Goal: Task Accomplishment & Management: Manage account settings

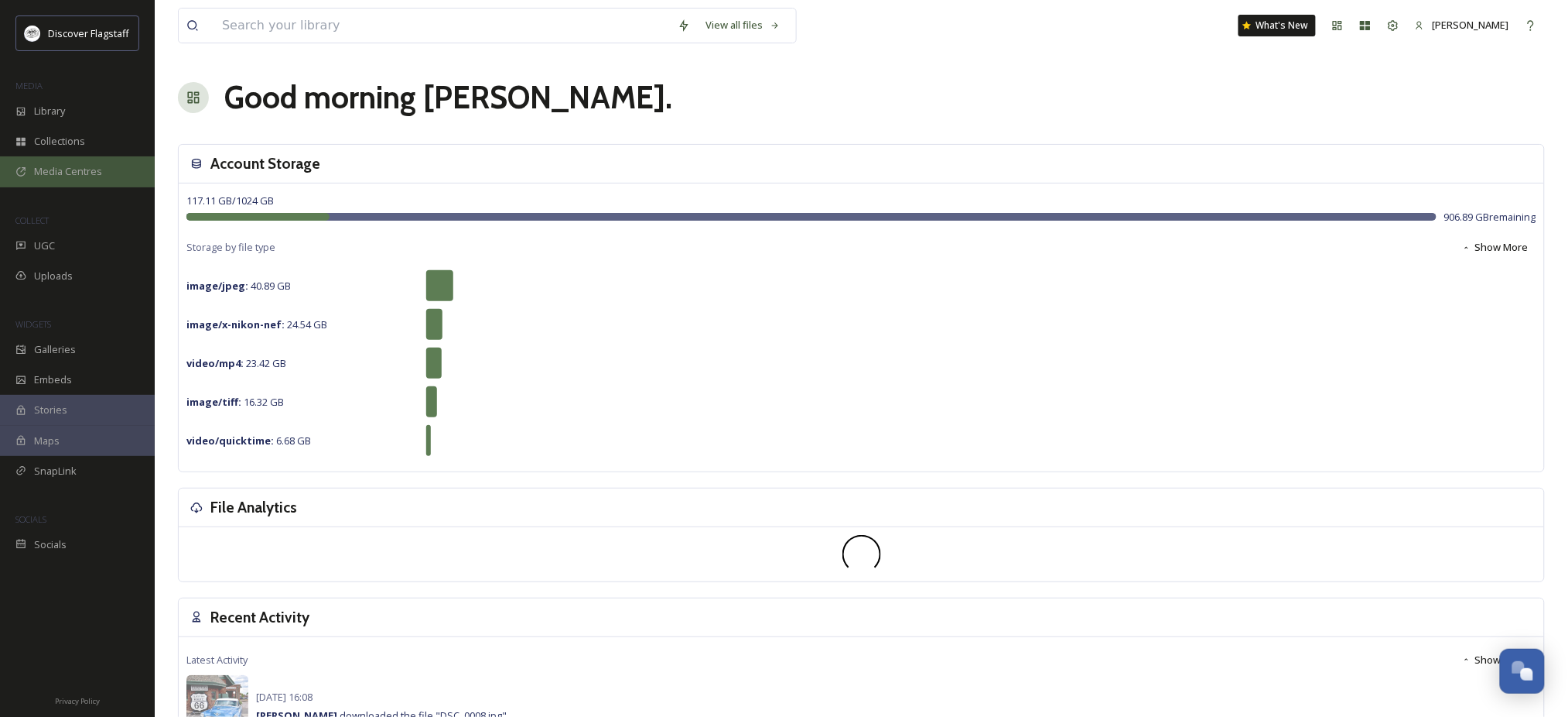
click at [64, 179] on span "Media Centres" at bounding box center [68, 172] width 68 height 15
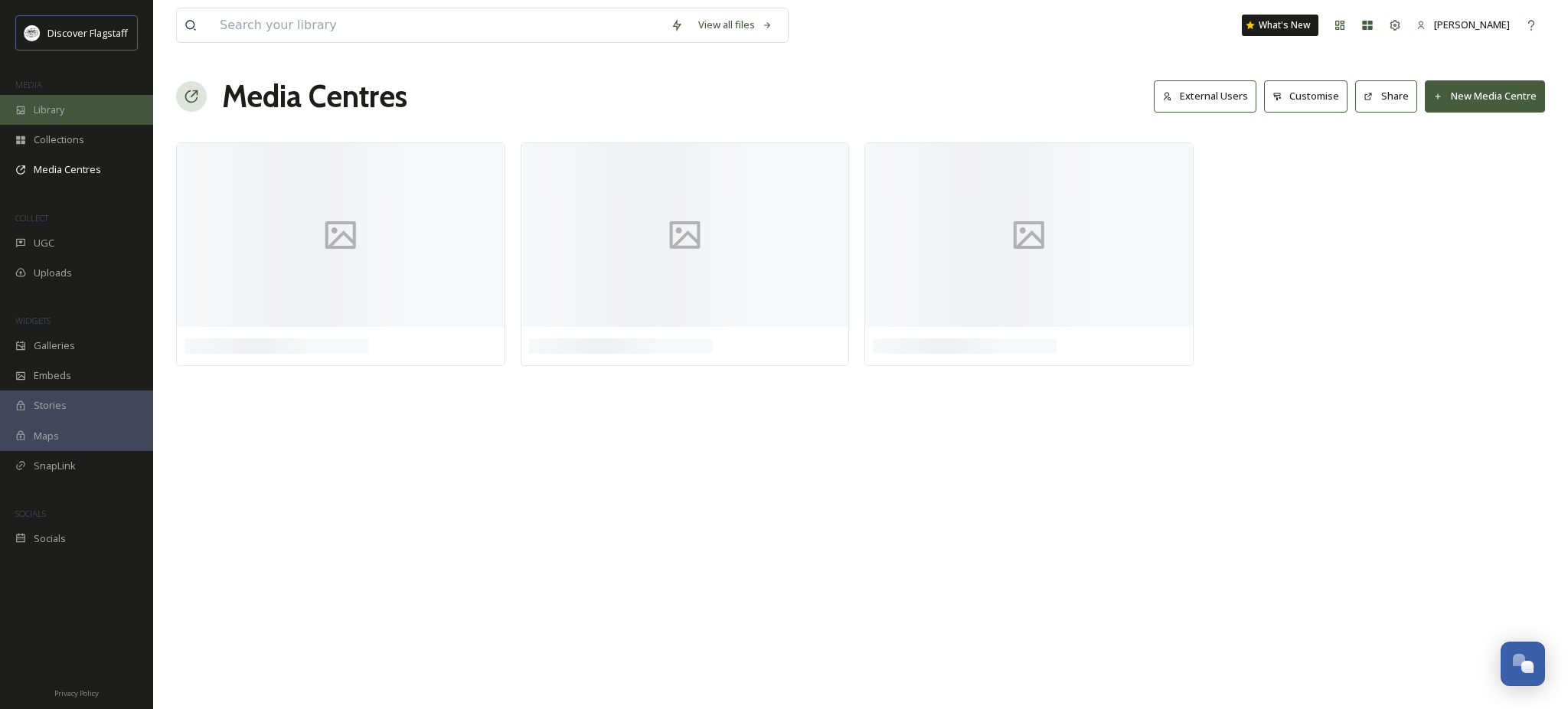
click at [47, 117] on span "Library" at bounding box center [49, 110] width 30 height 15
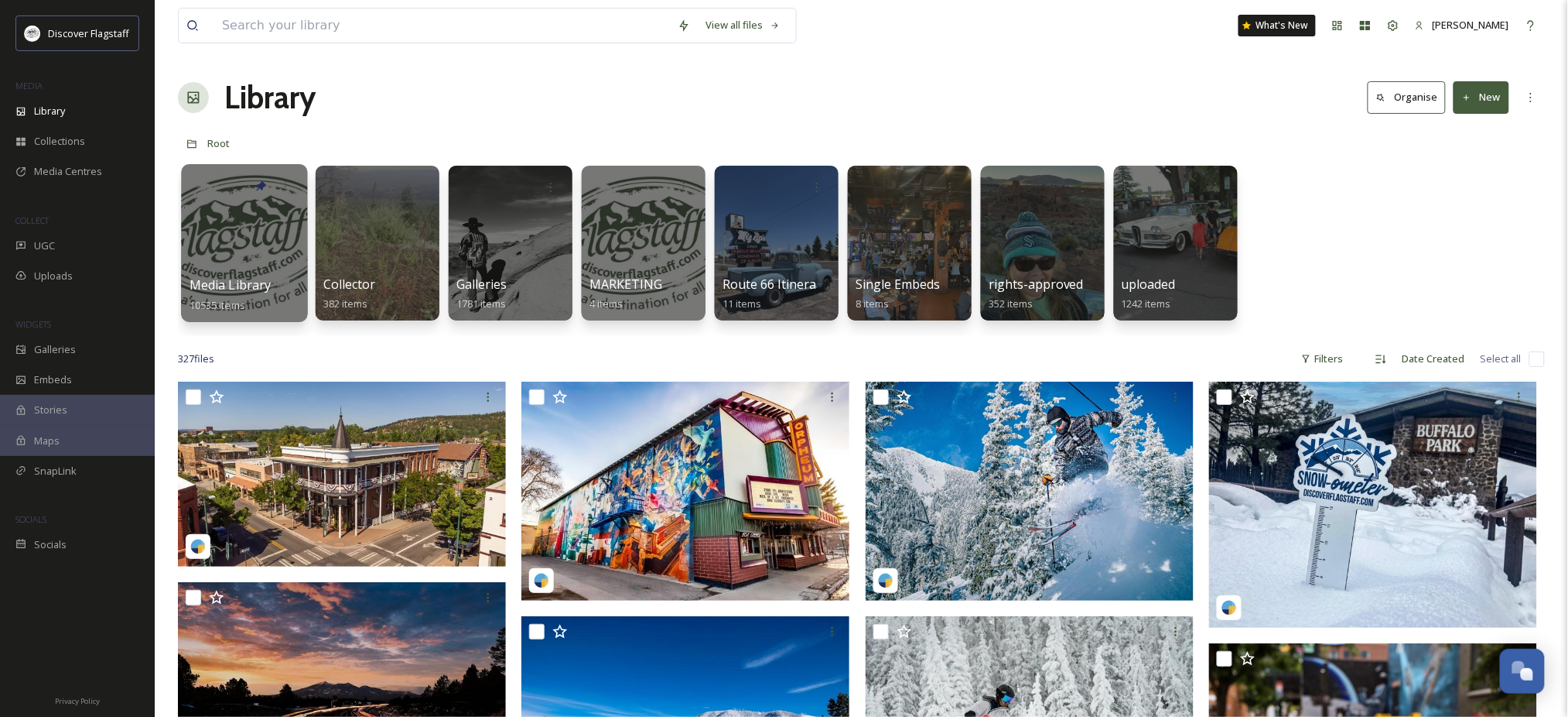
click at [216, 246] on div at bounding box center [243, 243] width 126 height 158
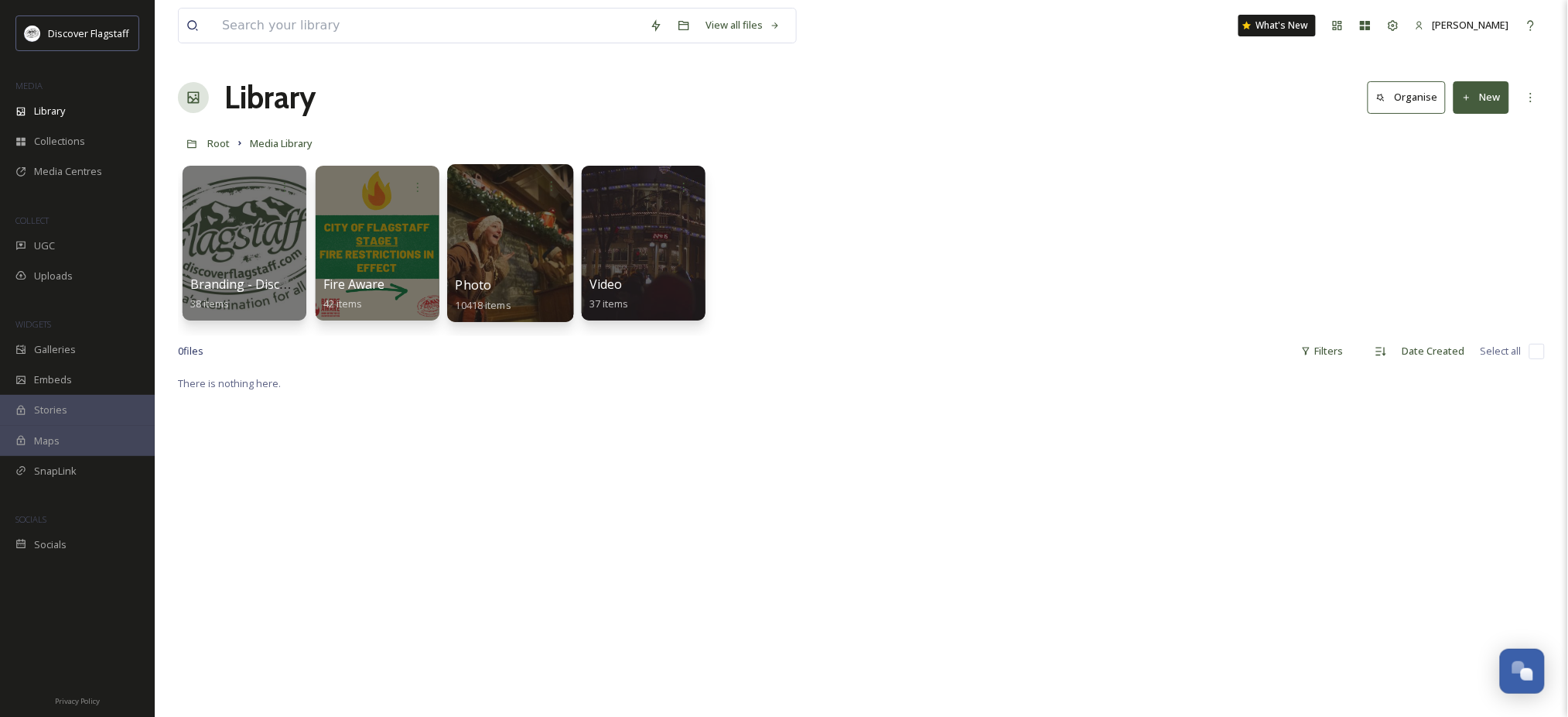
click at [508, 261] on div at bounding box center [509, 243] width 126 height 158
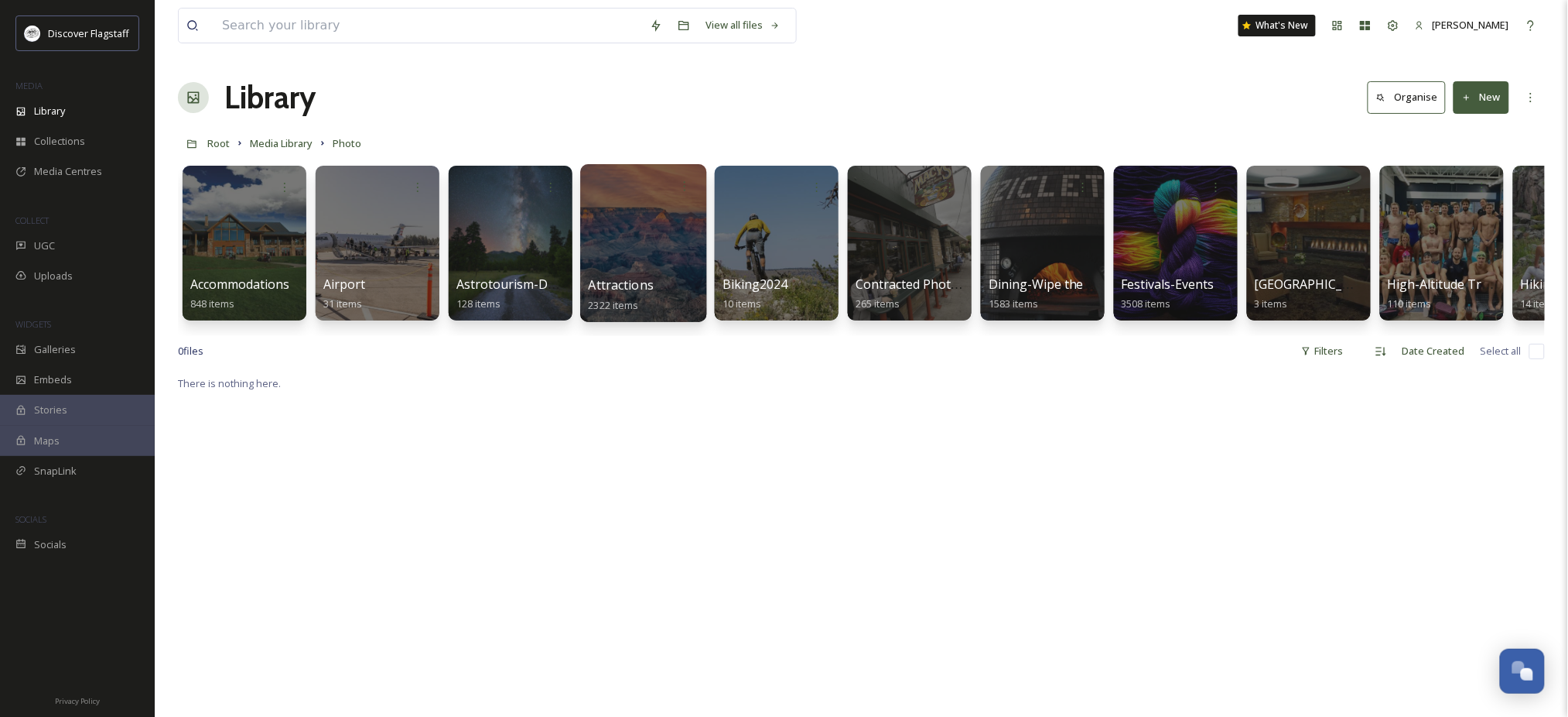
click at [629, 293] on span "Attractions" at bounding box center [621, 285] width 66 height 17
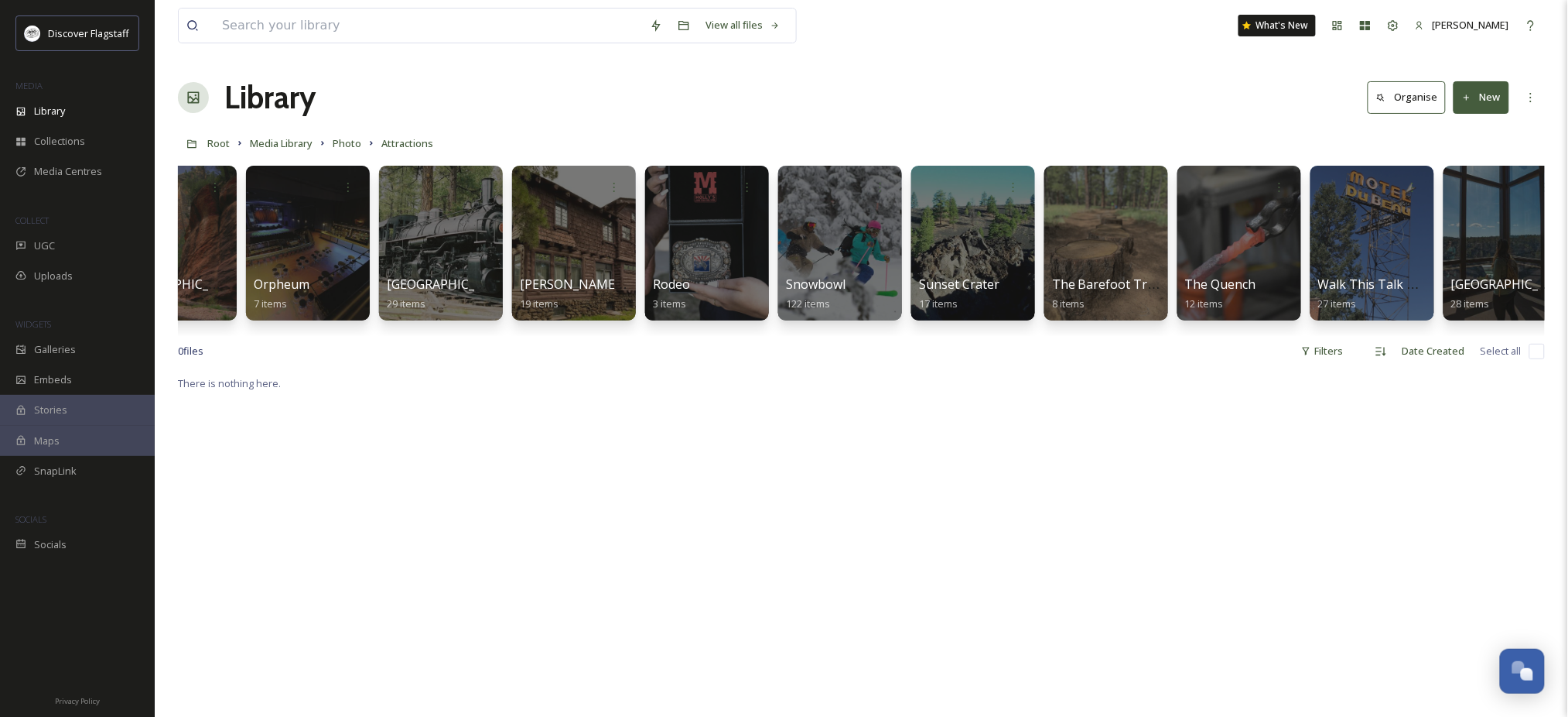
scroll to position [0, 2756]
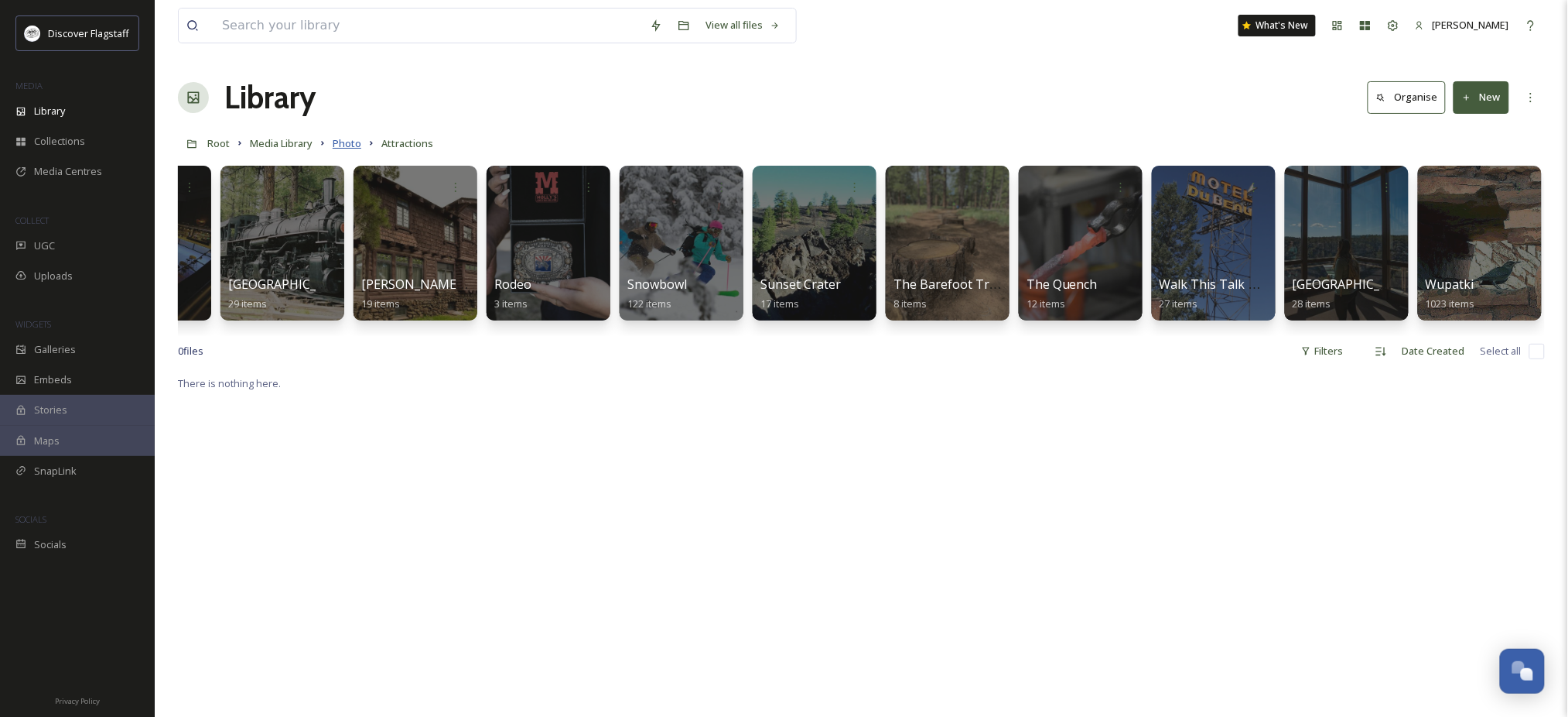
click at [361, 152] on link "Photo" at bounding box center [347, 143] width 28 height 18
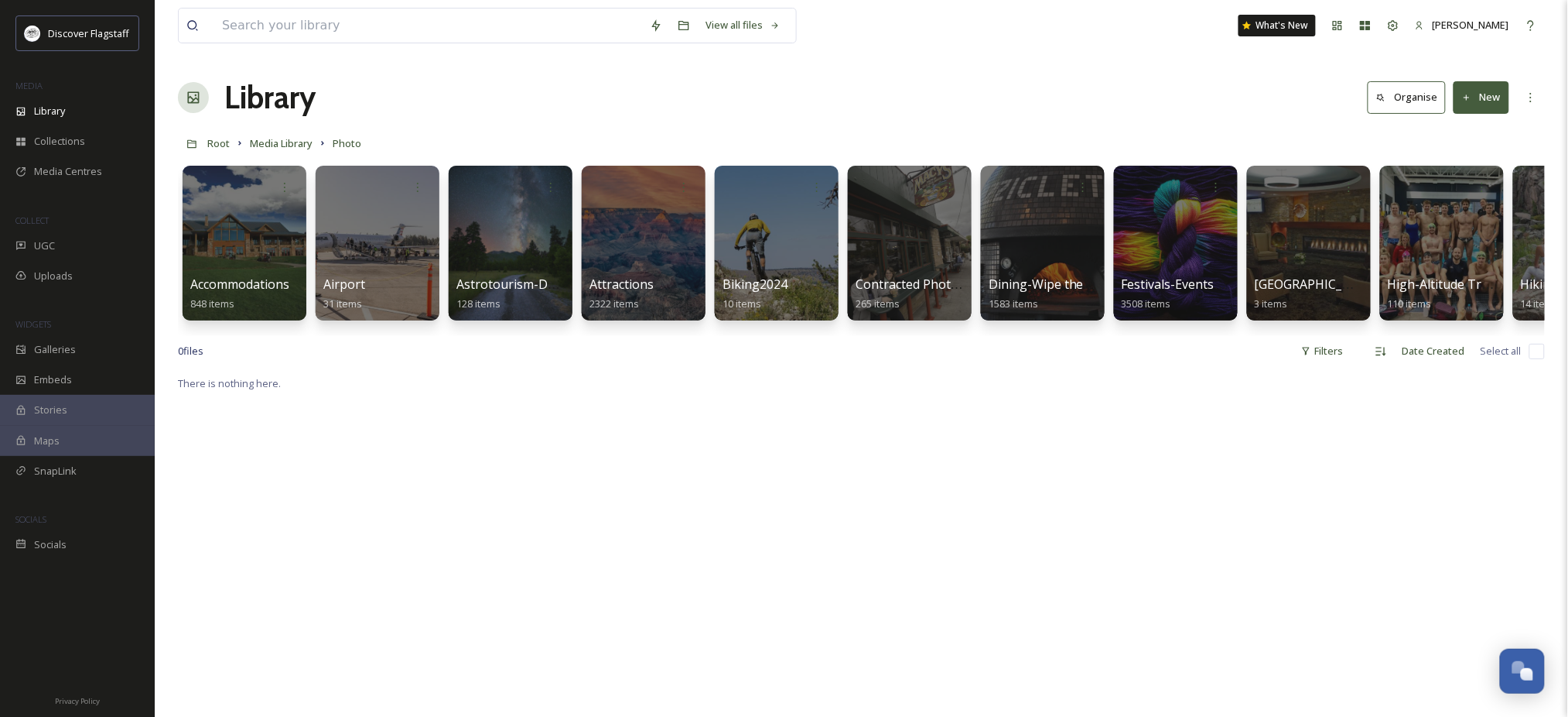
click at [1464, 100] on icon at bounding box center [1466, 97] width 6 height 6
click at [1449, 202] on span "Folder" at bounding box center [1463, 194] width 29 height 15
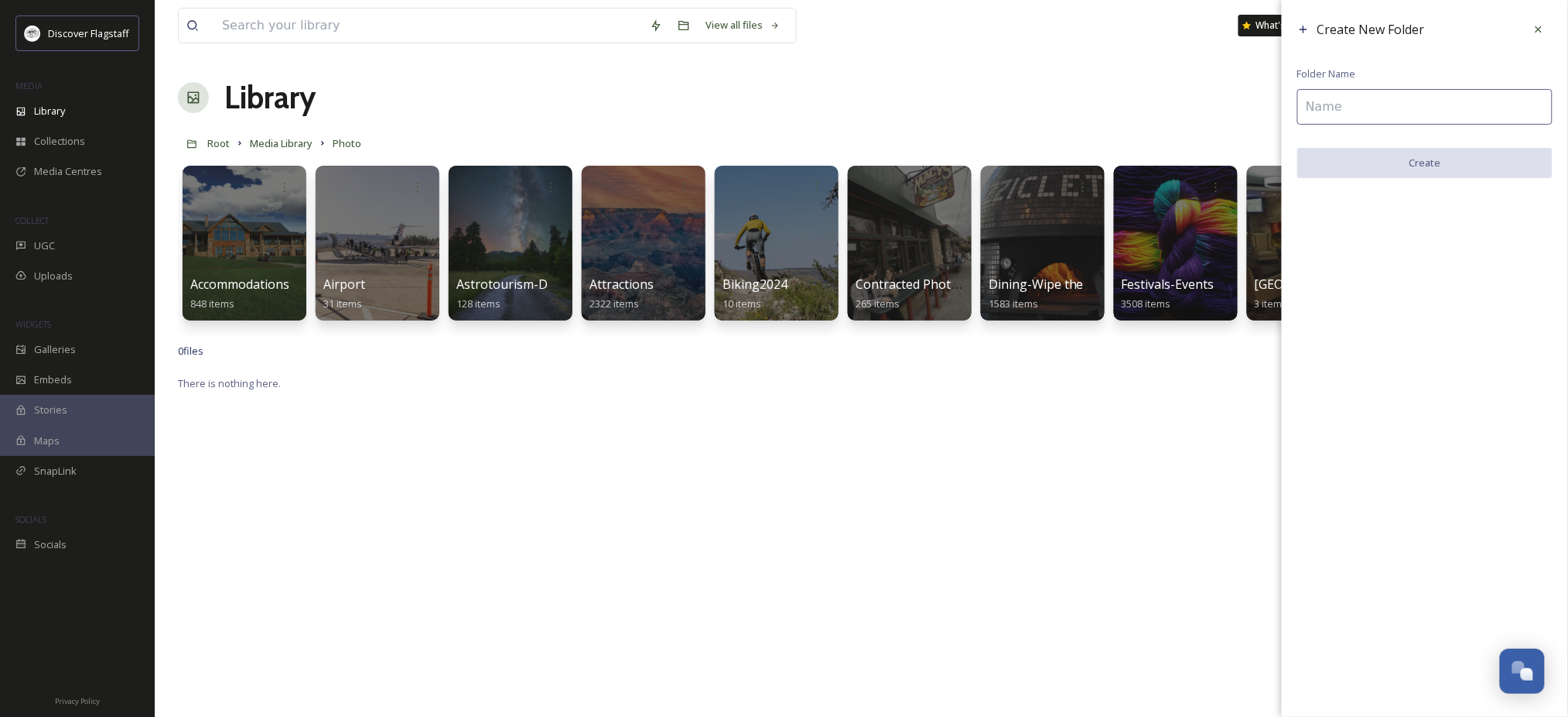
click at [1349, 107] on input at bounding box center [1425, 107] width 256 height 36
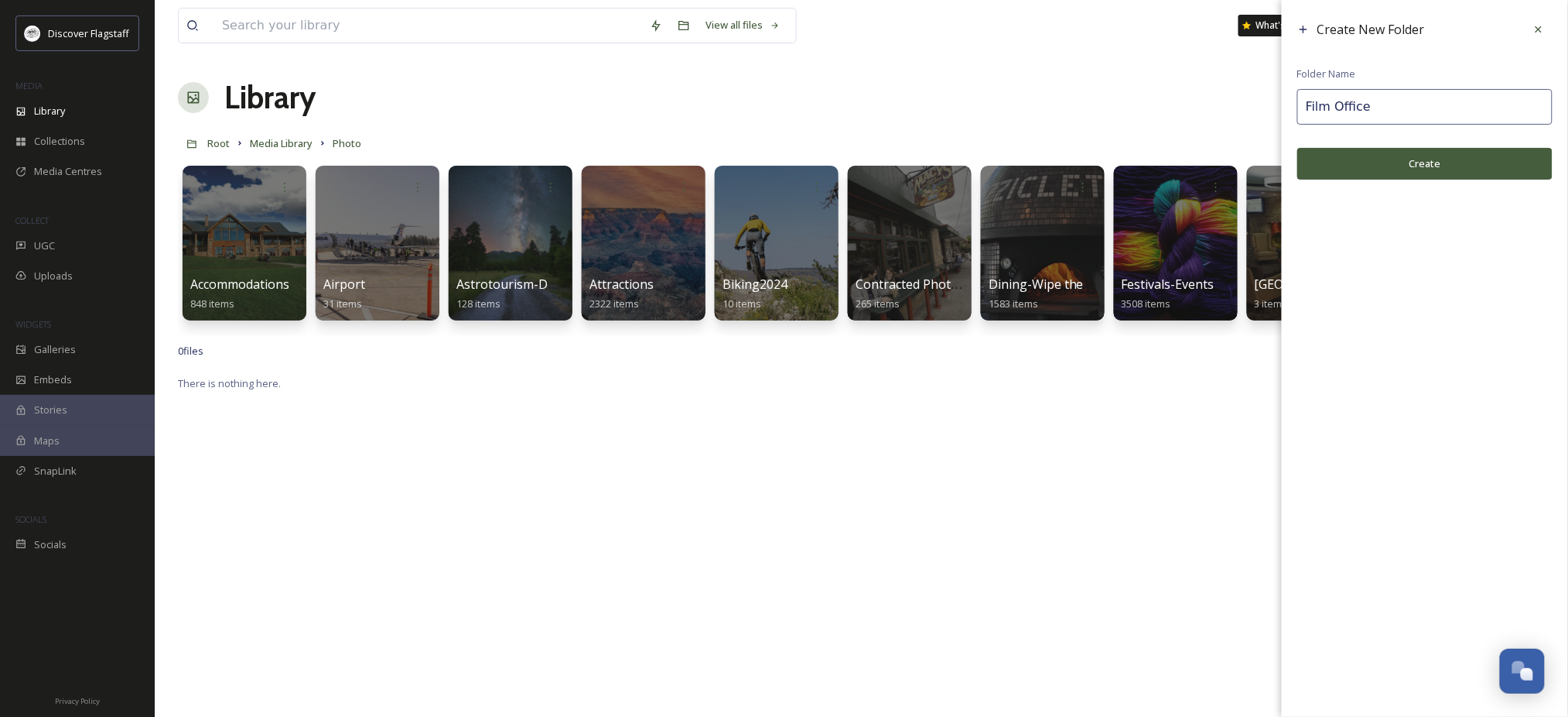
type input "Film Office"
click at [1416, 177] on button "Create" at bounding box center [1425, 164] width 256 height 32
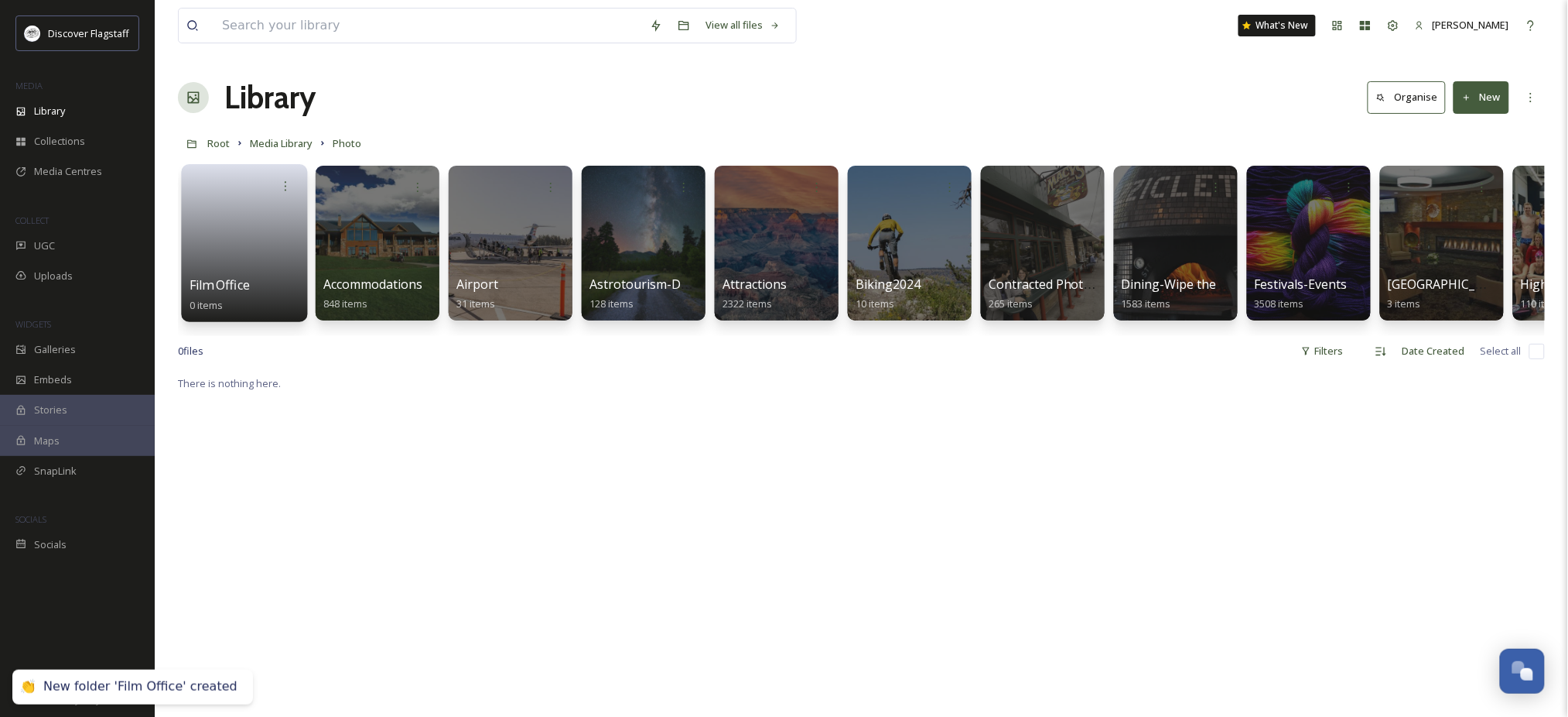
click at [267, 254] on link at bounding box center [245, 238] width 111 height 75
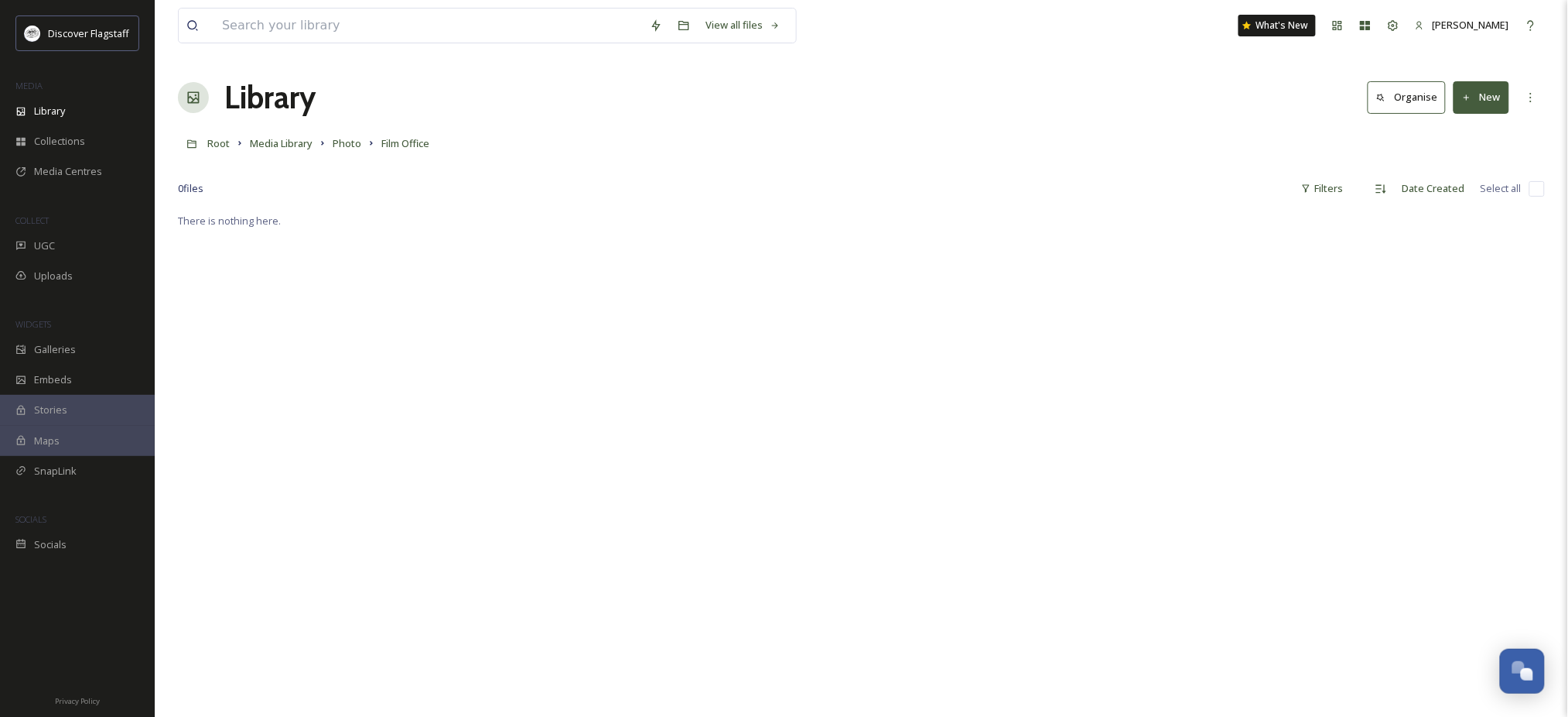
click at [1471, 100] on button "New" at bounding box center [1481, 97] width 56 height 32
click at [1476, 209] on div "Folder" at bounding box center [1464, 194] width 87 height 30
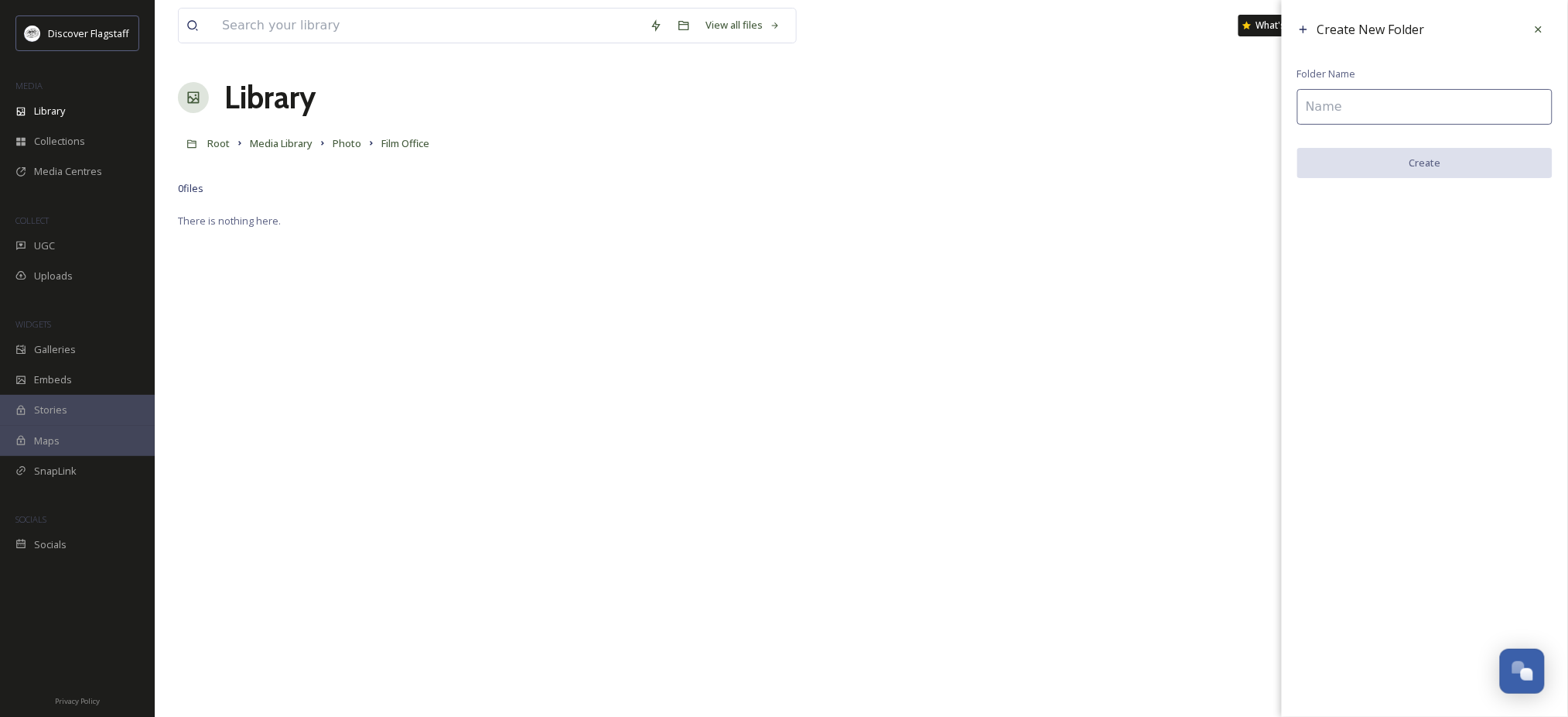
click at [1382, 93] on input at bounding box center [1425, 107] width 256 height 36
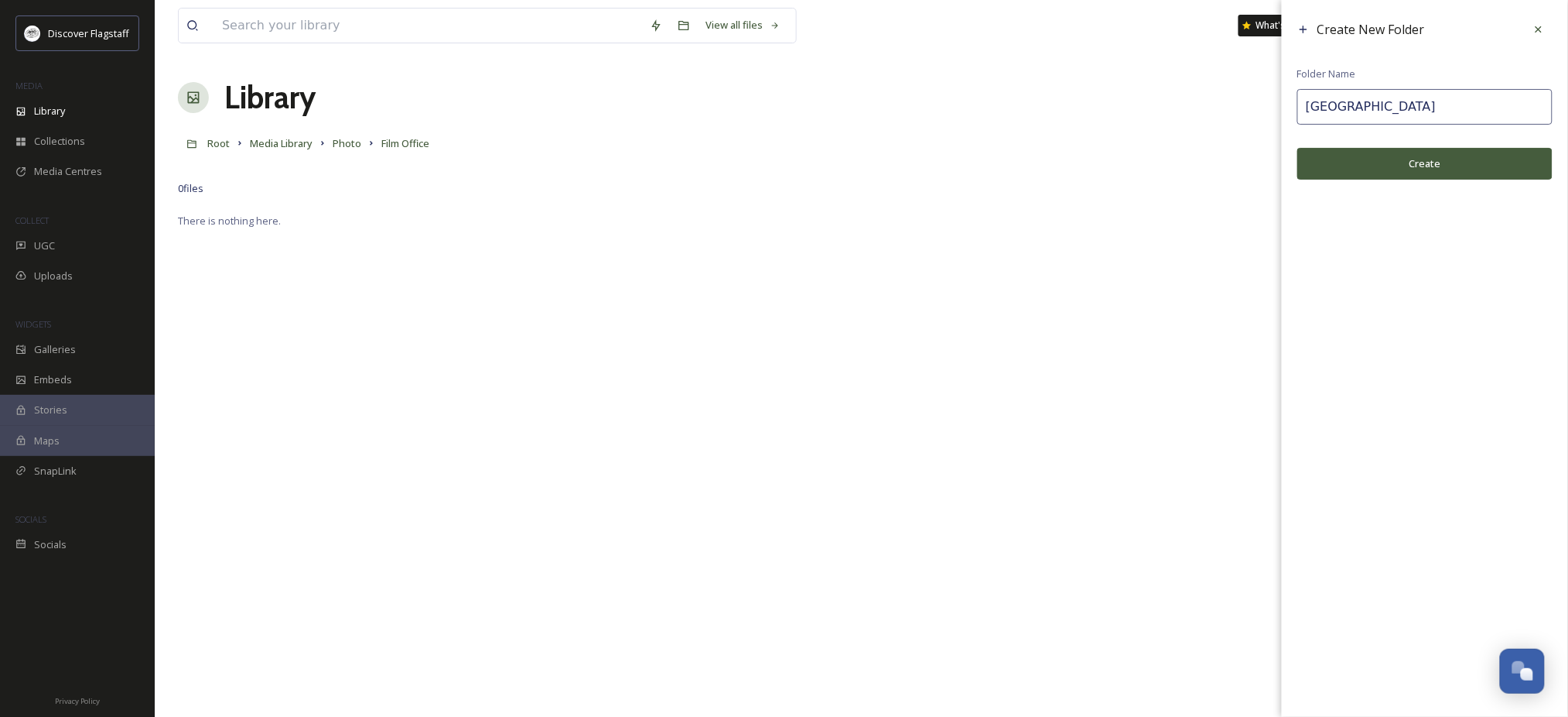
type input "[GEOGRAPHIC_DATA]"
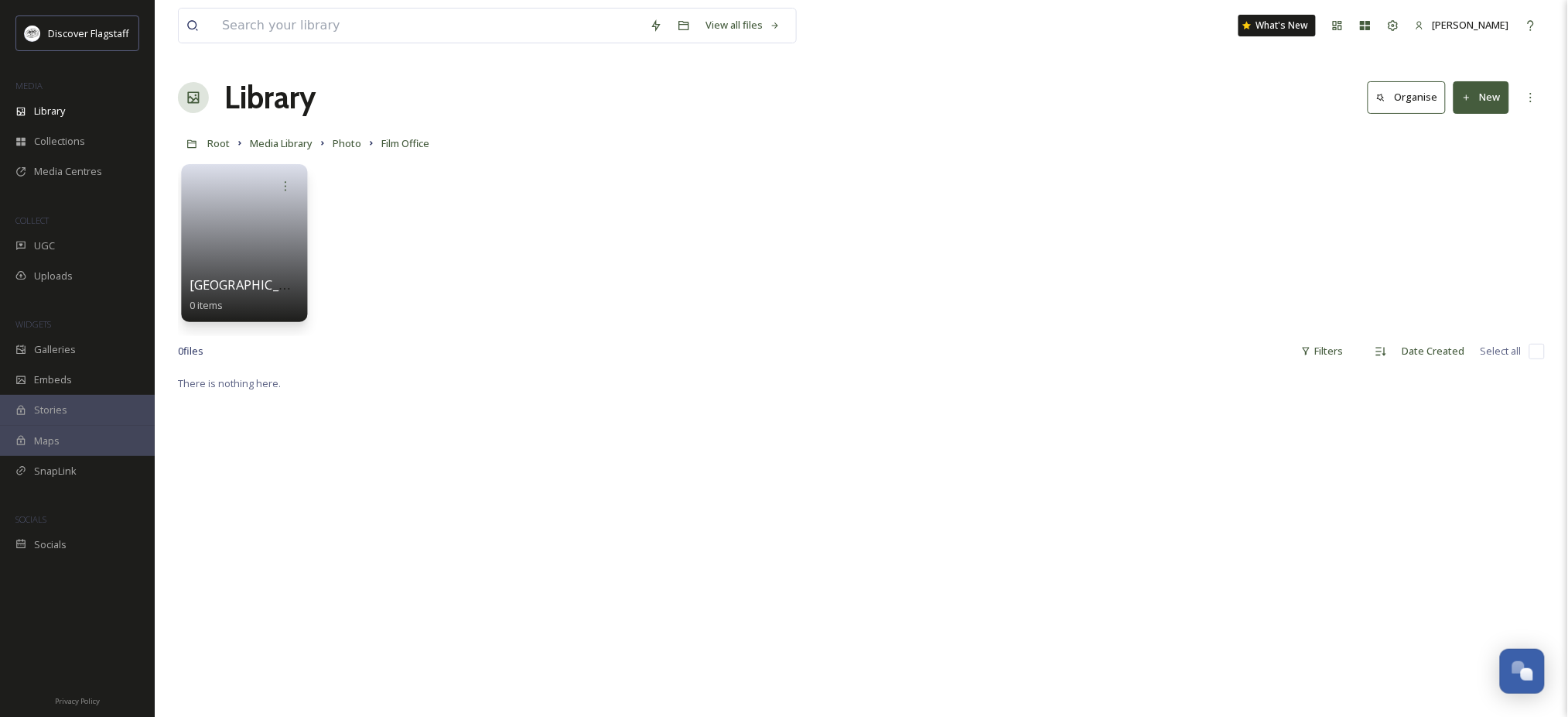
click at [207, 232] on link at bounding box center [245, 238] width 111 height 75
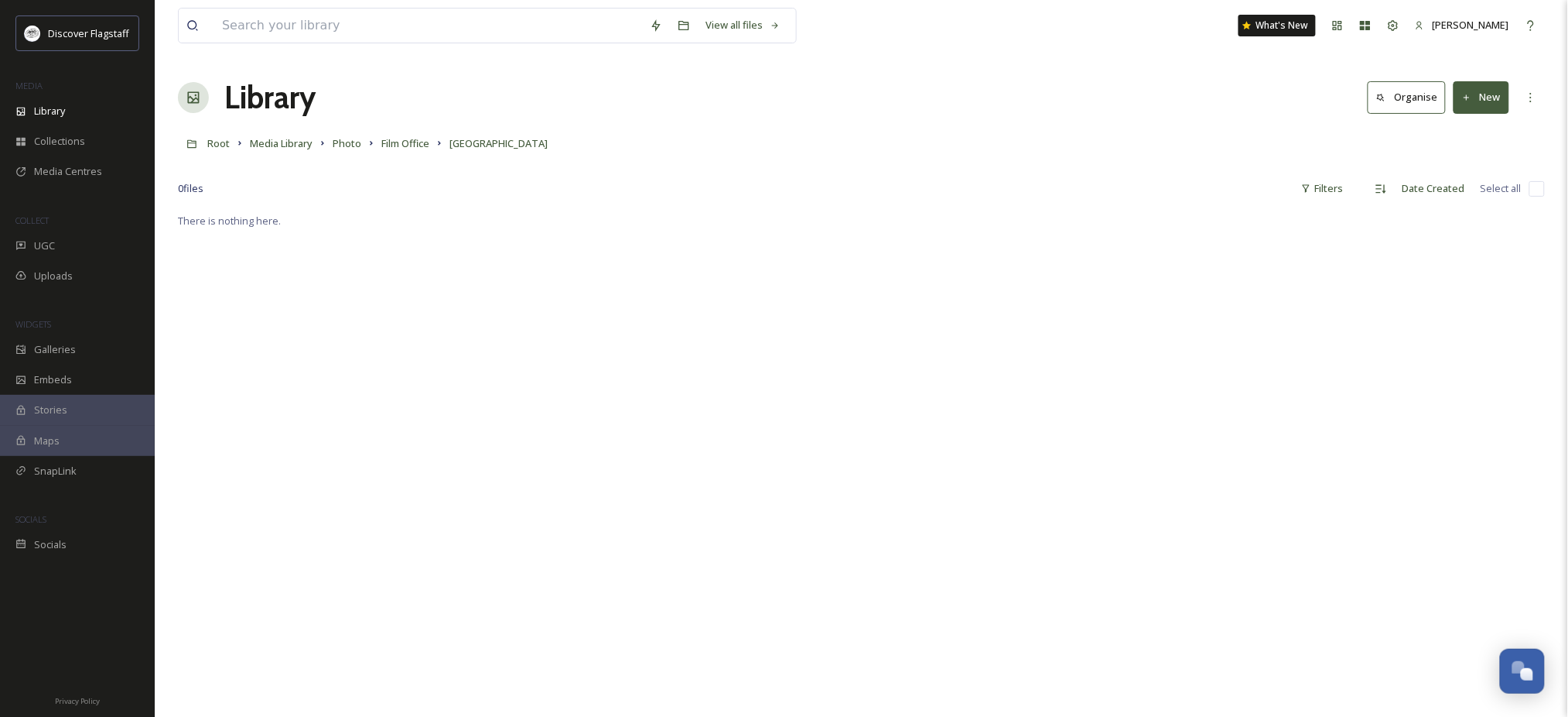
click at [1495, 109] on button "New" at bounding box center [1481, 97] width 56 height 32
click at [1490, 141] on span "File Upload" at bounding box center [1474, 133] width 51 height 15
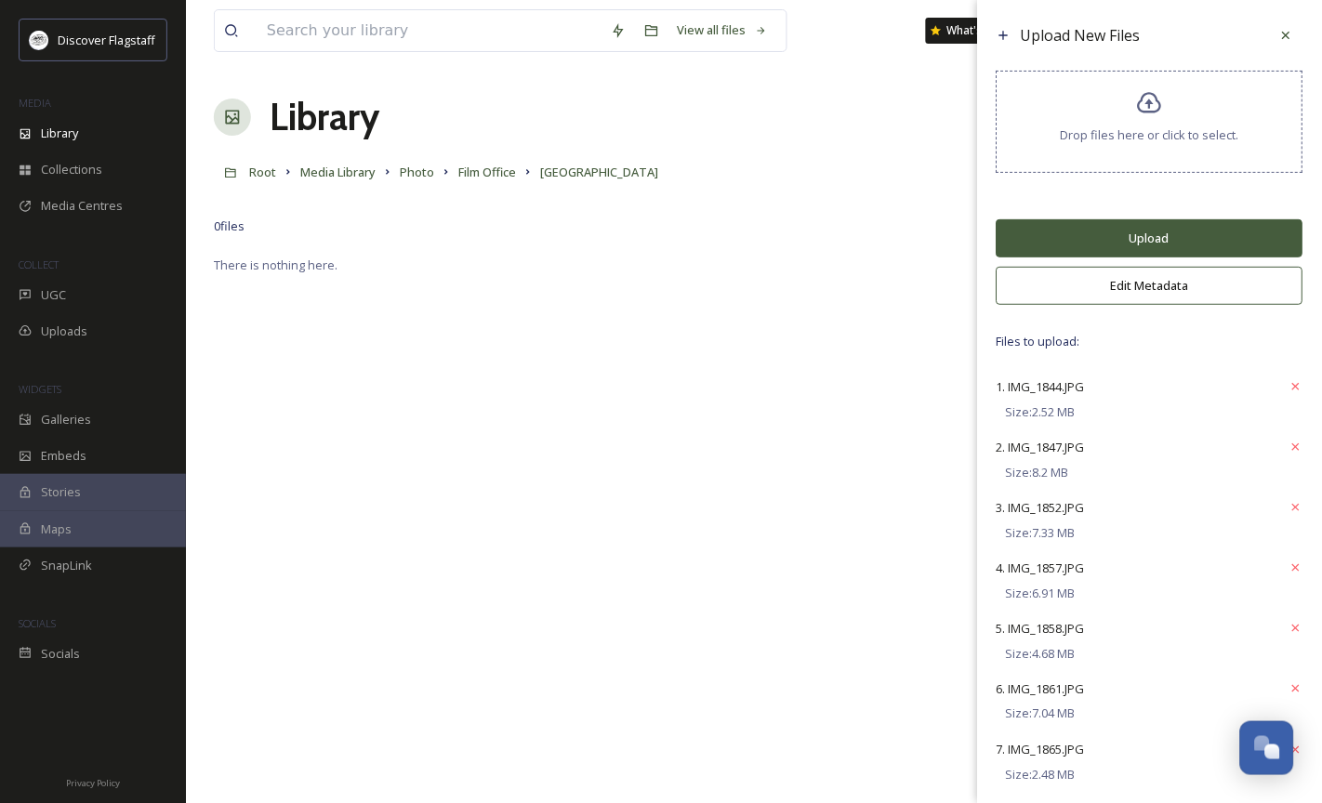
click at [1128, 236] on button "Upload" at bounding box center [1149, 238] width 307 height 38
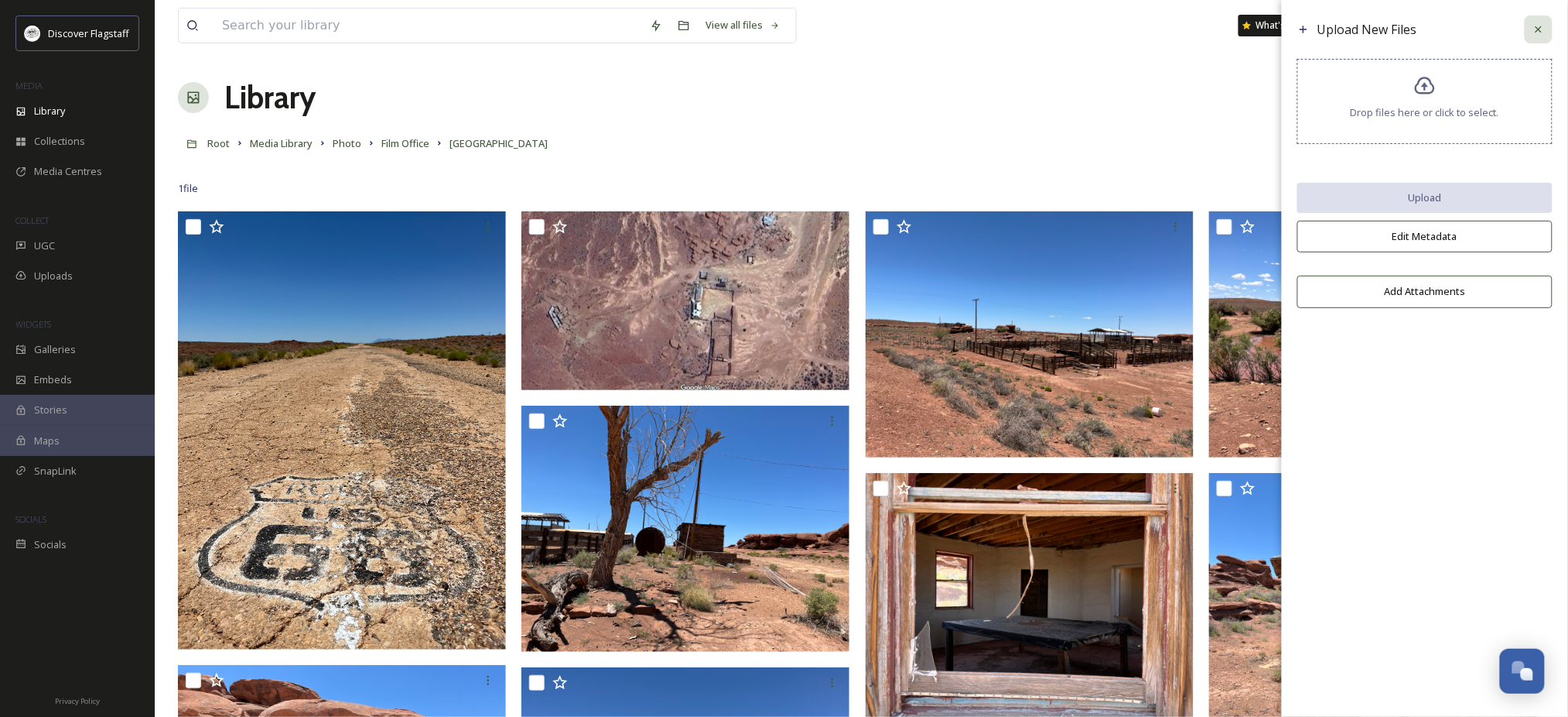
click at [1541, 27] on icon at bounding box center [1538, 29] width 6 height 6
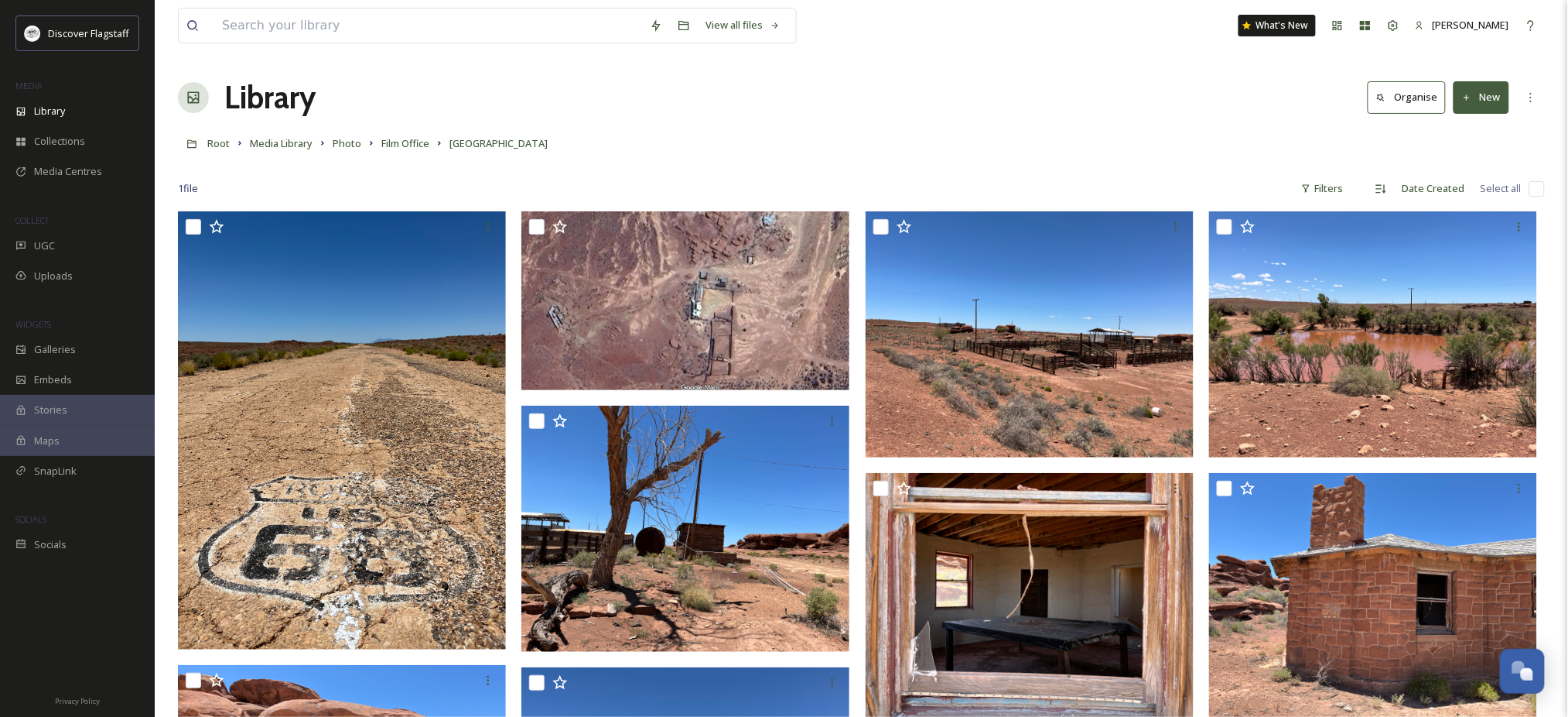
click at [1538, 197] on input "checkbox" at bounding box center [1536, 188] width 16 height 16
checkbox input "true"
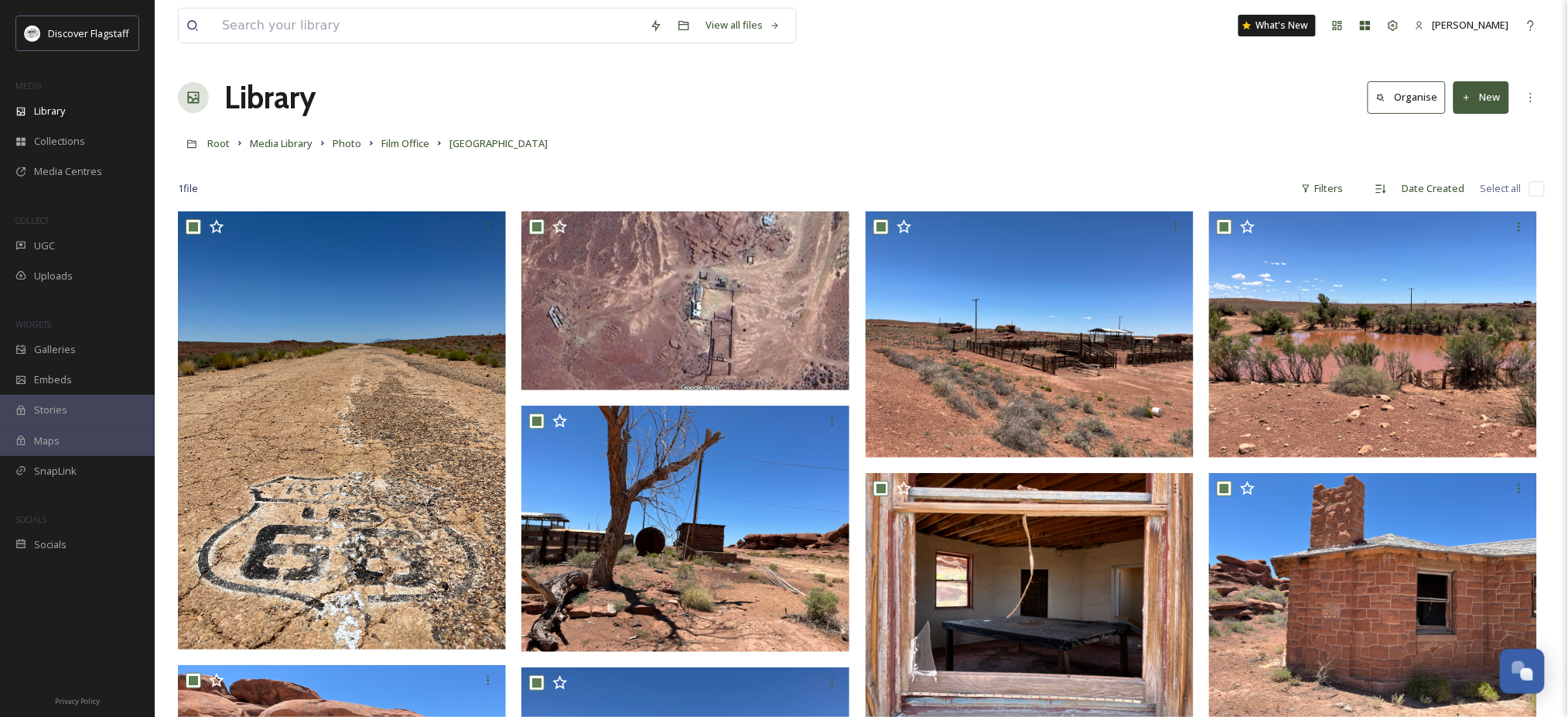
checkbox input "true"
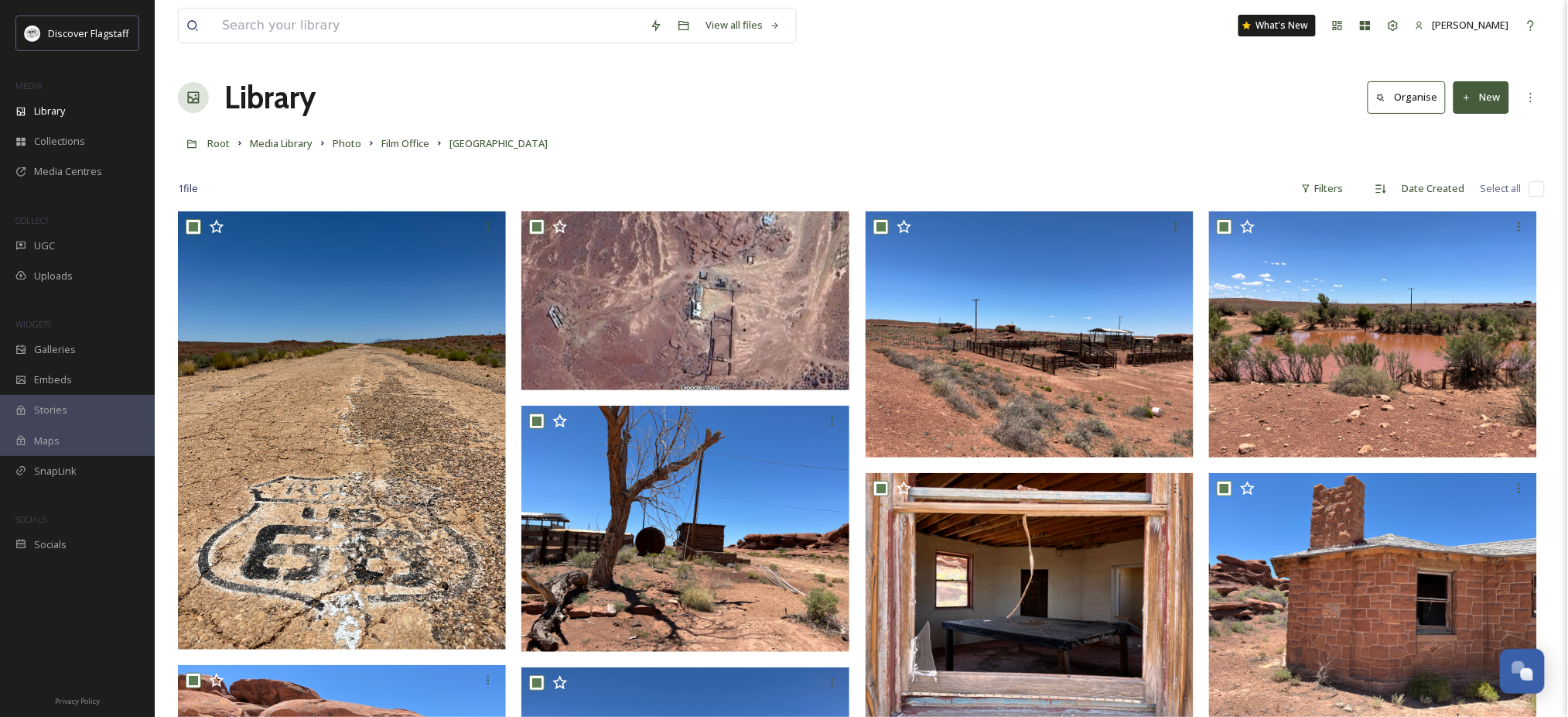
checkbox input "true"
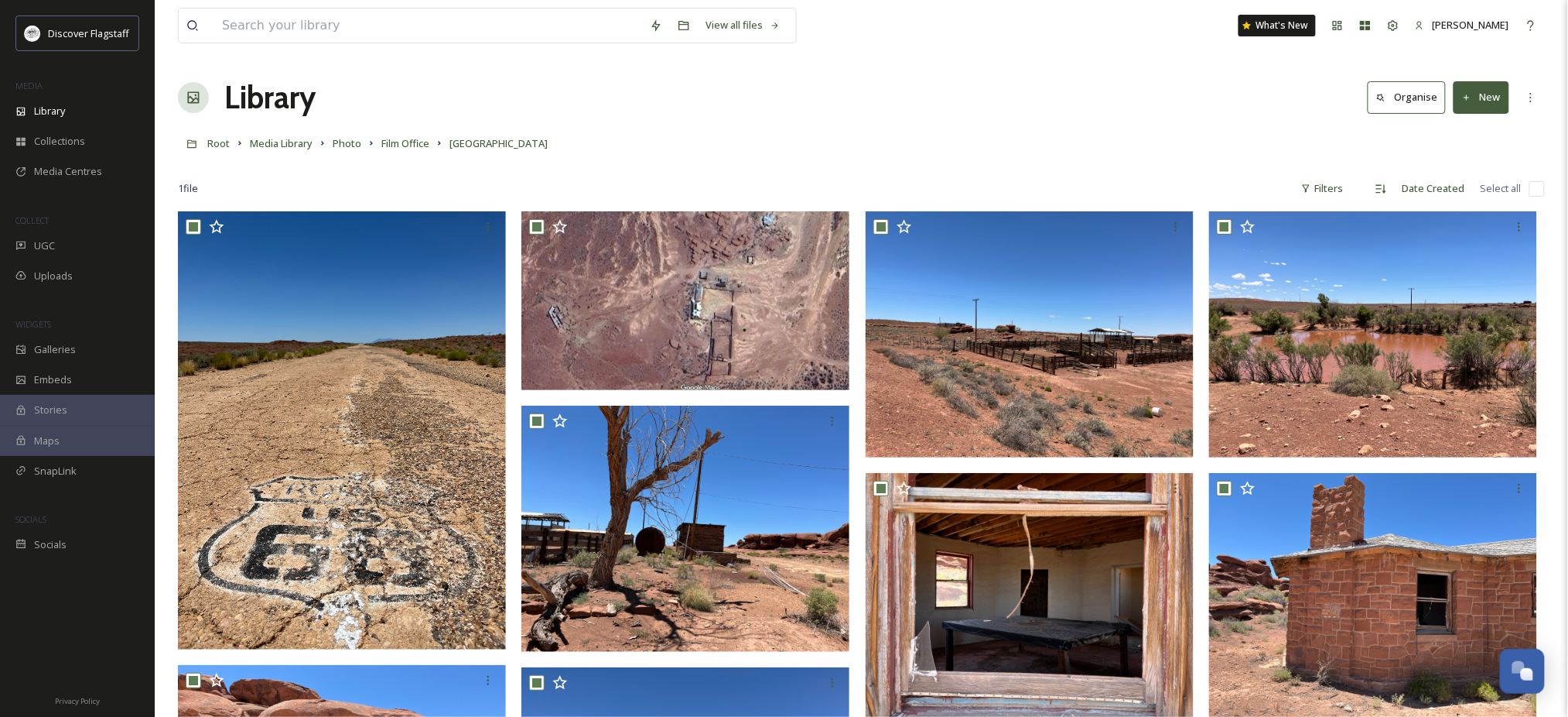
checkbox input "true"
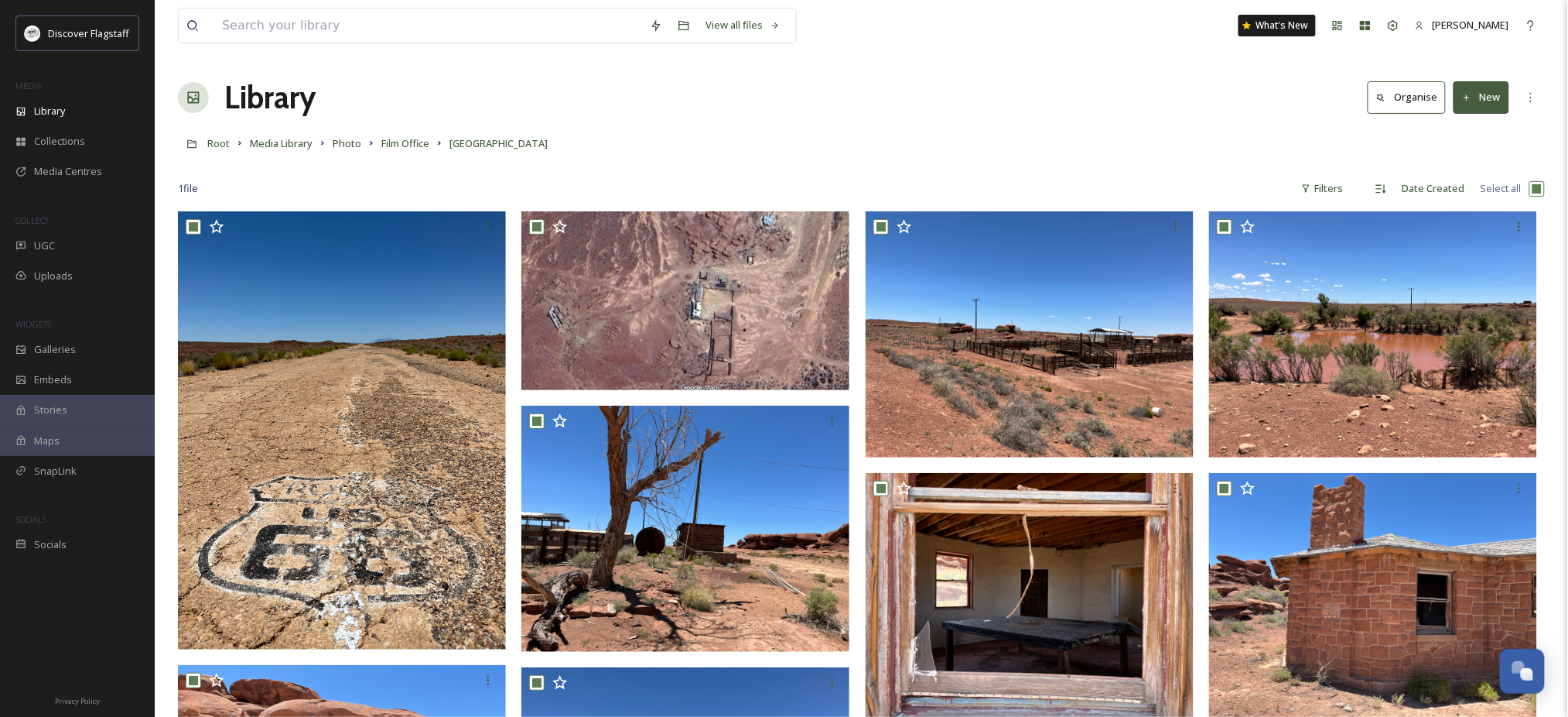
checkbox input "true"
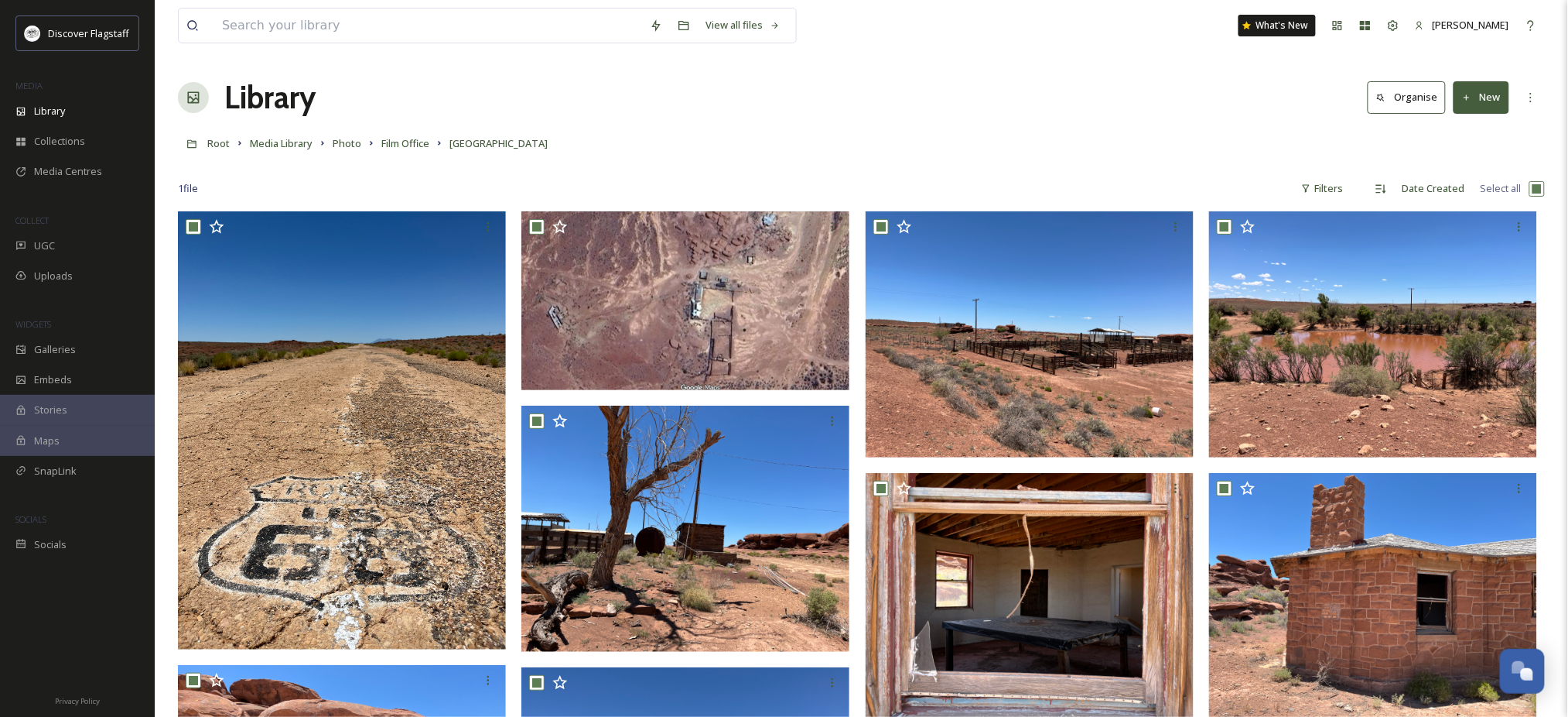
checkbox input "true"
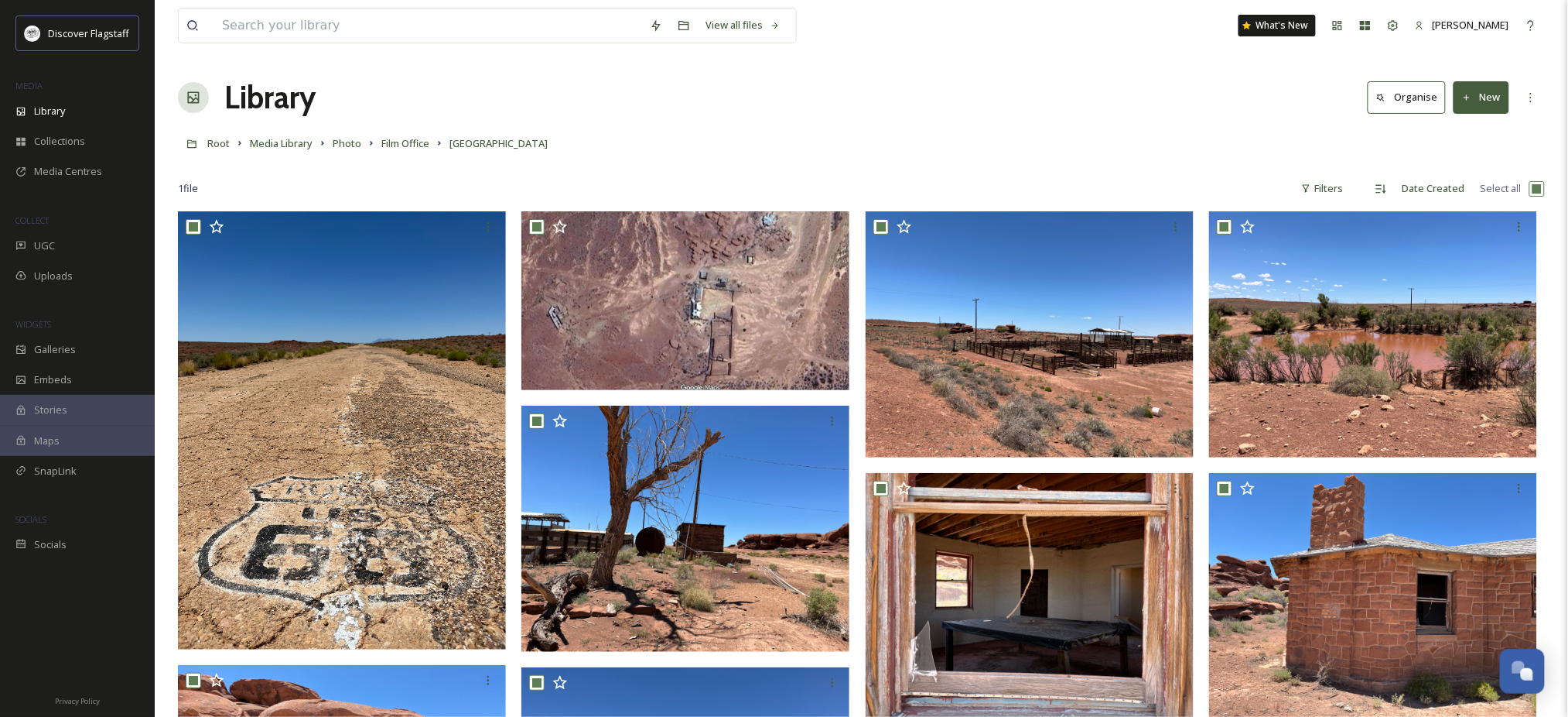
checkbox input "true"
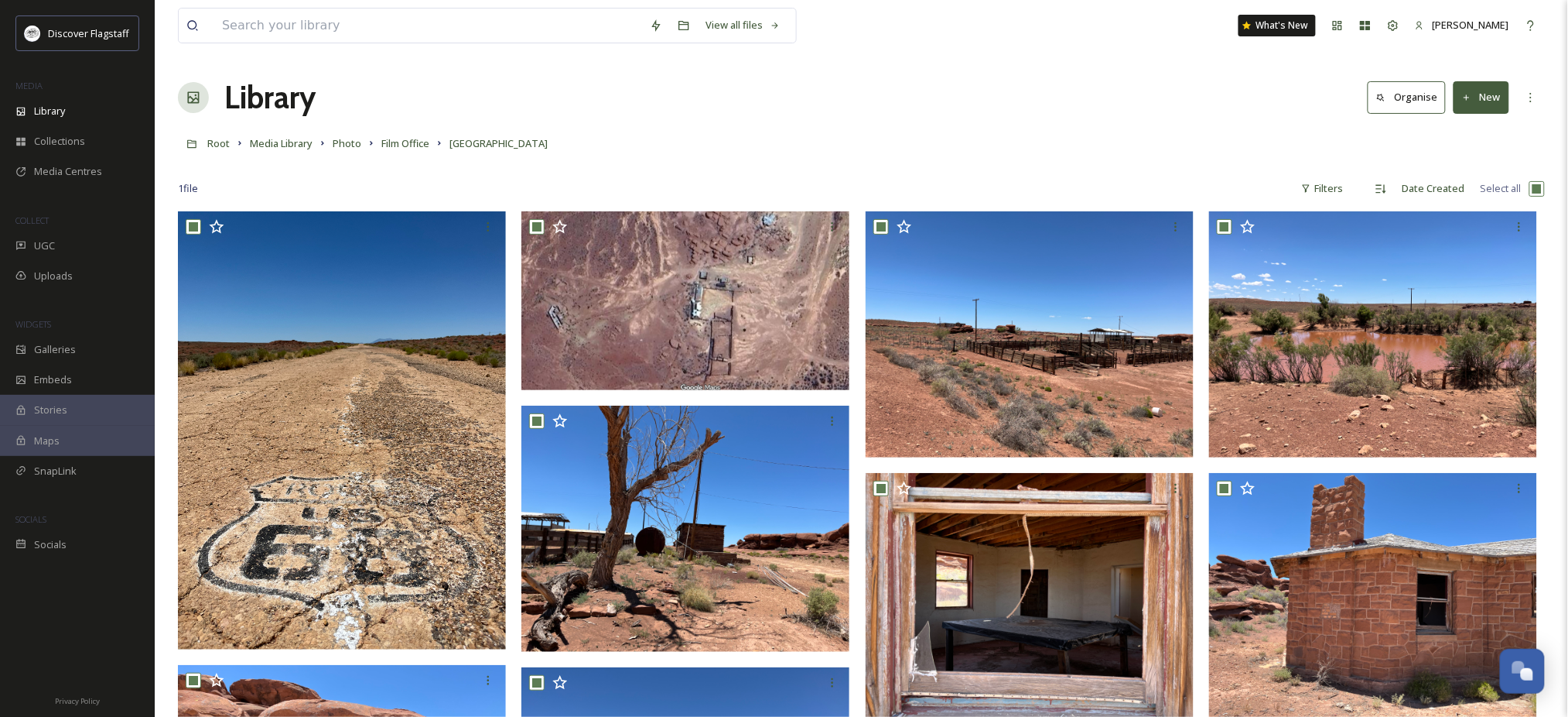
checkbox input "true"
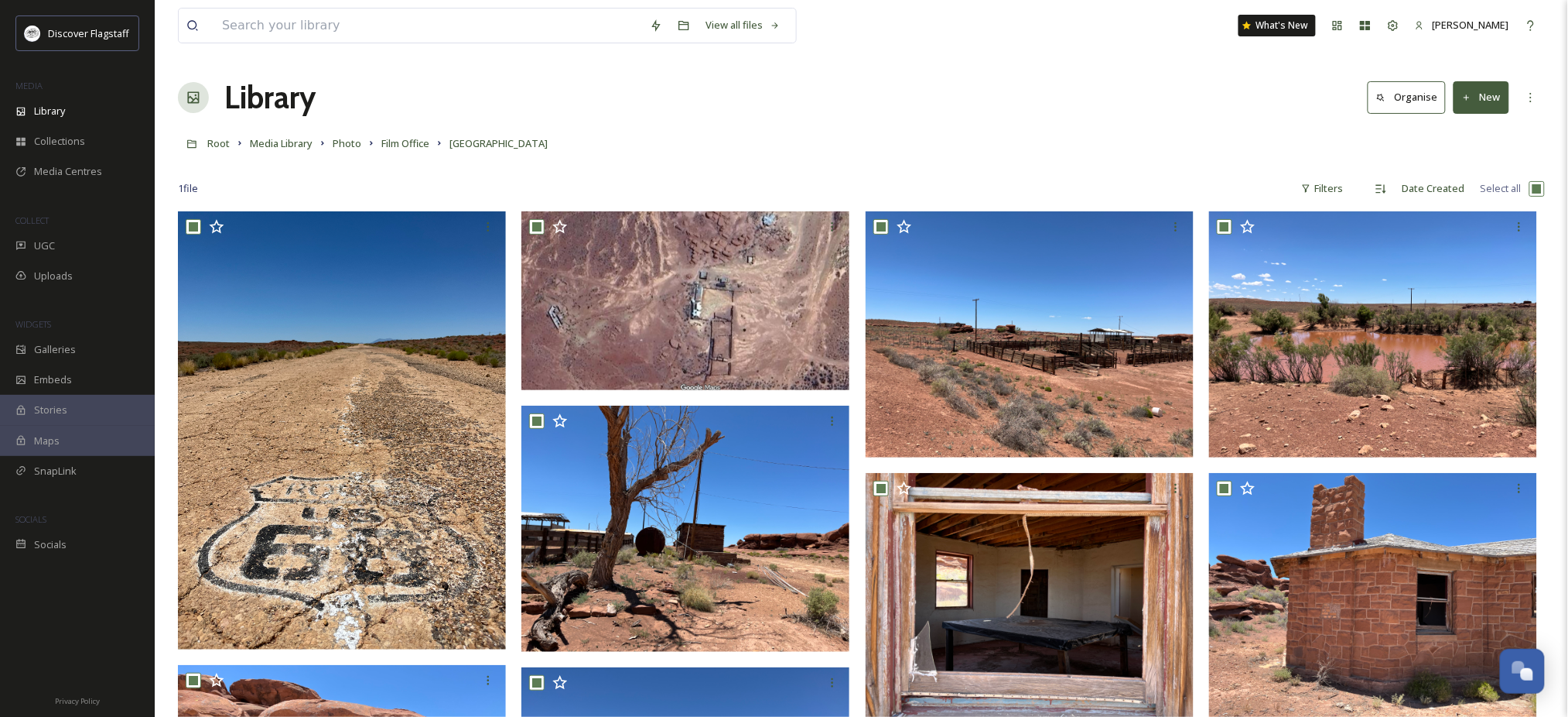
checkbox input "true"
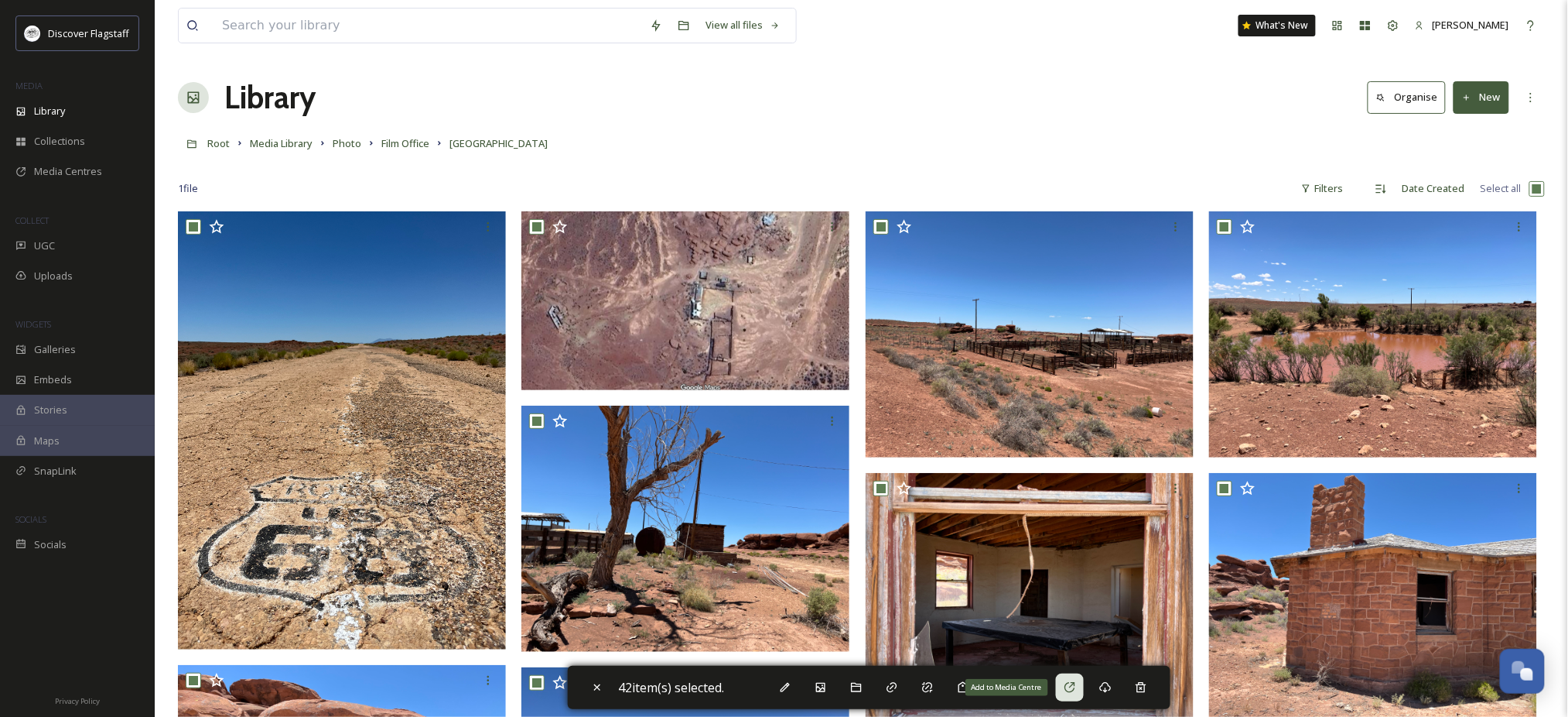
click at [1084, 675] on div "Add to Media Centre" at bounding box center [1069, 687] width 27 height 27
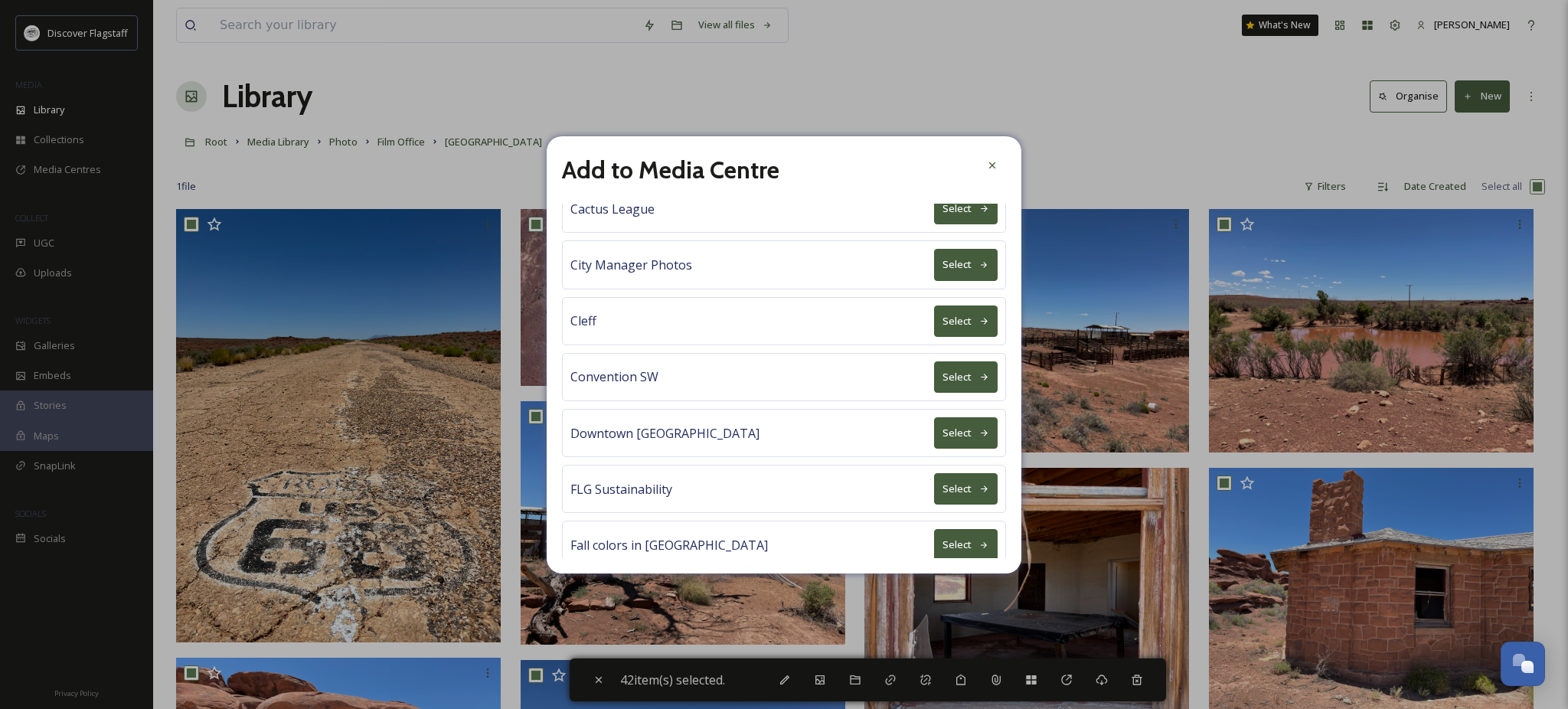
scroll to position [612, 0]
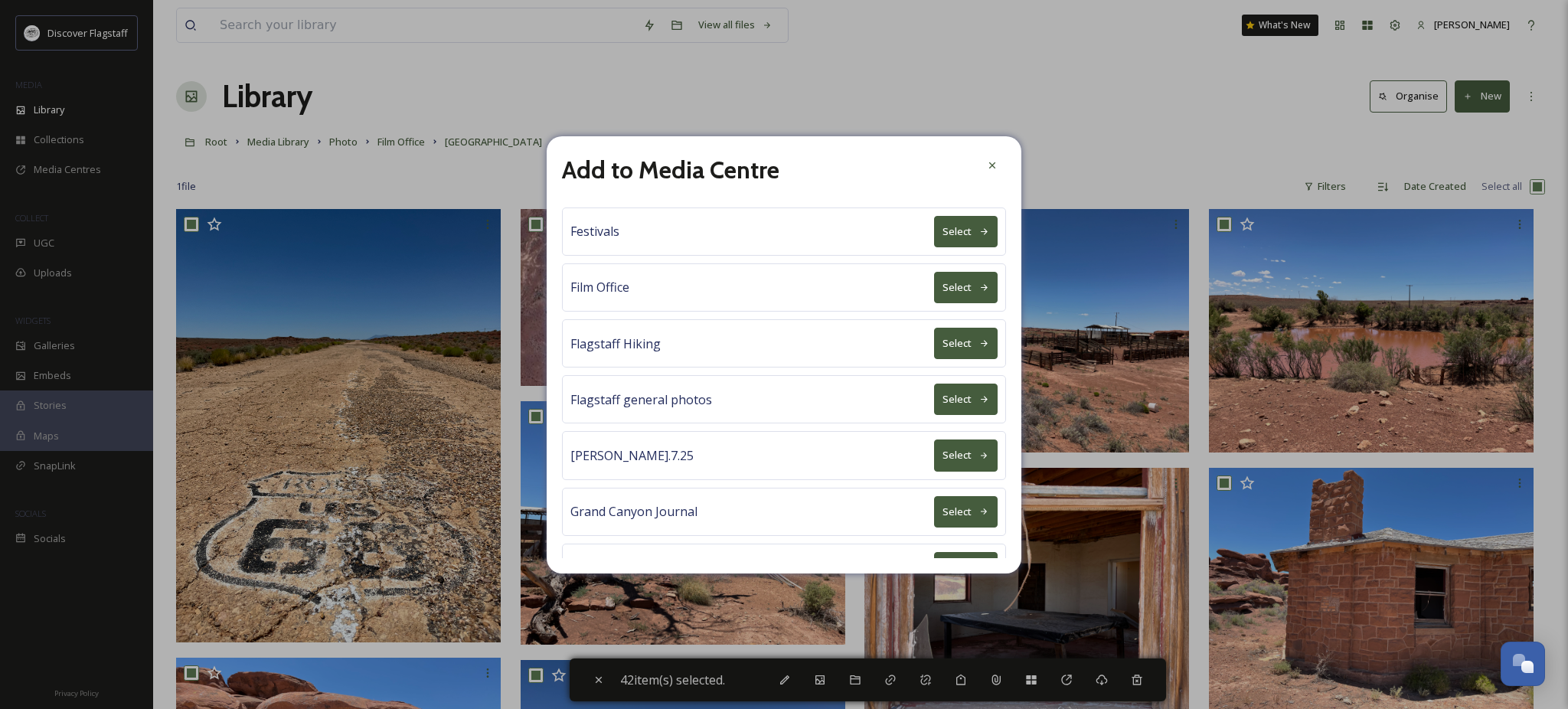
click at [940, 303] on button "Select" at bounding box center [966, 287] width 63 height 31
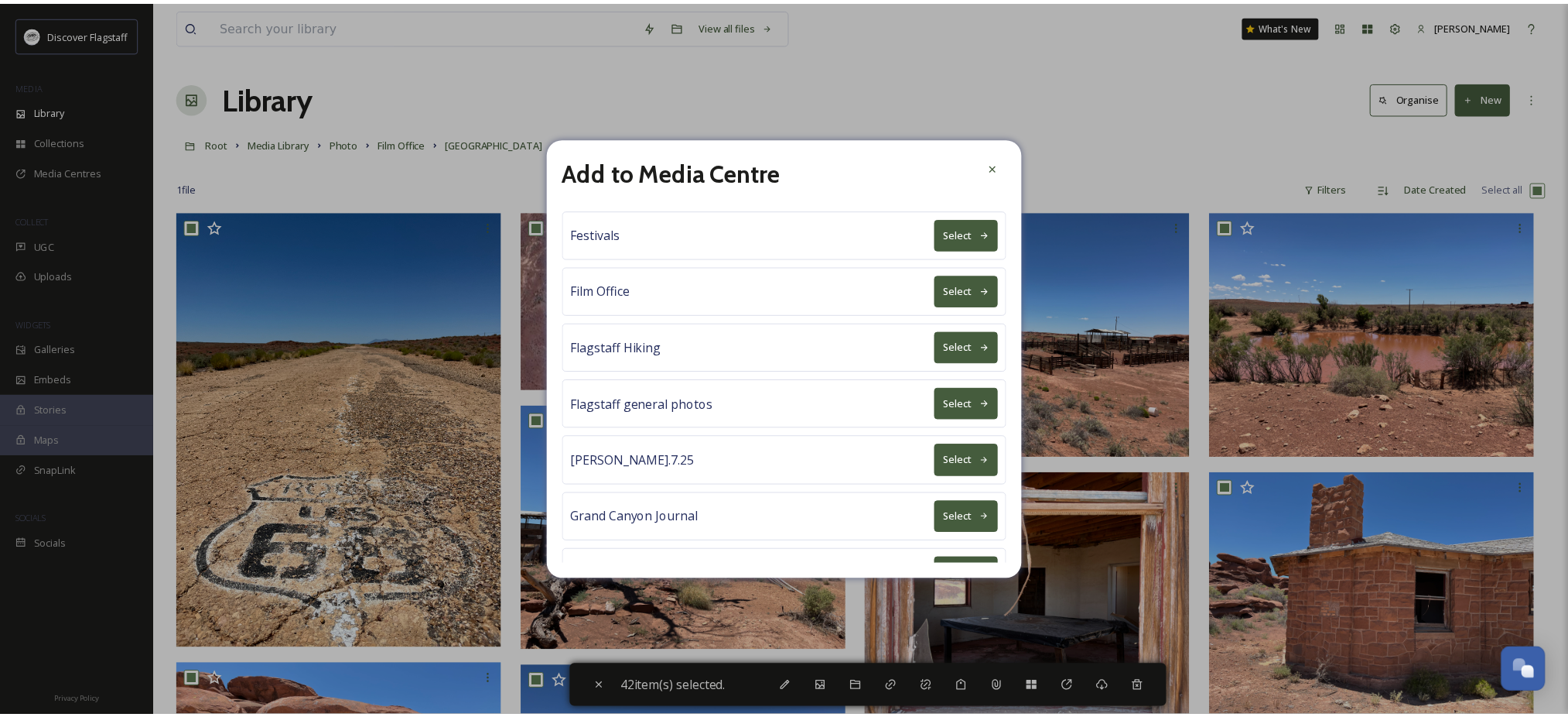
scroll to position [0, 0]
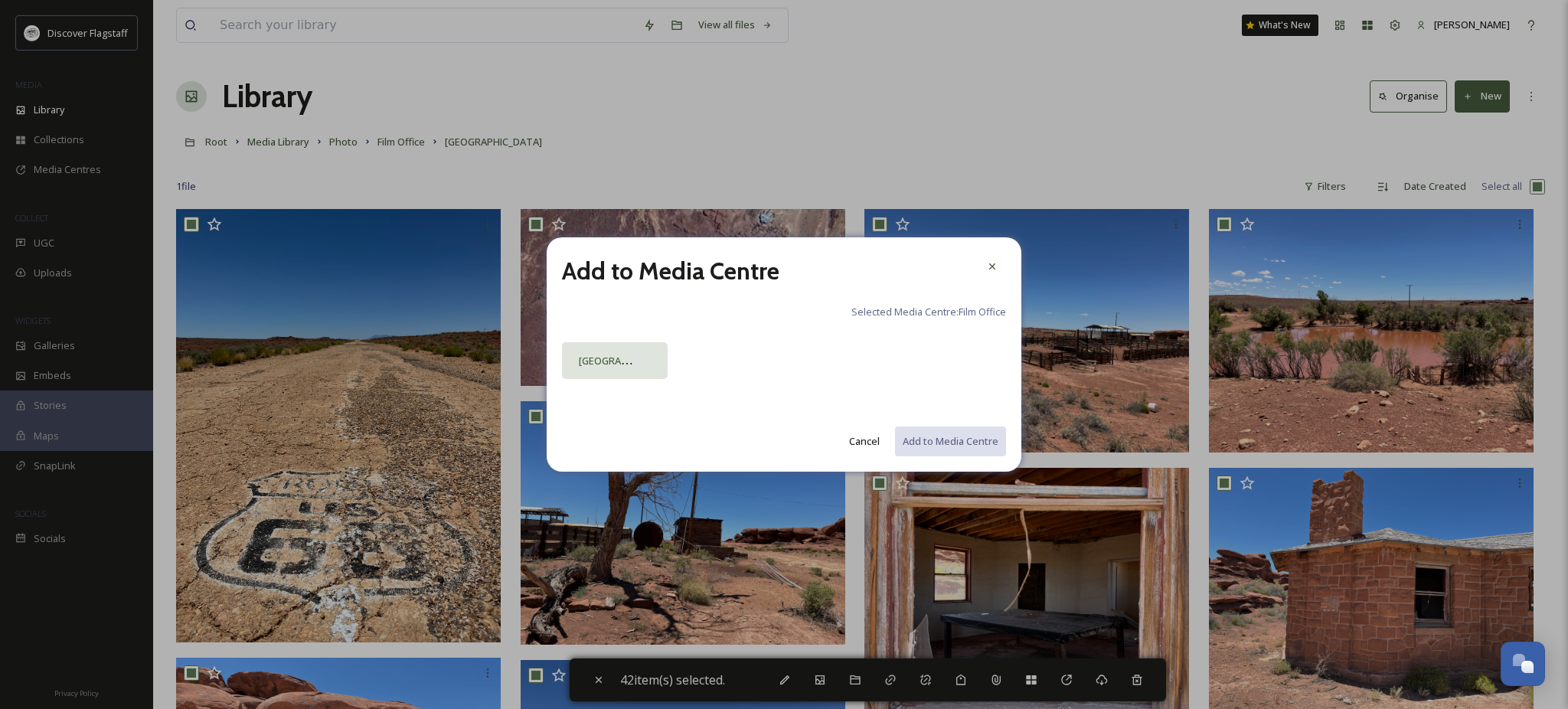
click at [643, 367] on div at bounding box center [643, 360] width 16 height 16
click at [904, 448] on button "Add to Media Centre" at bounding box center [950, 441] width 113 height 31
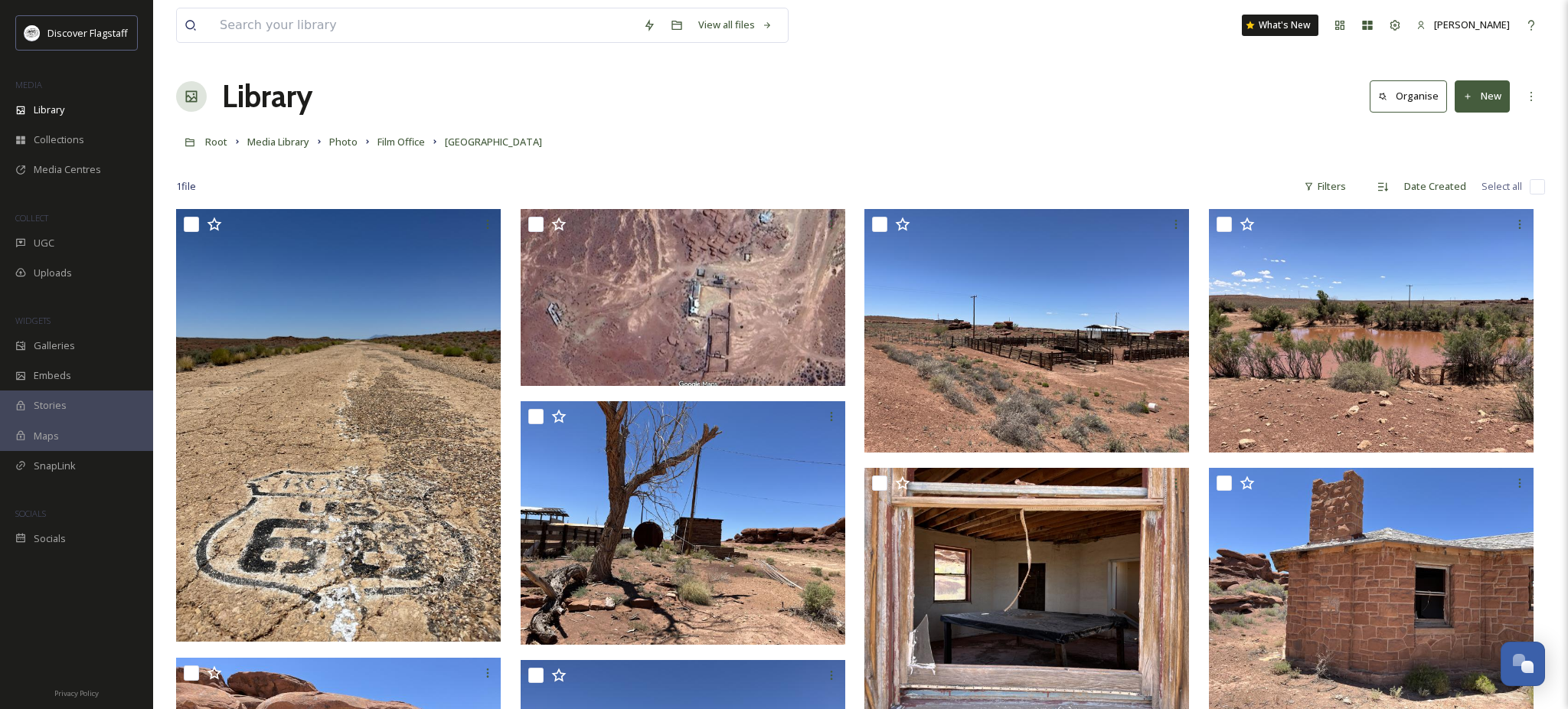
checkbox input "false"
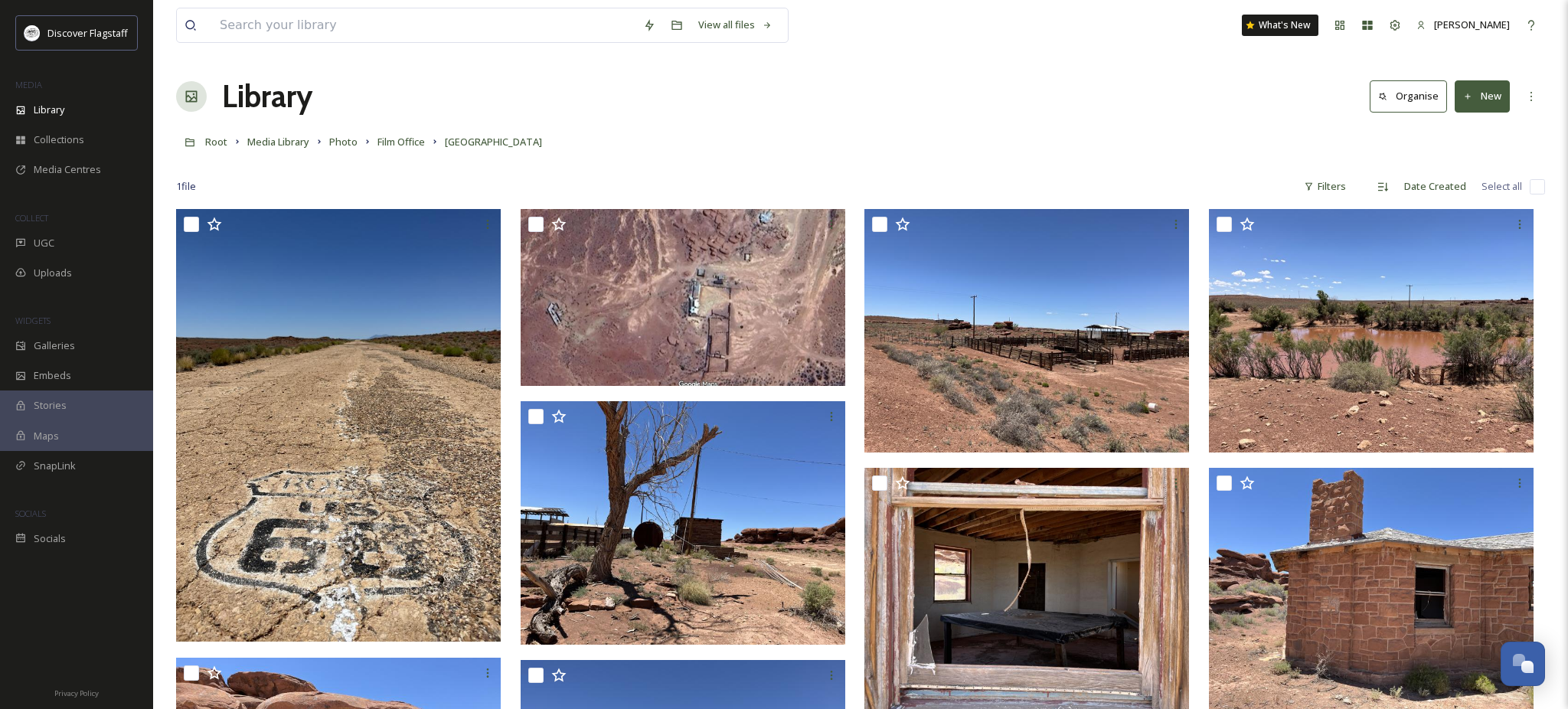
checkbox input "false"
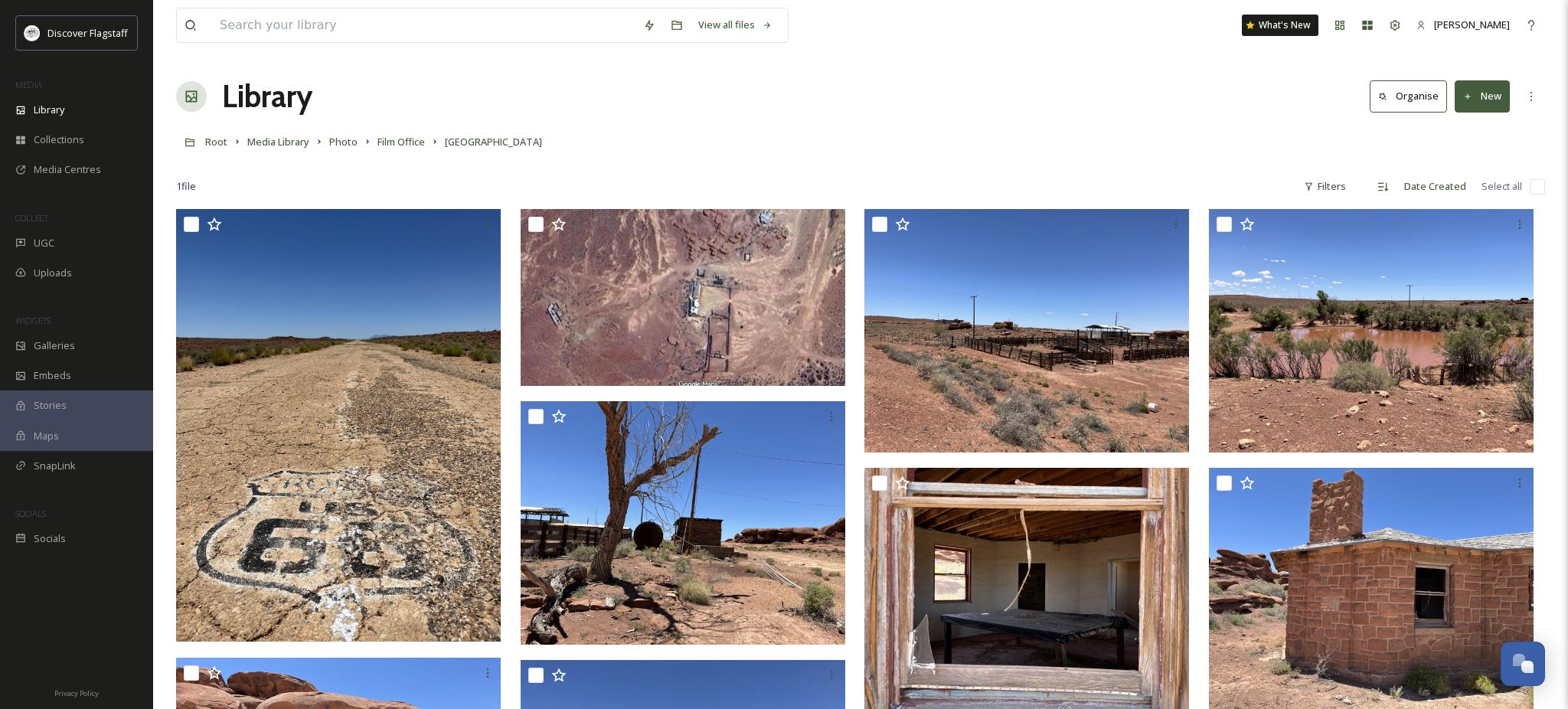
checkbox input "false"
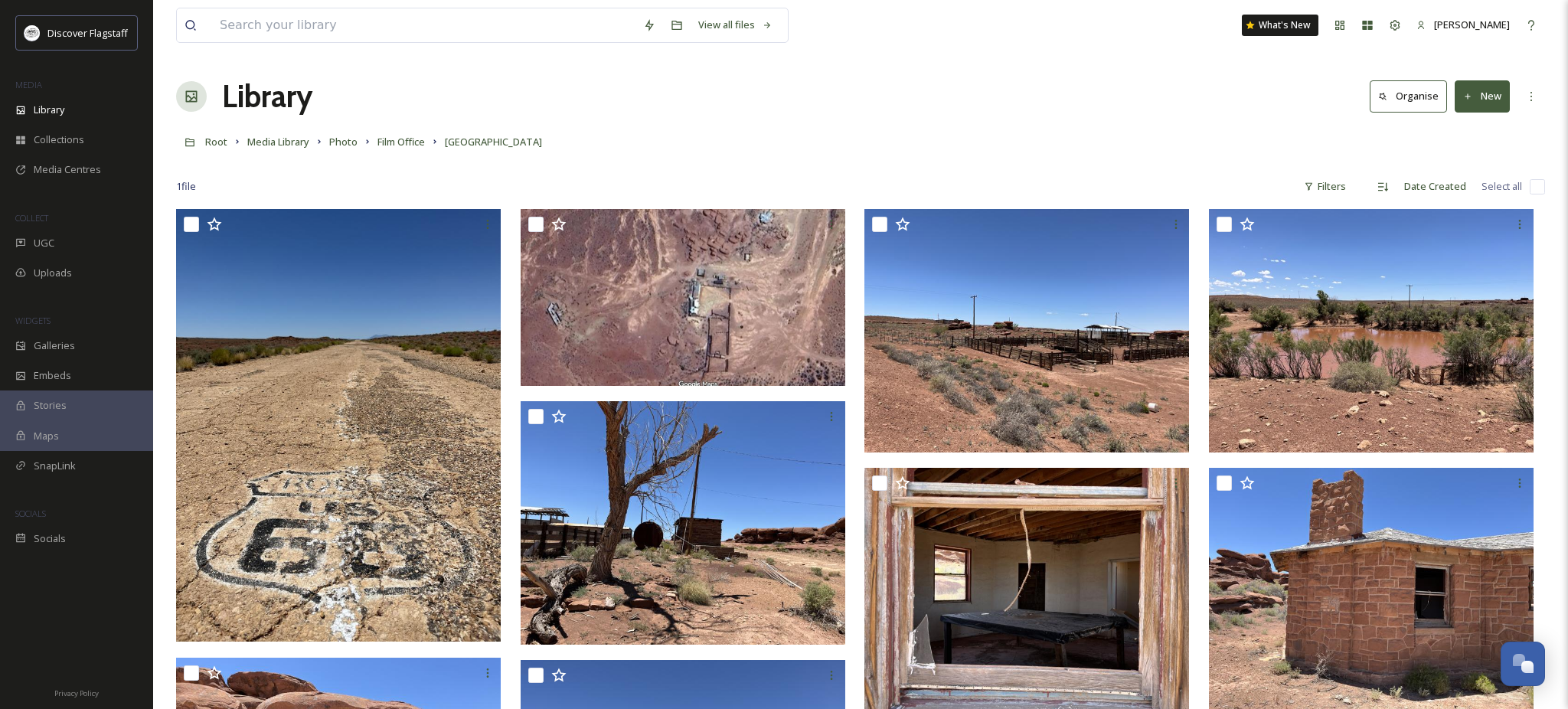
checkbox input "false"
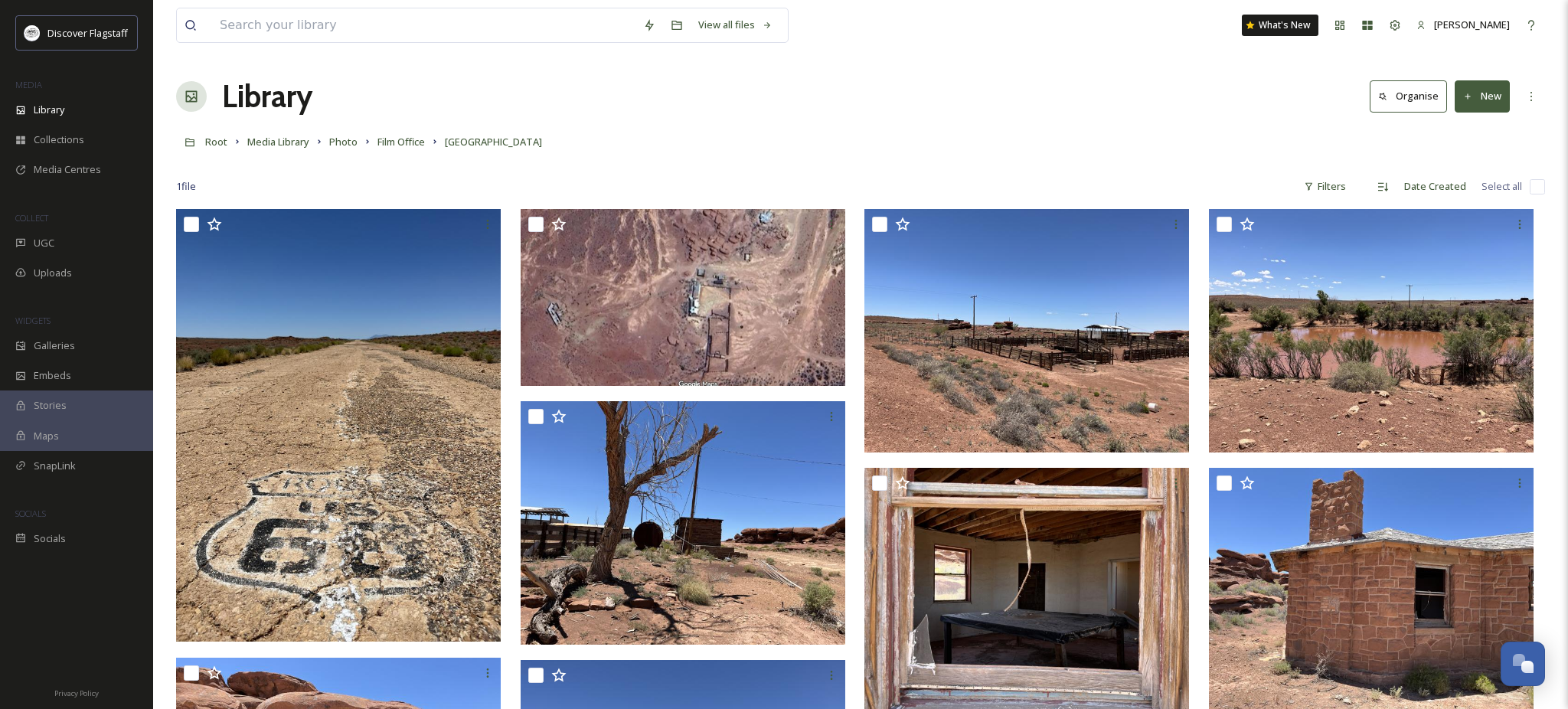
checkbox input "false"
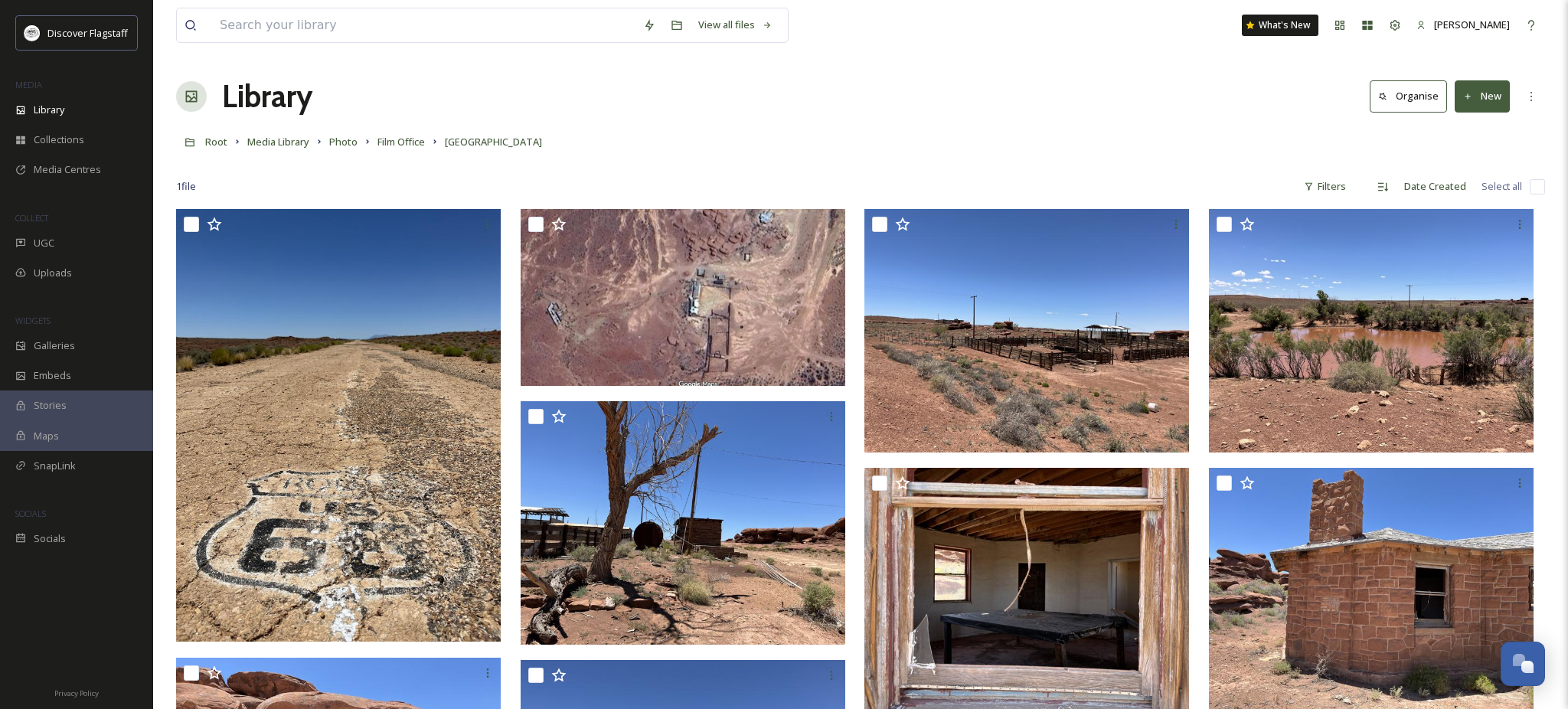
checkbox input "false"
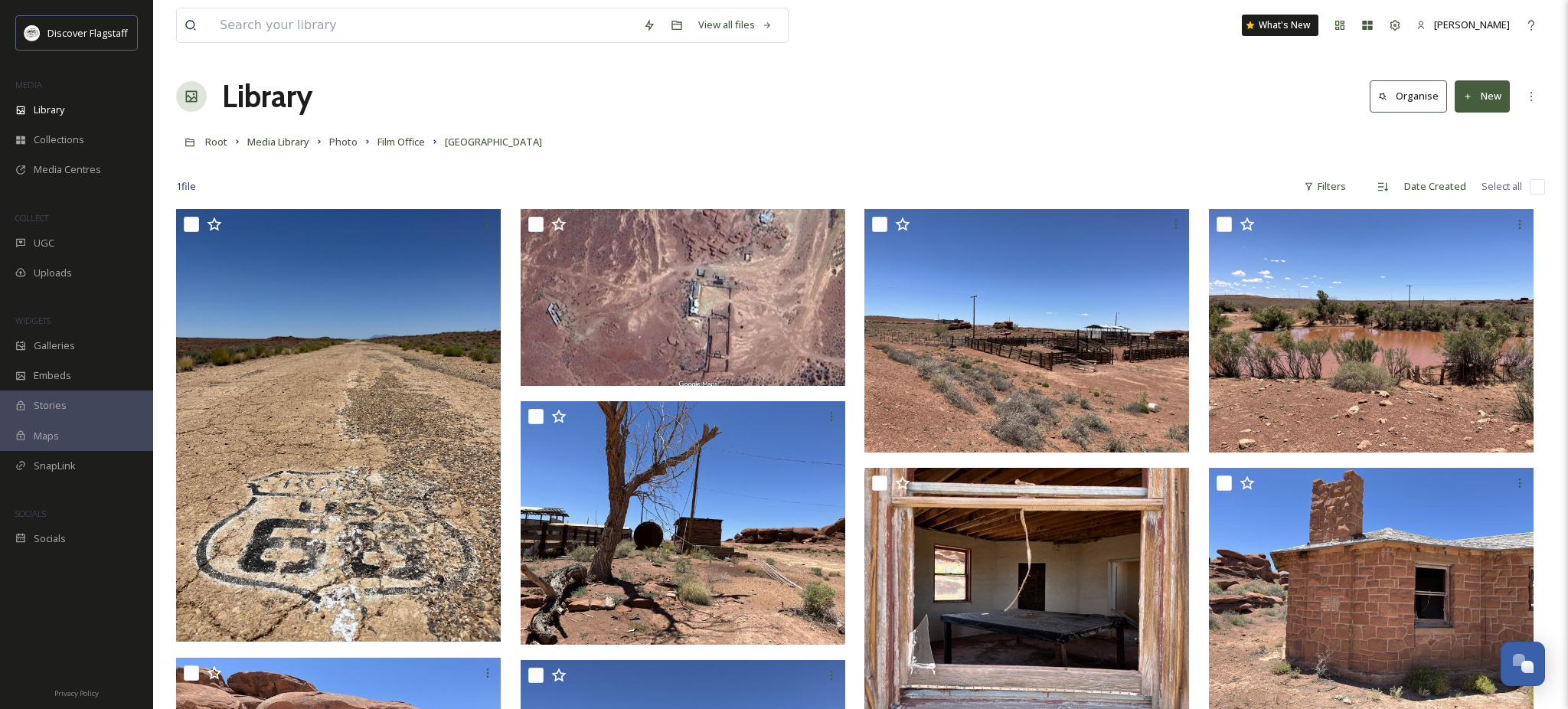
checkbox input "false"
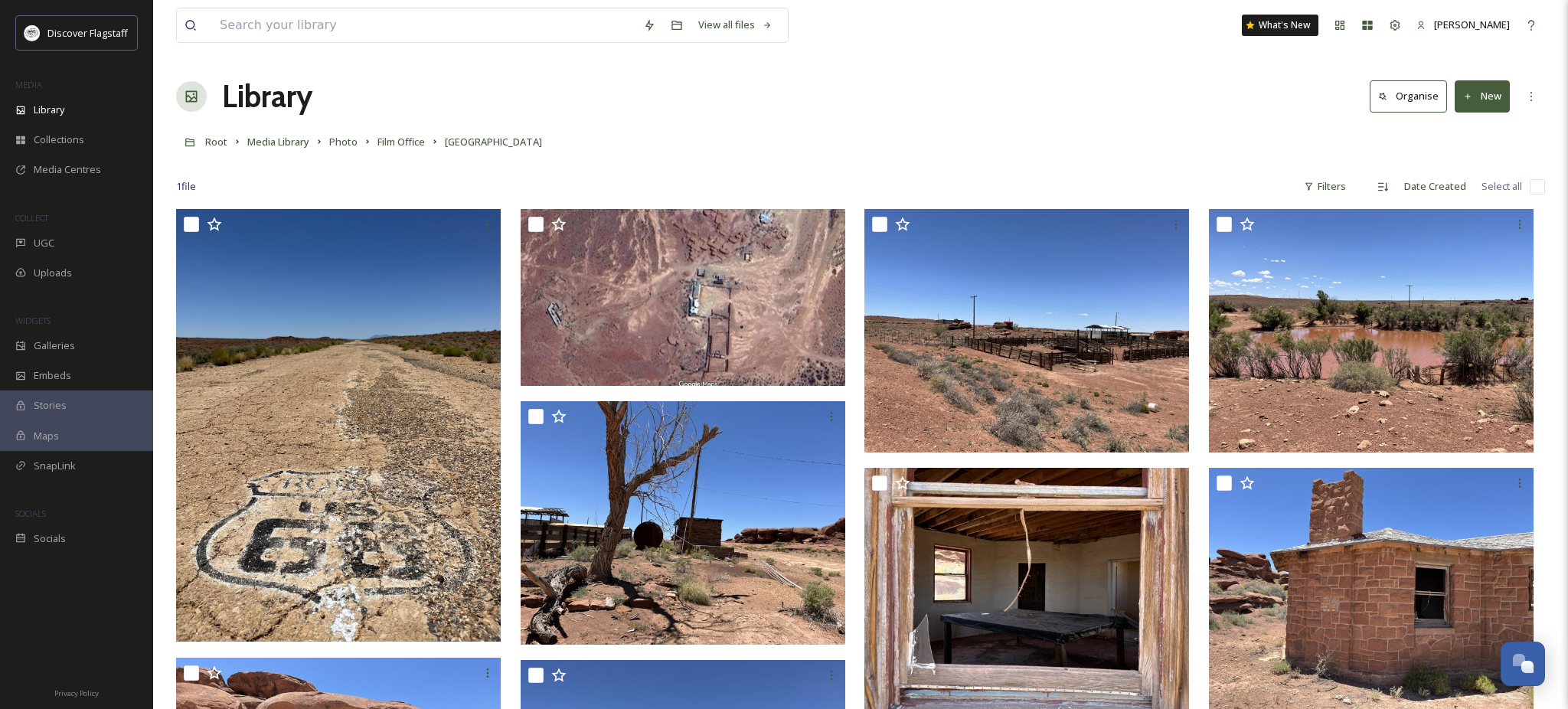
checkbox input "false"
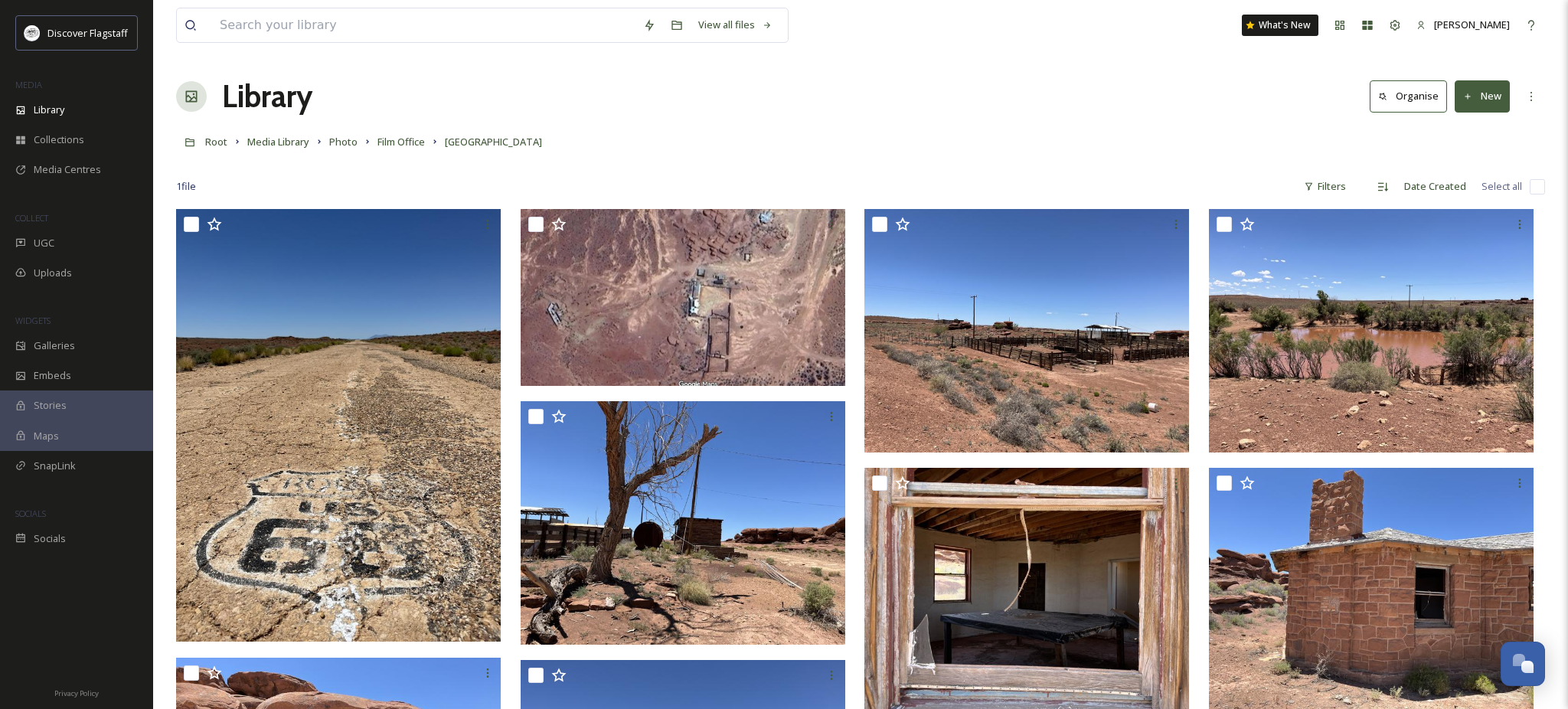
checkbox input "false"
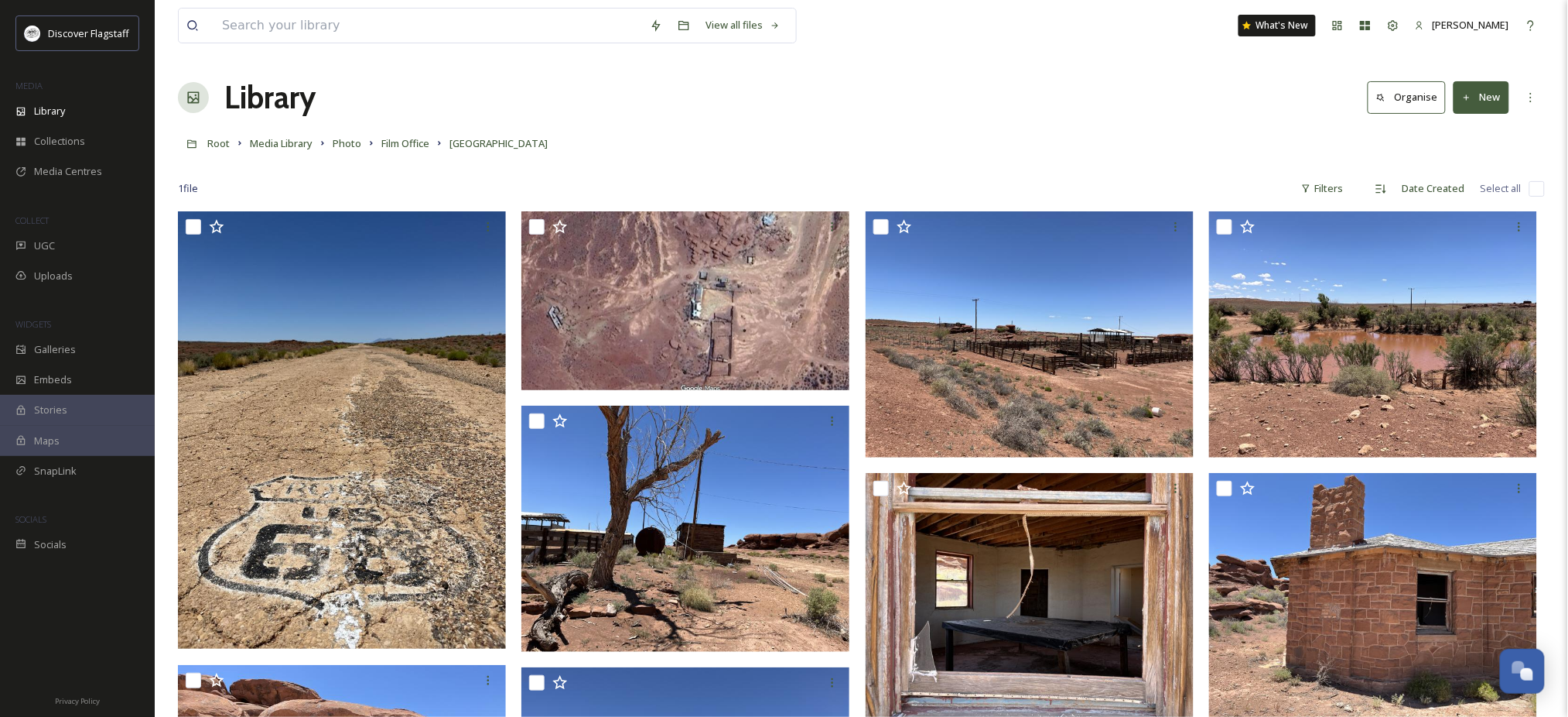
click at [991, 108] on div "Library Organise New" at bounding box center [861, 97] width 1367 height 47
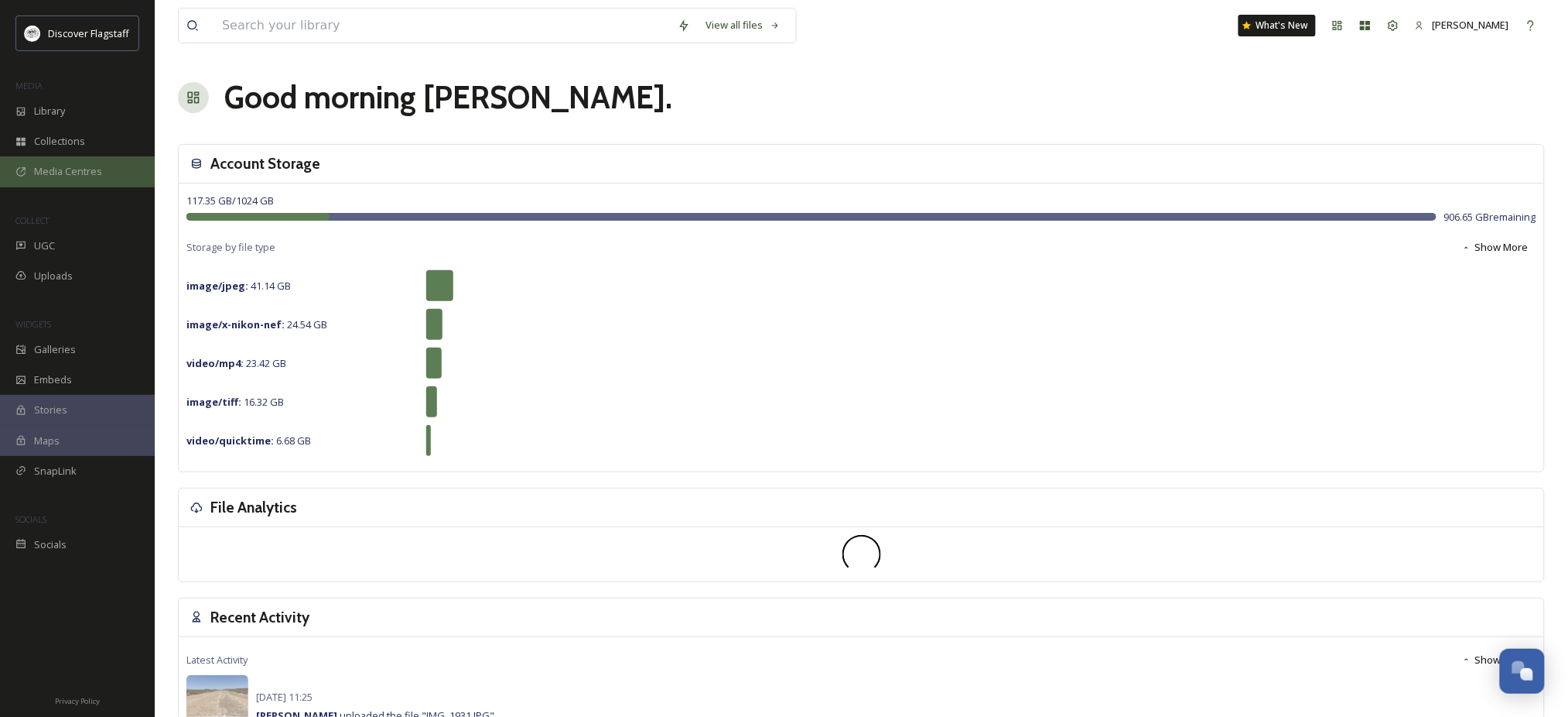
click at [38, 179] on span "Media Centres" at bounding box center [68, 172] width 68 height 15
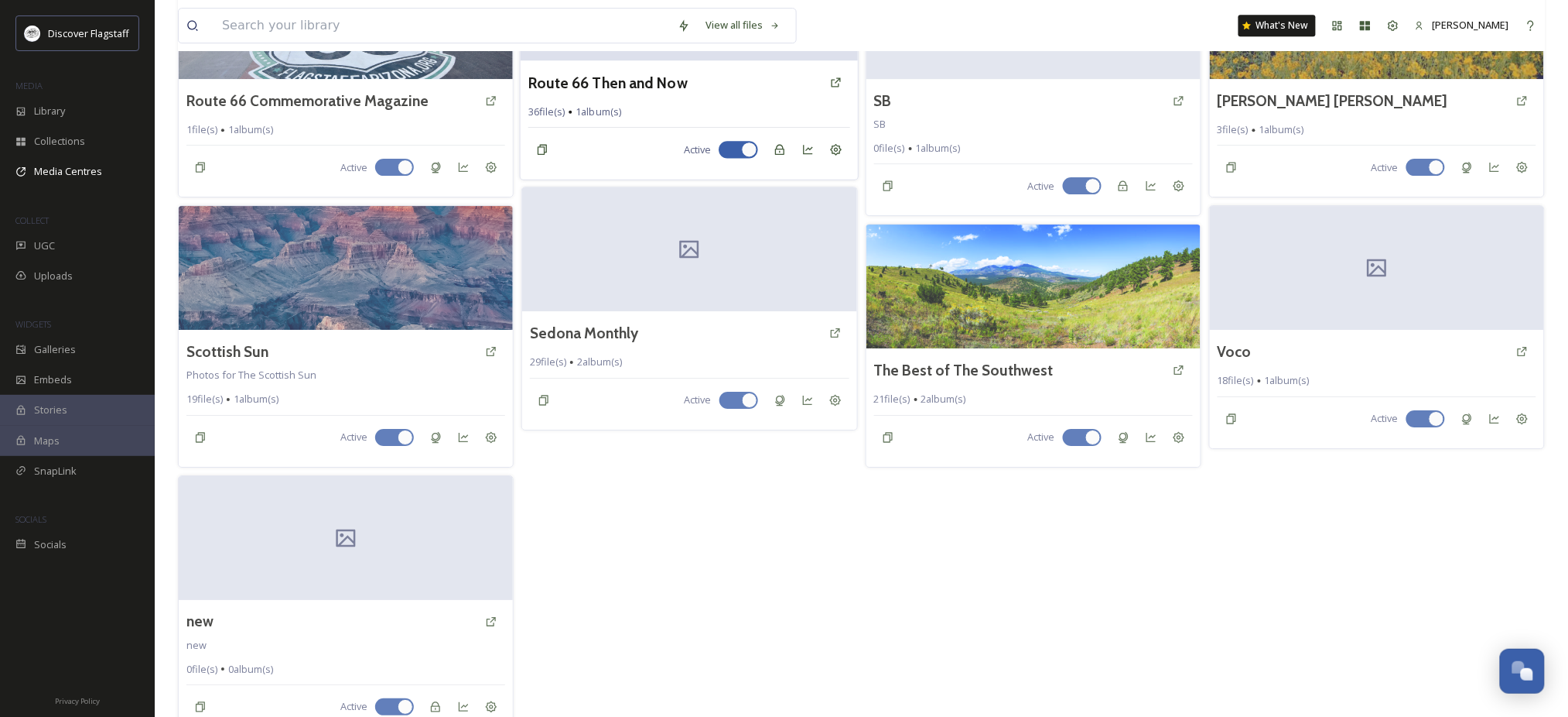
scroll to position [1734, 0]
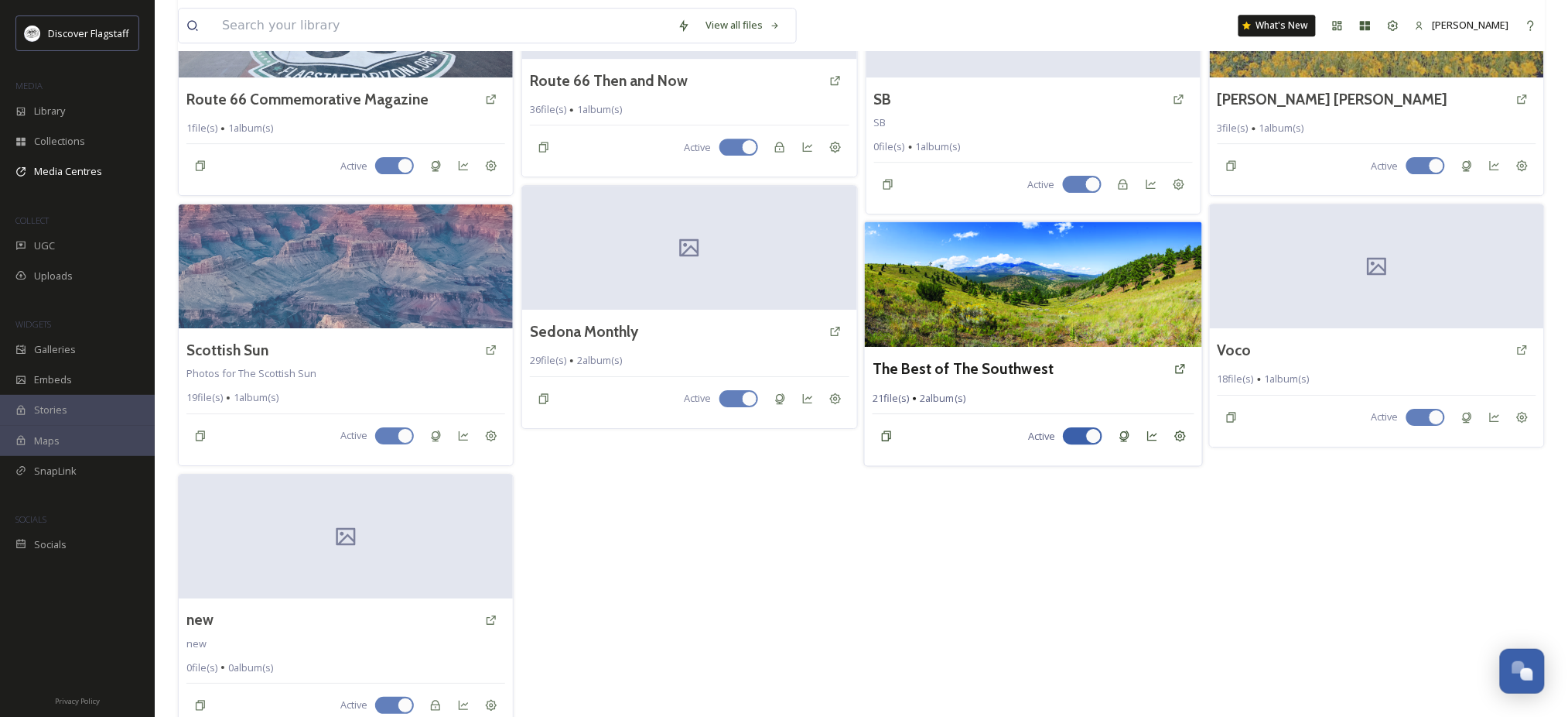
click at [1017, 347] on img at bounding box center [1033, 285] width 338 height 126
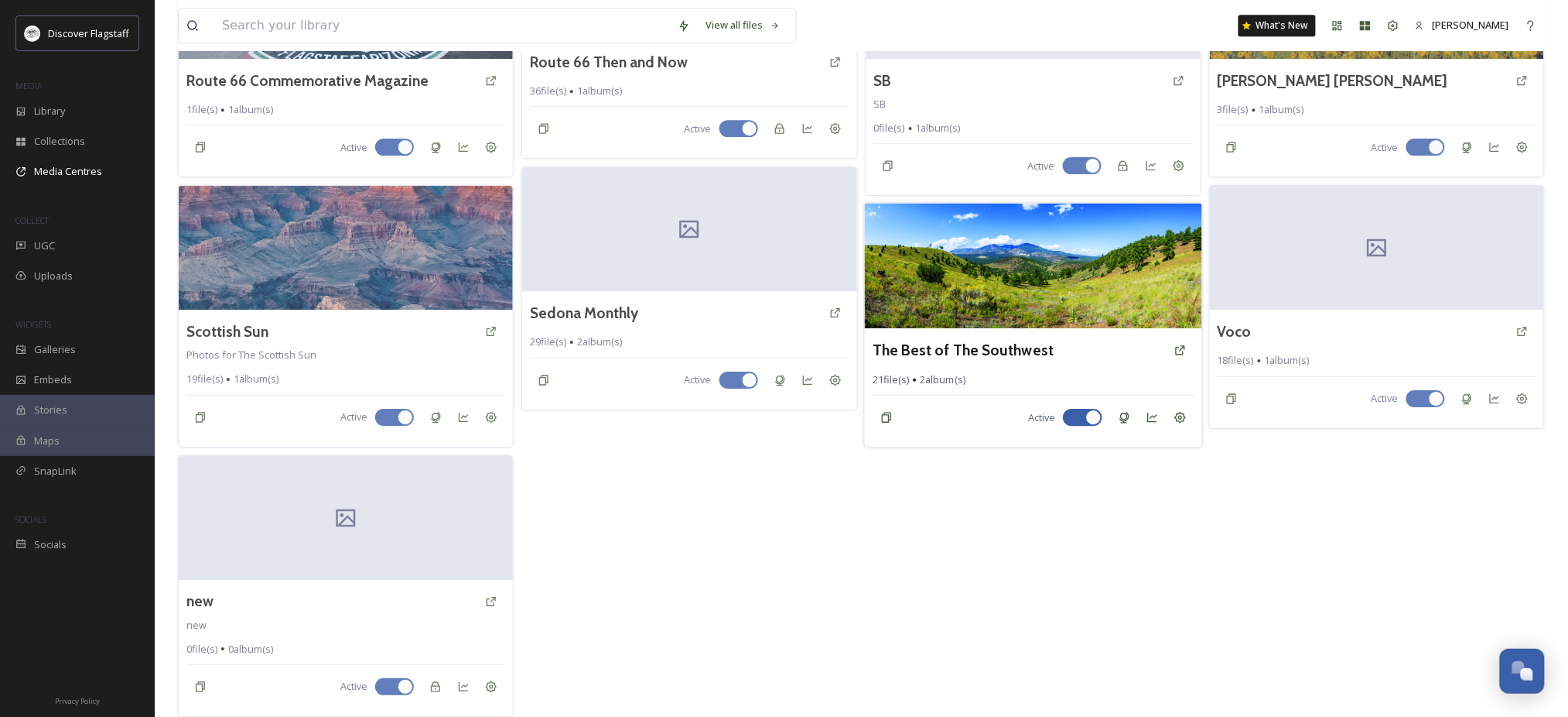
scroll to position [1797, 0]
click at [1183, 423] on icon at bounding box center [1180, 417] width 12 height 12
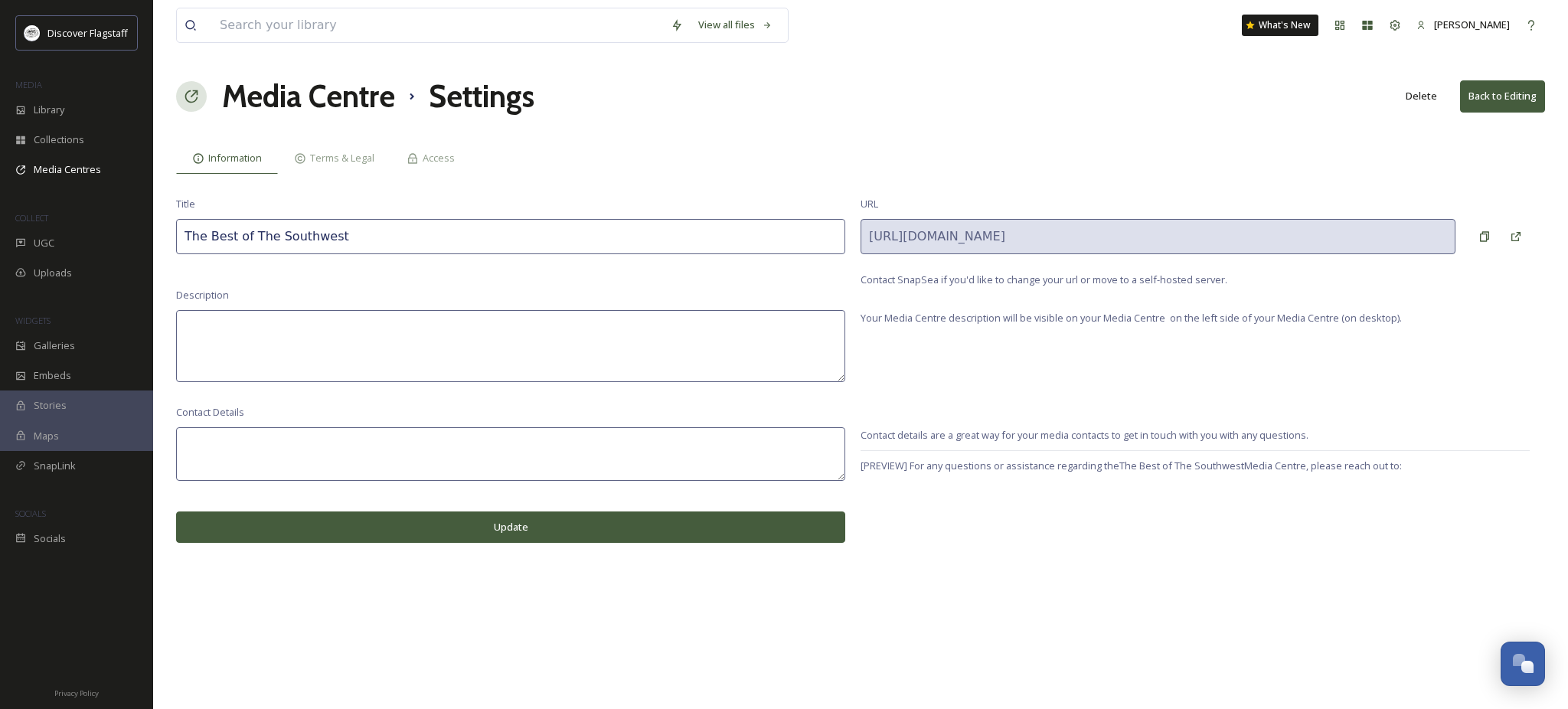
click at [1407, 108] on button "Delete" at bounding box center [1421, 96] width 47 height 30
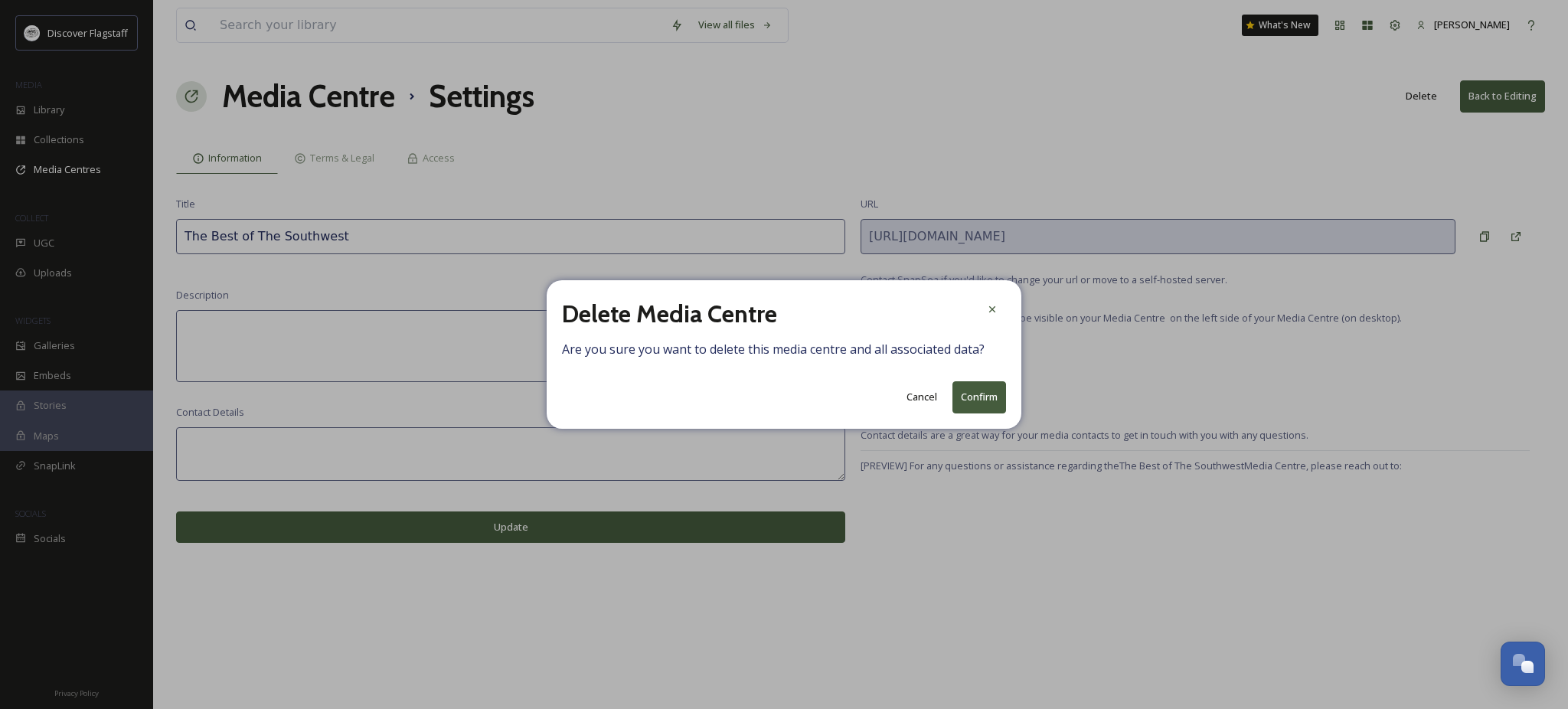
click at [982, 413] on button "Confirm" at bounding box center [979, 397] width 54 height 31
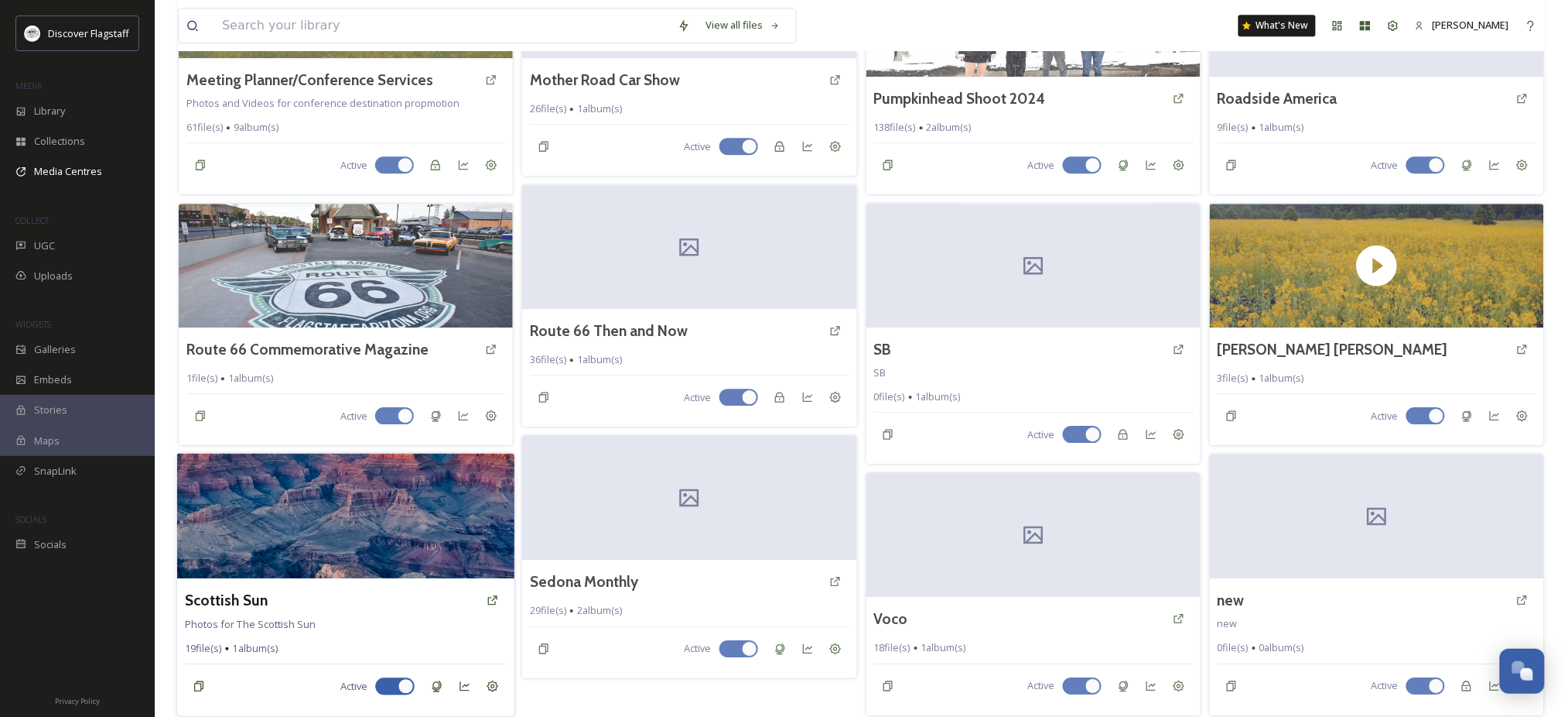
scroll to position [1623, 0]
click at [495, 680] on icon at bounding box center [493, 686] width 12 height 12
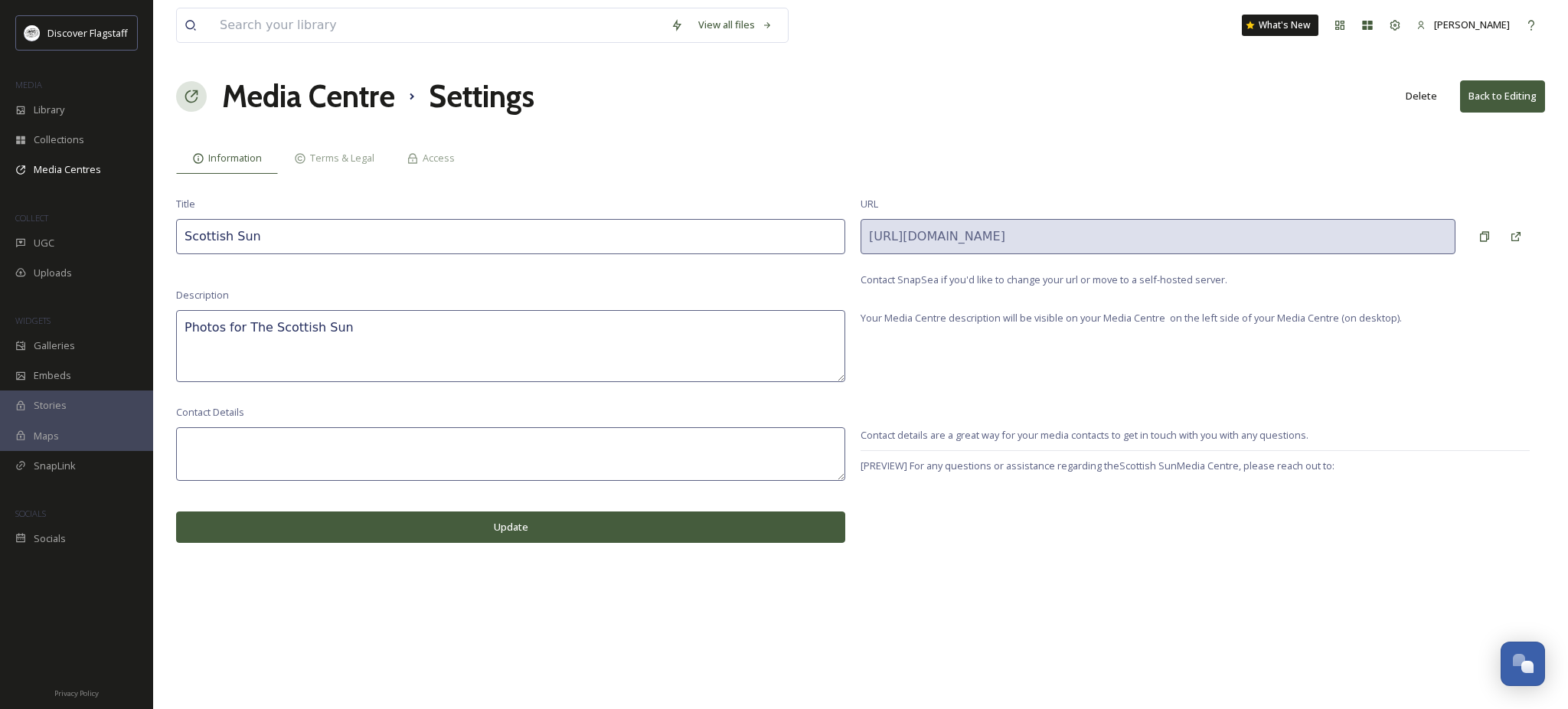
click at [1411, 110] on button "Delete" at bounding box center [1421, 96] width 47 height 30
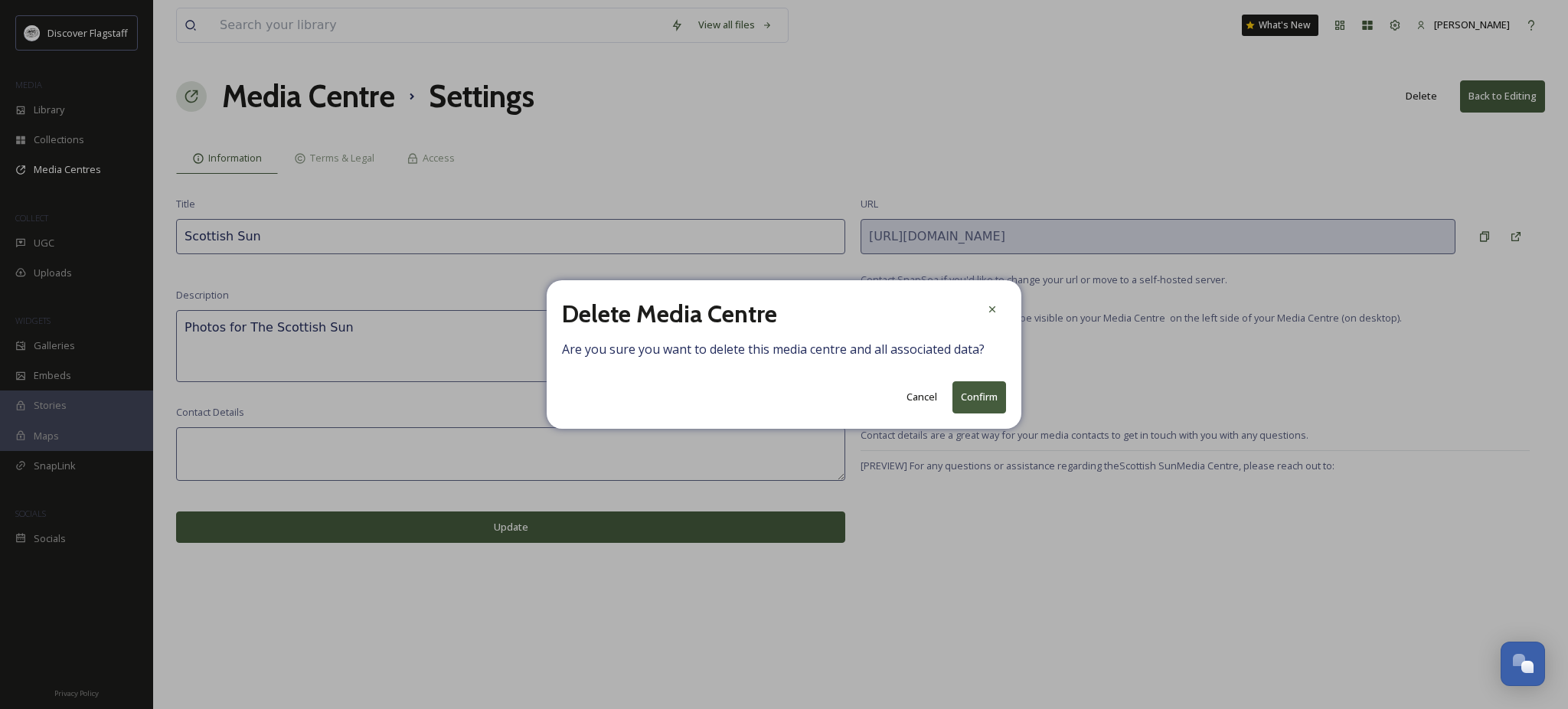
click at [978, 408] on button "Confirm" at bounding box center [979, 397] width 54 height 31
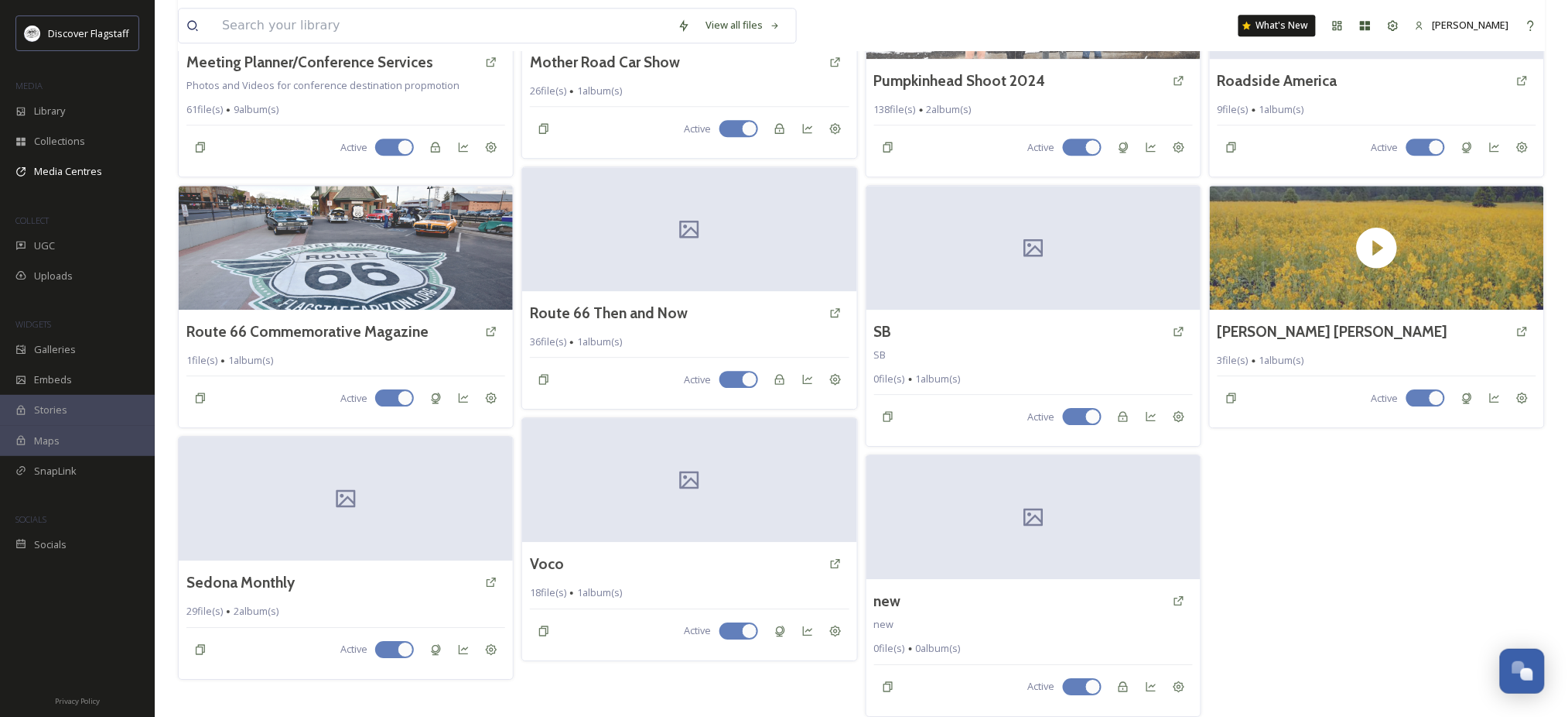
scroll to position [1599, 0]
click at [366, 542] on div at bounding box center [346, 498] width 338 height 126
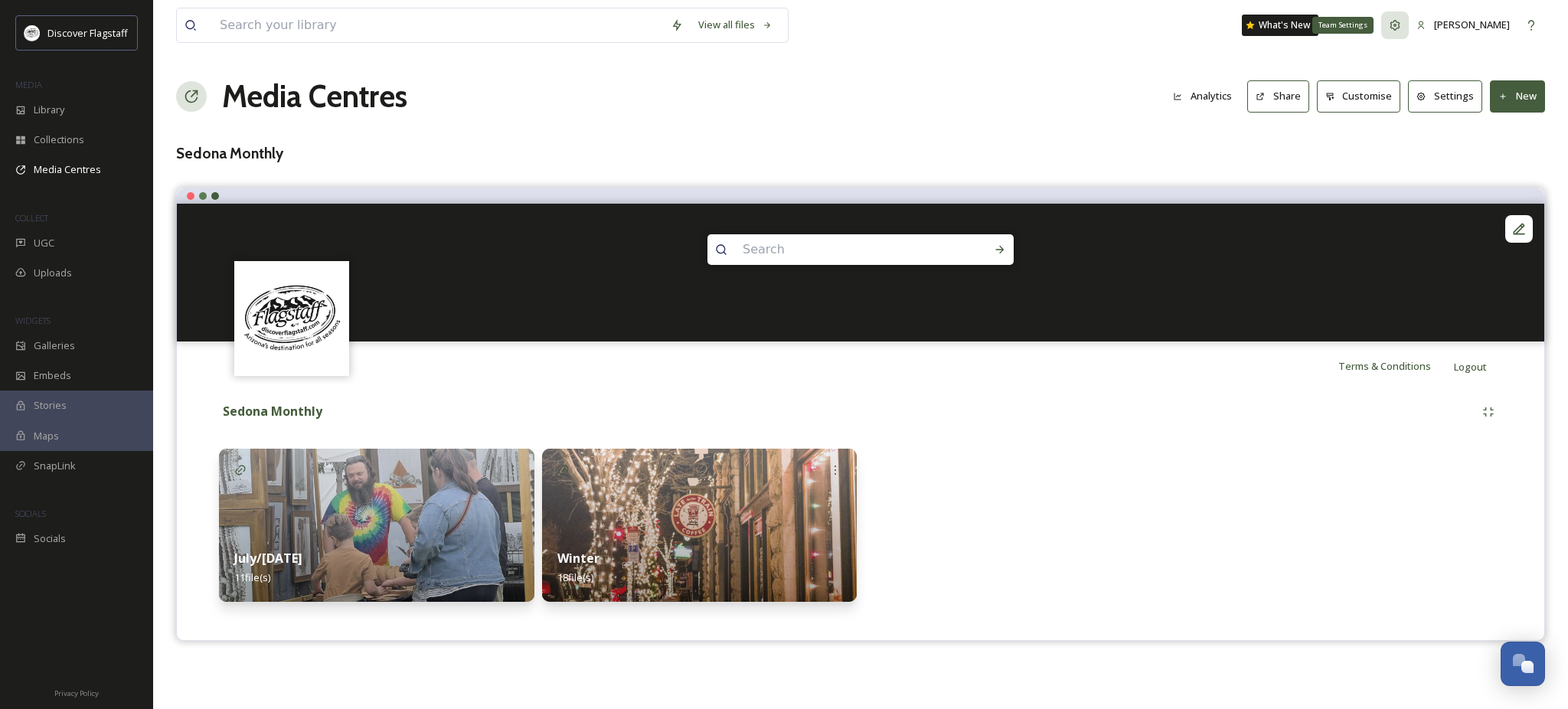
click at [1382, 37] on div "Team Settings" at bounding box center [1395, 25] width 27 height 27
click at [193, 203] on div at bounding box center [861, 196] width 1368 height 16
click at [1516, 243] on div at bounding box center [1519, 228] width 27 height 27
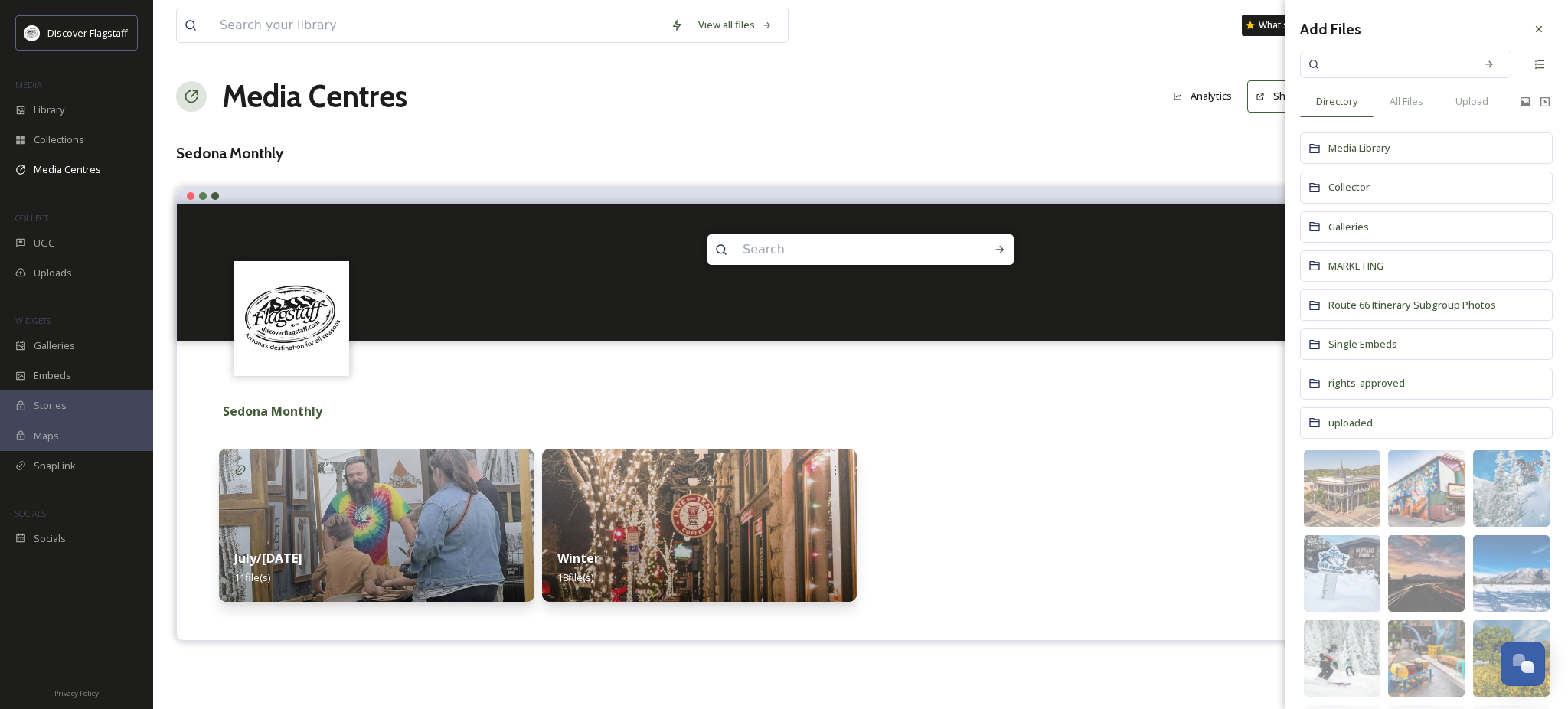
click at [985, 492] on div at bounding box center [1022, 525] width 316 height 153
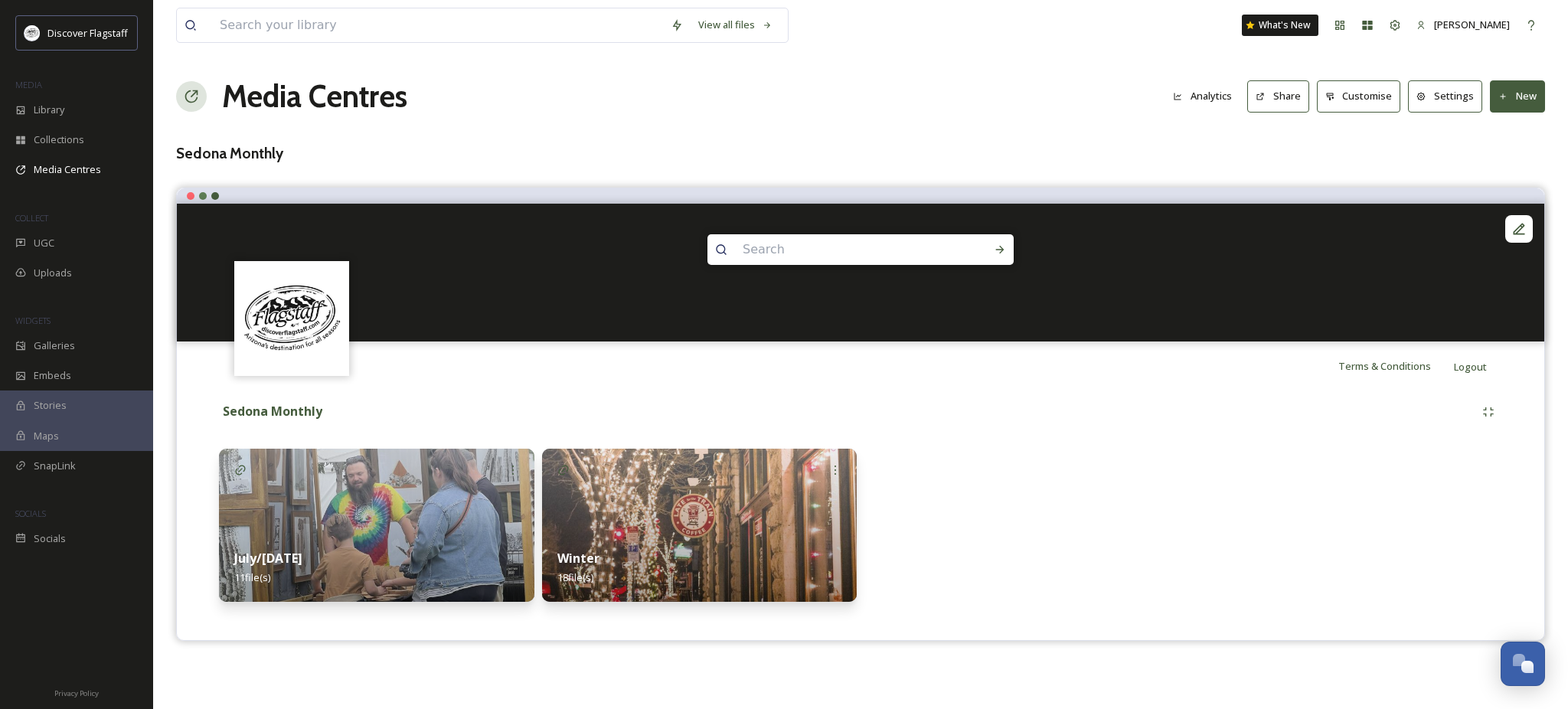
click at [191, 165] on h3 "Sedona Monthly" at bounding box center [861, 153] width 1369 height 22
click at [192, 201] on div "View all files What's New Ryan Randazzo Media Centres Analytics Share Customise…" at bounding box center [860, 354] width 1415 height 709
click at [385, 476] on img at bounding box center [377, 525] width 316 height 153
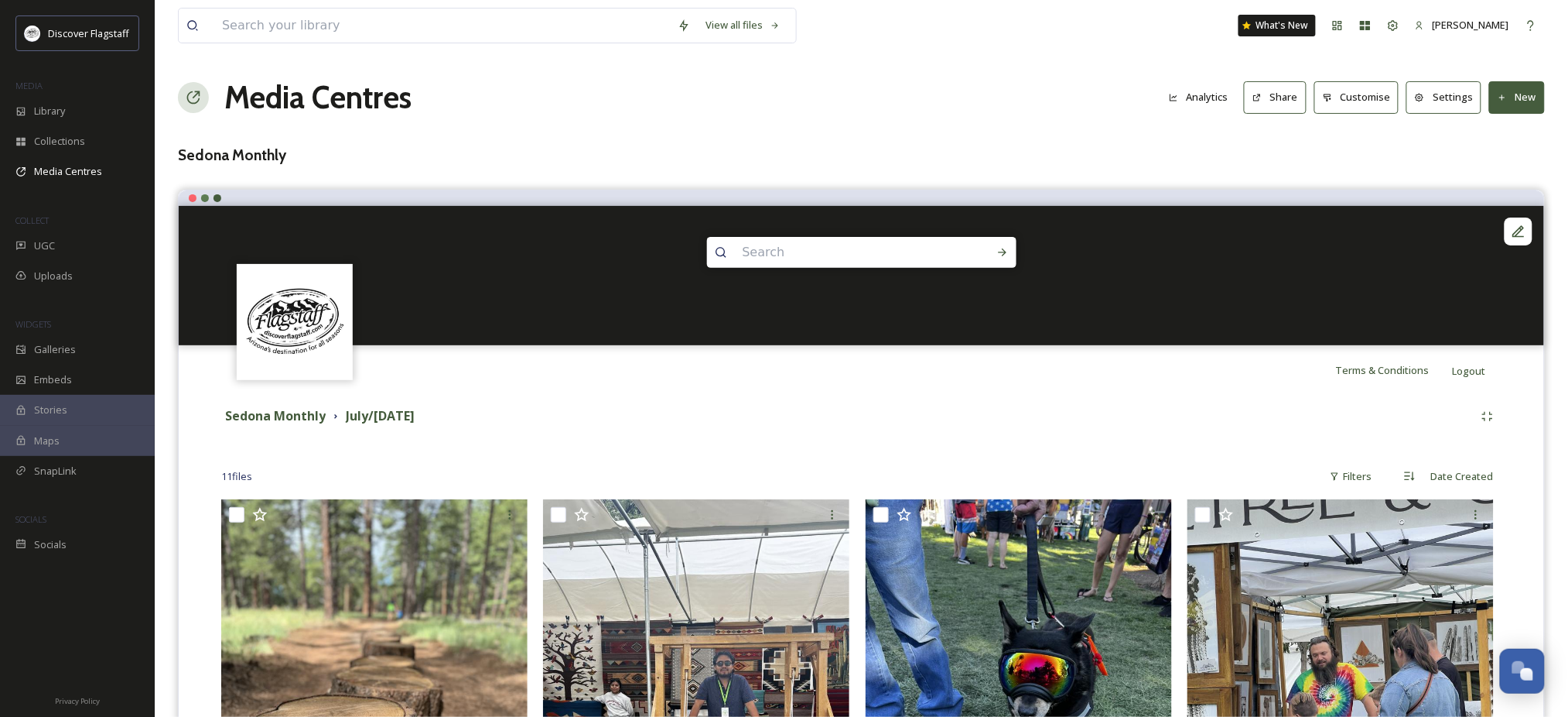
click at [1455, 111] on button "Settings" at bounding box center [1444, 97] width 75 height 32
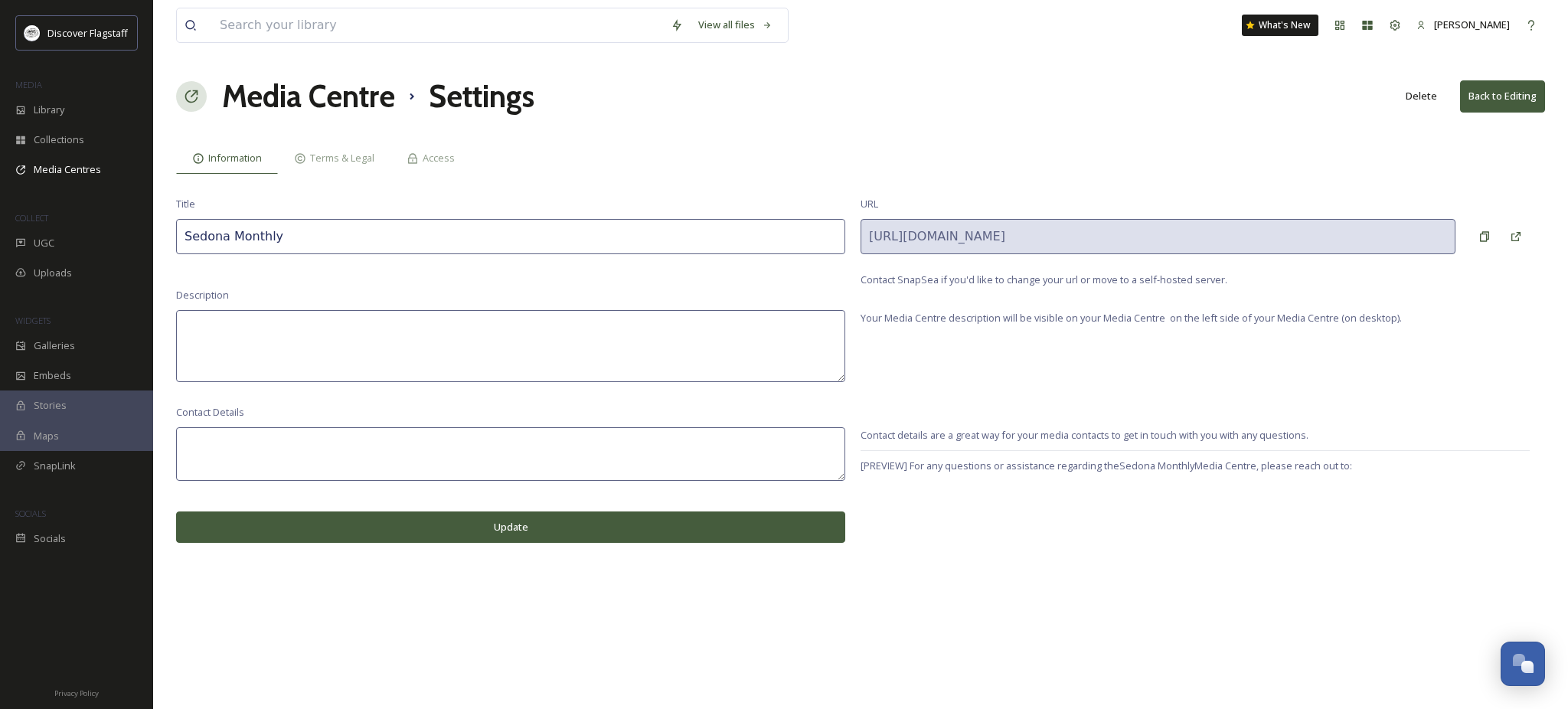
click at [1402, 107] on button "Delete" at bounding box center [1421, 96] width 47 height 30
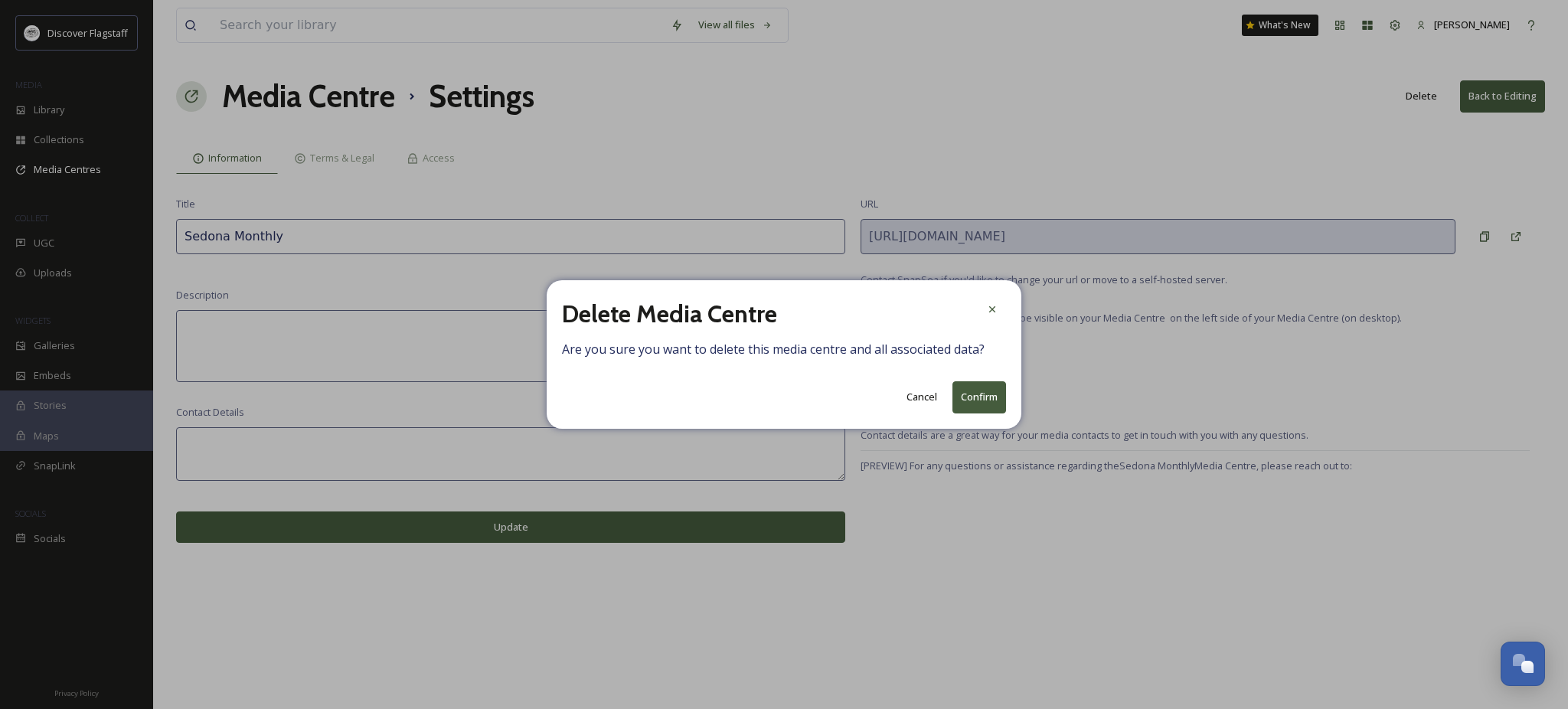
click at [968, 413] on button "Confirm" at bounding box center [979, 397] width 54 height 31
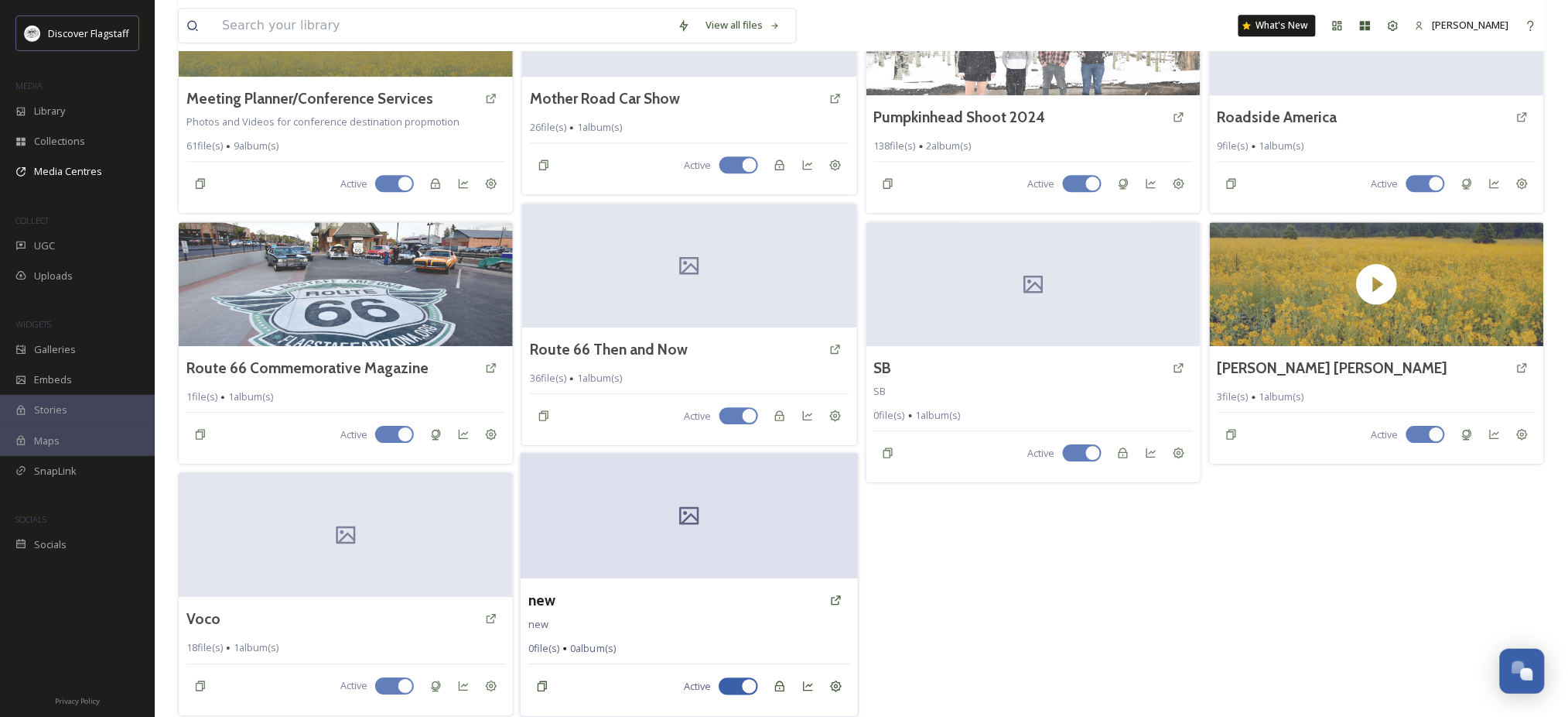
scroll to position [1599, 0]
click at [311, 518] on div at bounding box center [346, 535] width 338 height 126
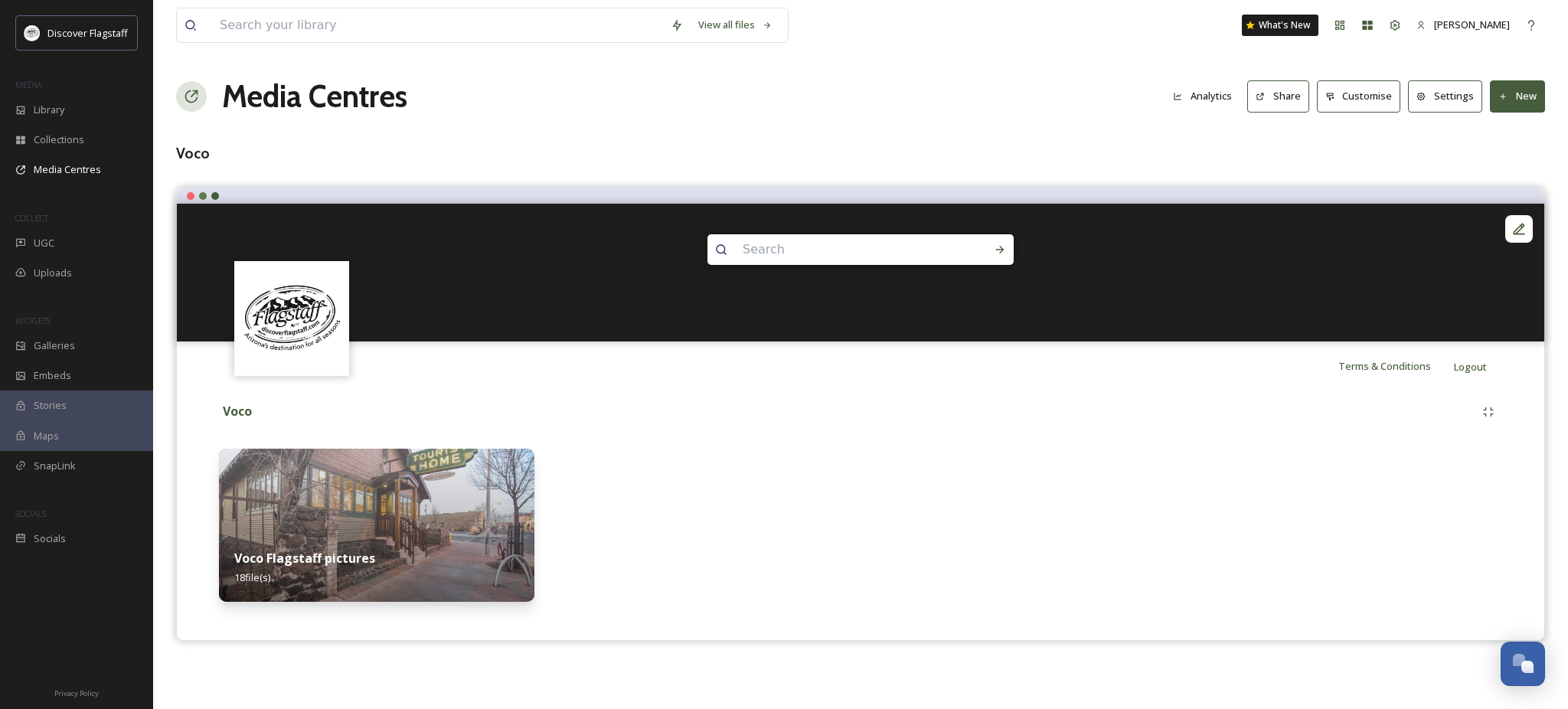
click at [303, 515] on img at bounding box center [377, 525] width 316 height 153
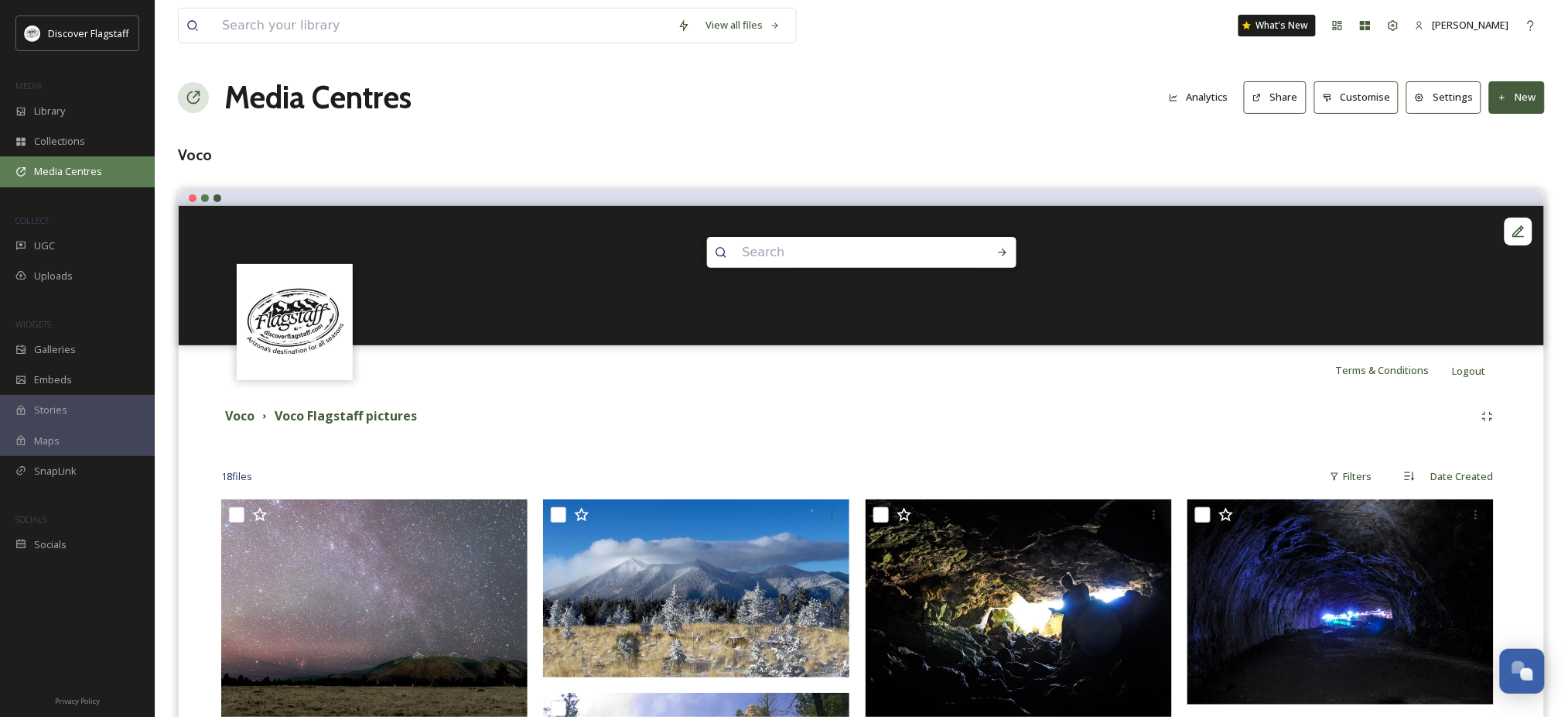
click at [47, 179] on span "Media Centres" at bounding box center [68, 172] width 68 height 15
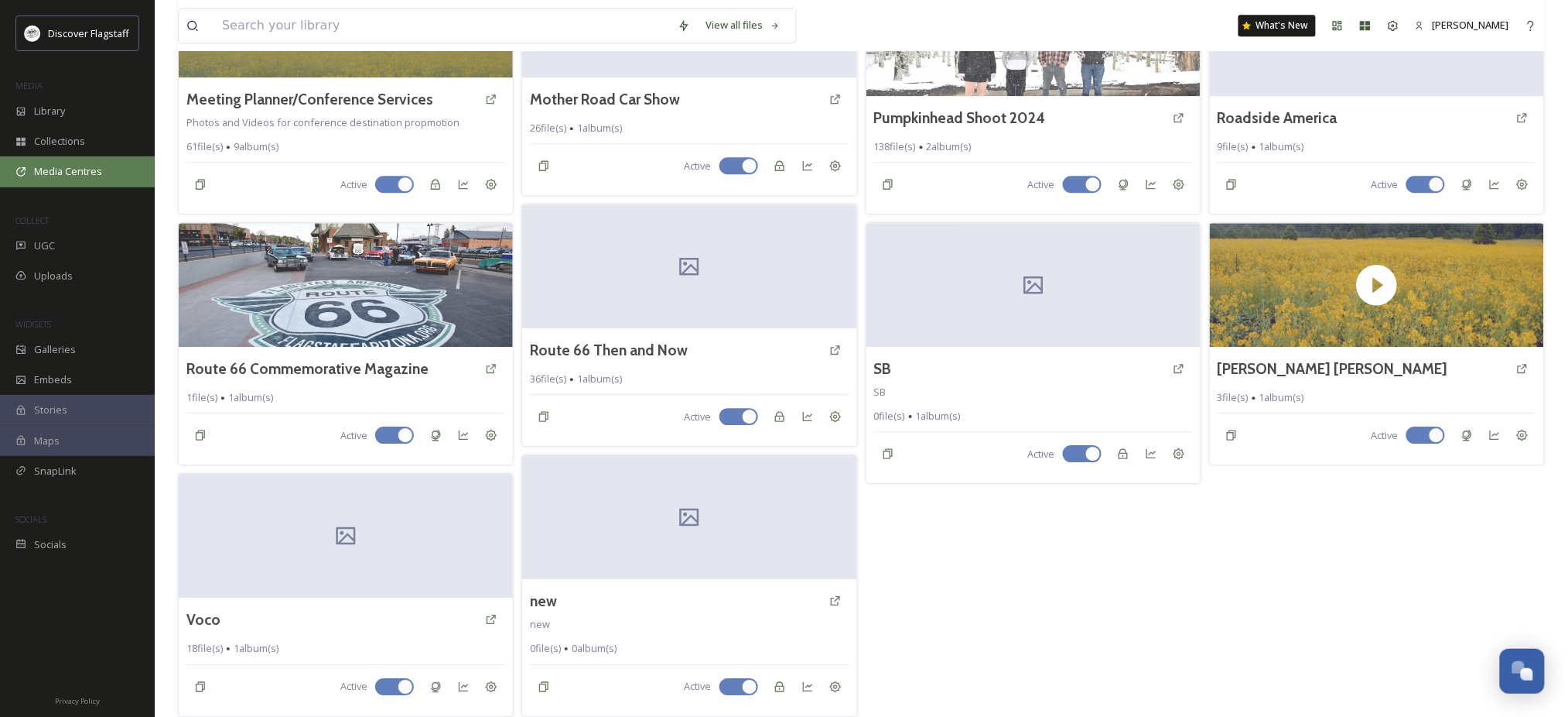
scroll to position [1599, 0]
click at [547, 589] on h3 "new" at bounding box center [542, 600] width 27 height 22
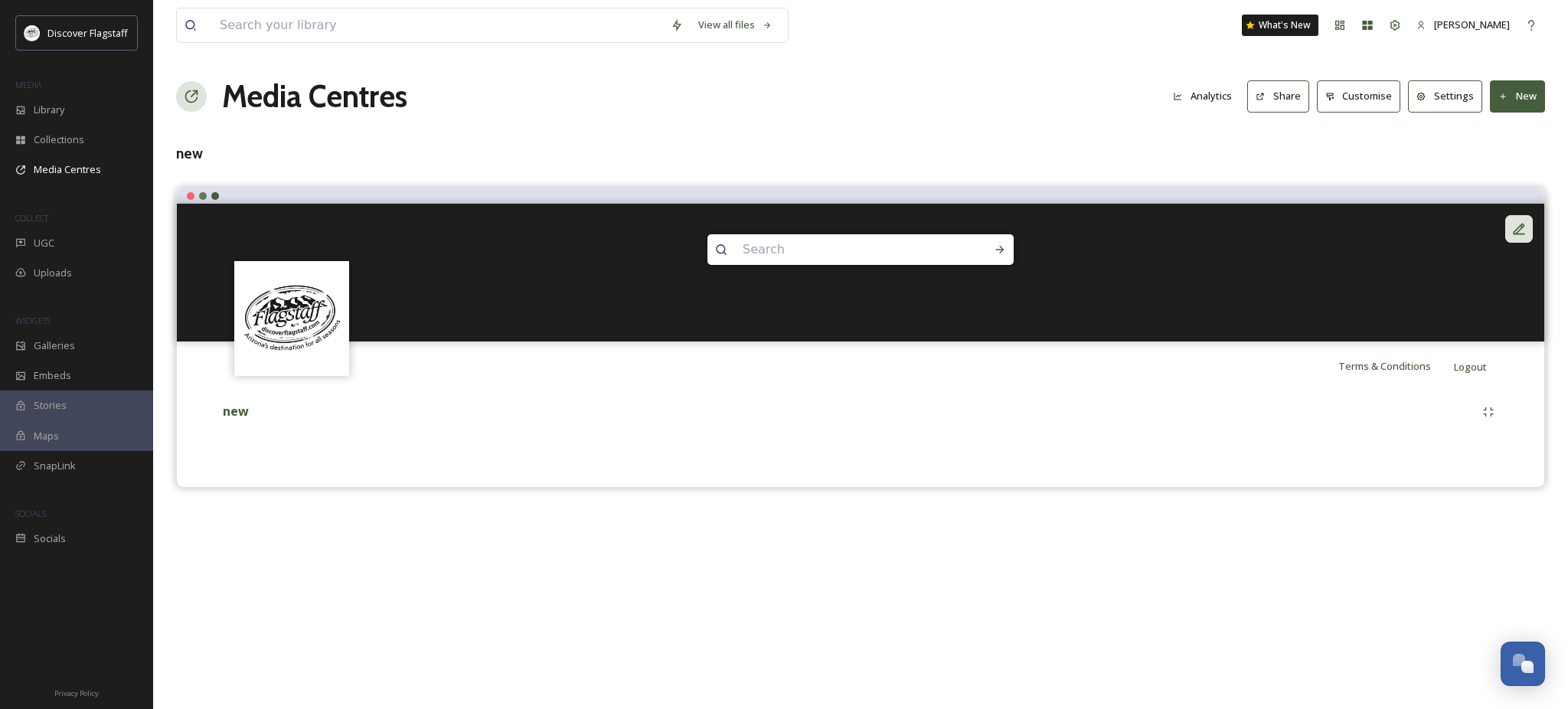
click at [1515, 236] on icon at bounding box center [1519, 229] width 16 height 16
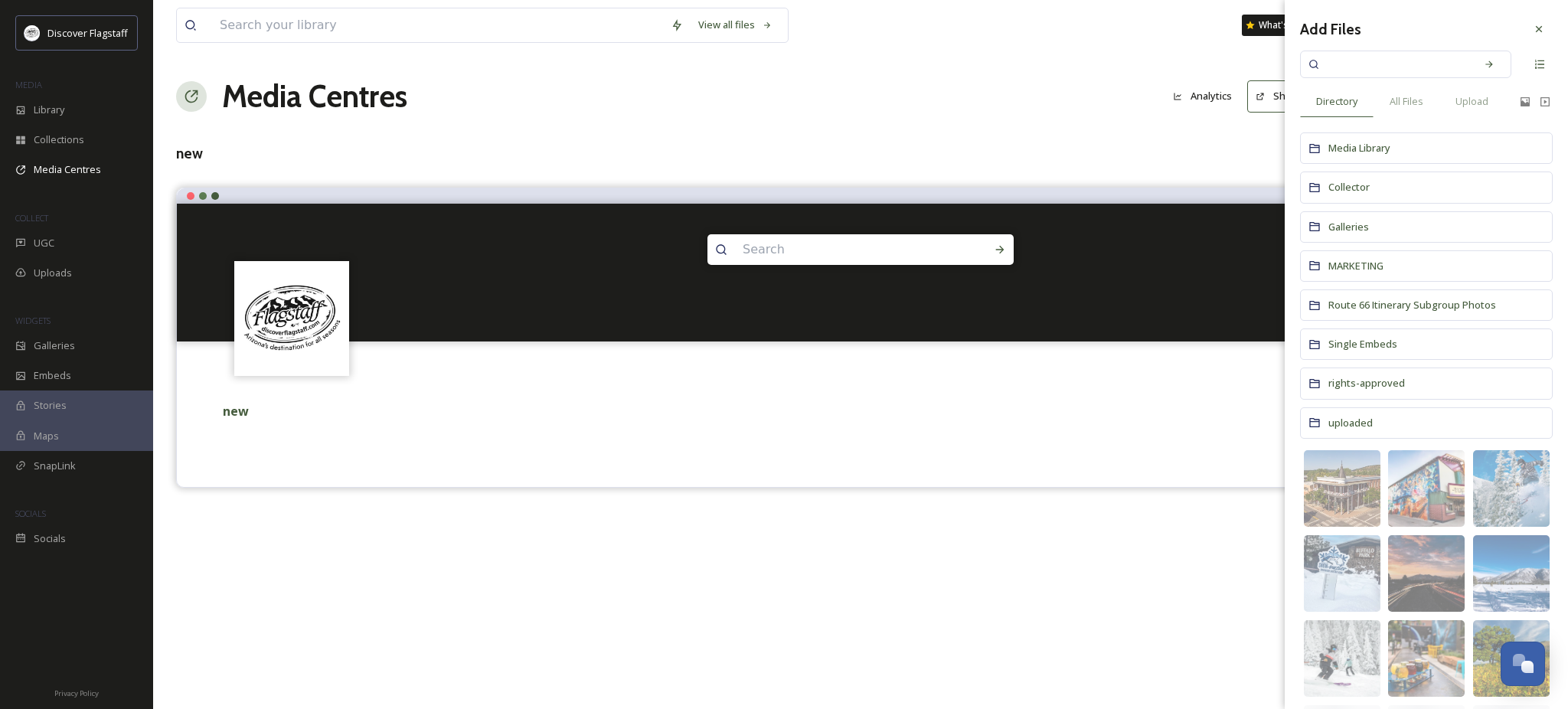
click at [1000, 103] on div "Media Centres Analytics Share Customise Settings New" at bounding box center [861, 96] width 1369 height 46
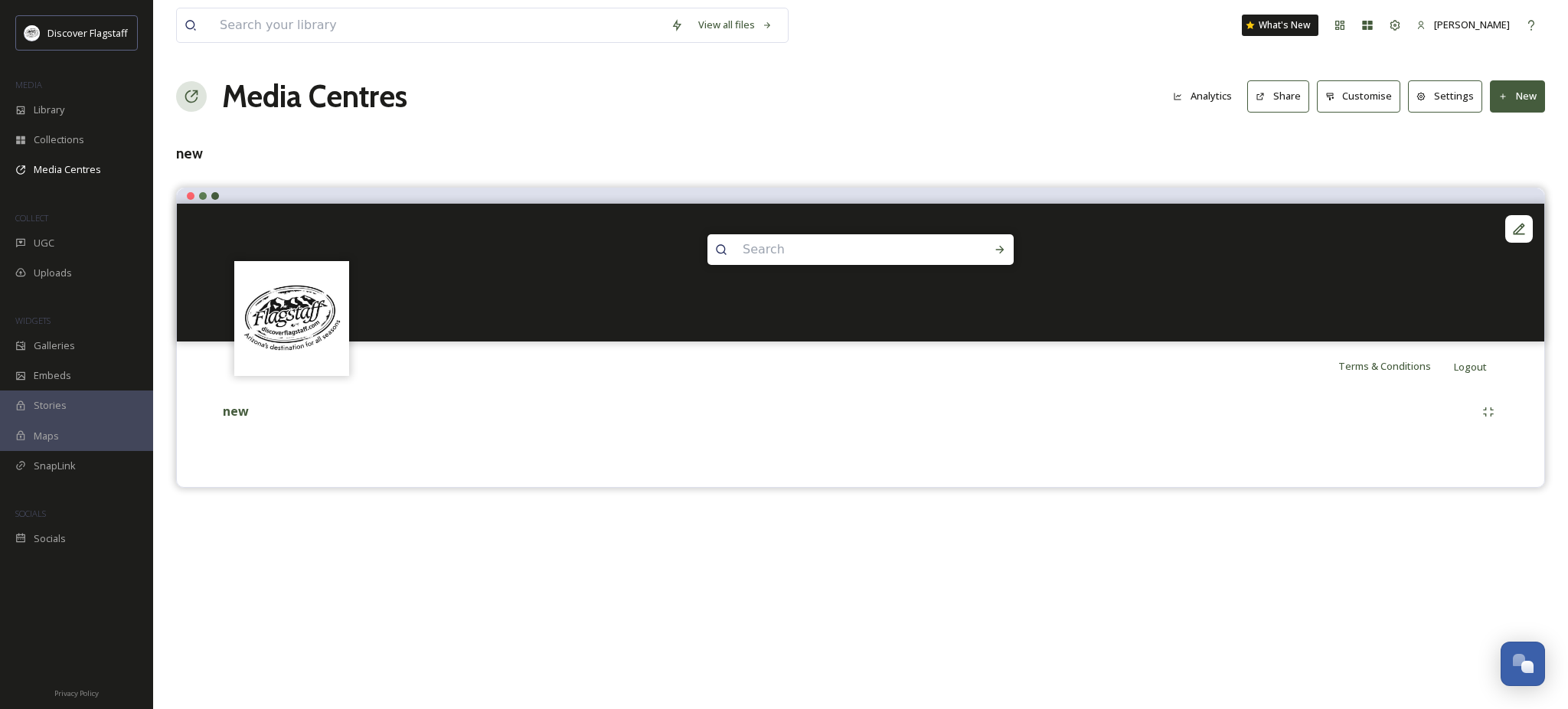
click at [1414, 100] on button "Settings" at bounding box center [1445, 96] width 74 height 31
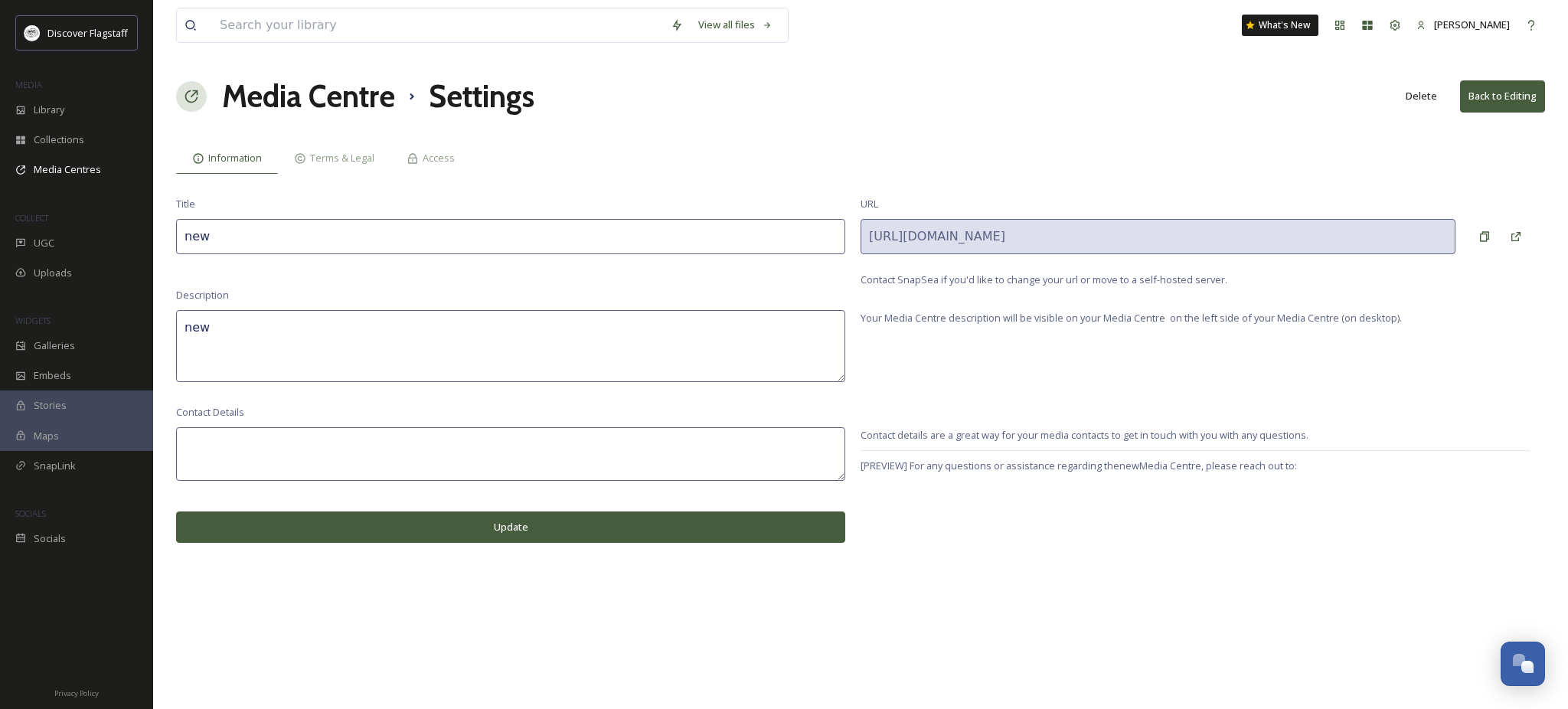
click at [308, 251] on input "new" at bounding box center [511, 236] width 669 height 35
type input "Film Office"
click at [270, 382] on textarea "new" at bounding box center [511, 345] width 669 height 72
drag, startPoint x: 270, startPoint y: 384, endPoint x: 270, endPoint y: 375, distance: 9.0
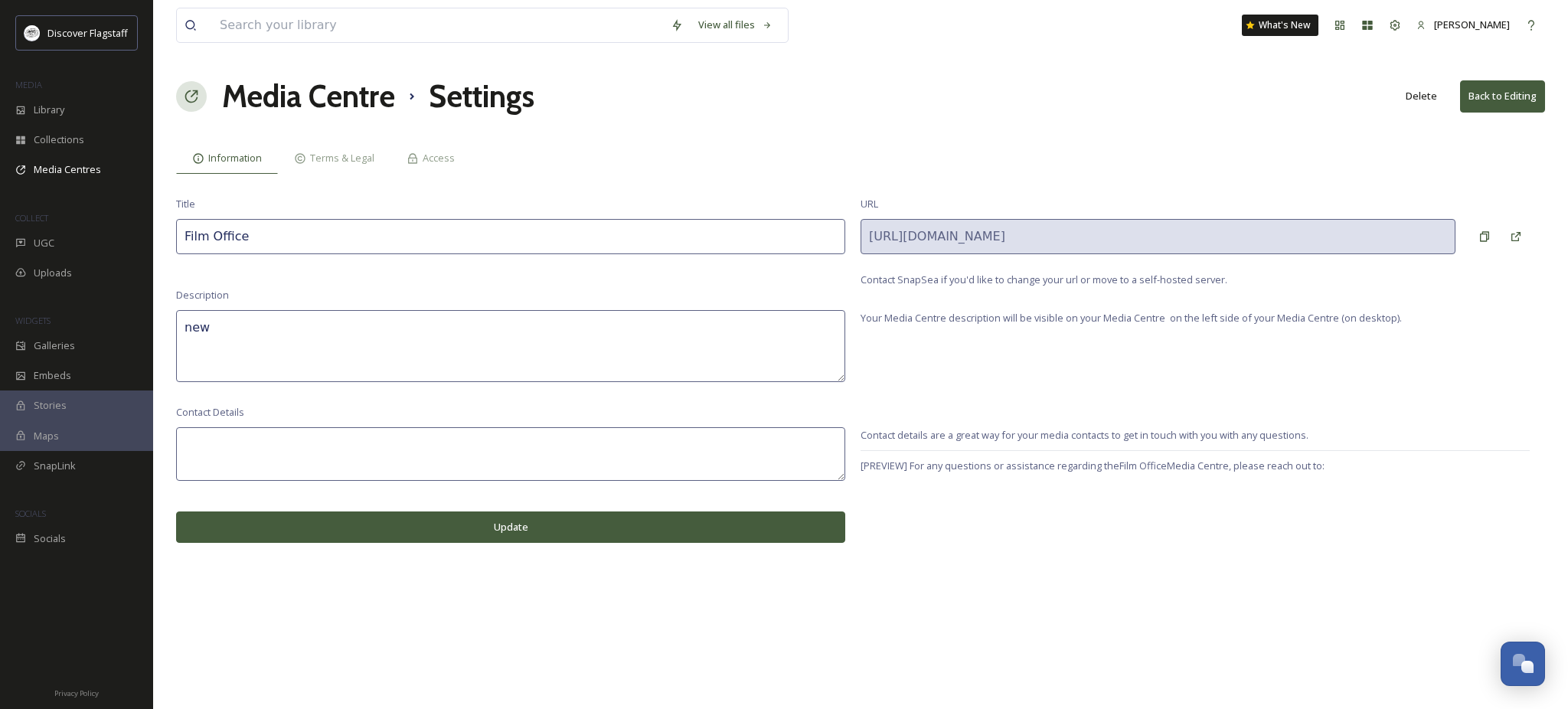
click at [270, 380] on textarea "new" at bounding box center [511, 345] width 669 height 72
type textarea "Film photos"
click at [551, 543] on button "Update" at bounding box center [511, 527] width 669 height 31
click at [1474, 112] on button "Back to Editing" at bounding box center [1502, 96] width 85 height 31
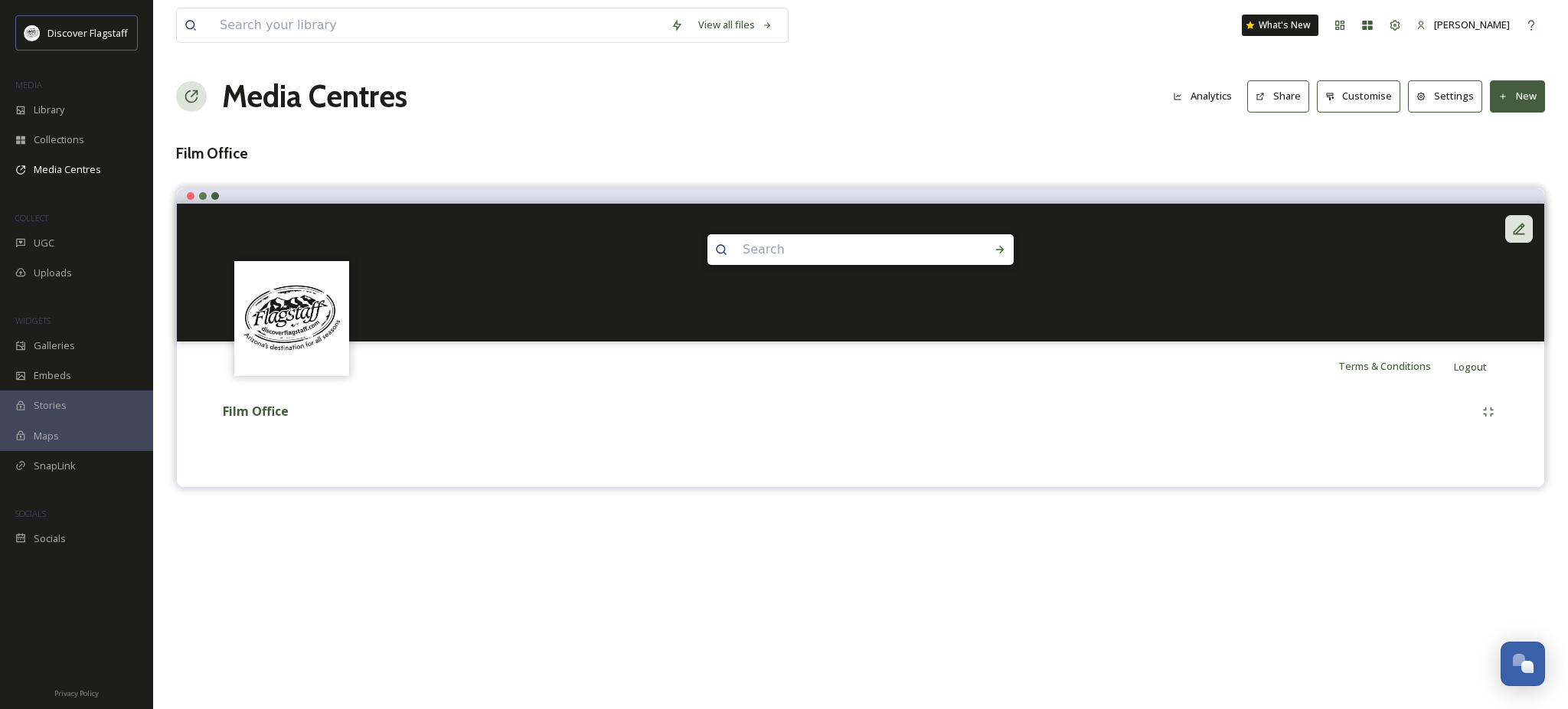
click at [1522, 236] on icon at bounding box center [1519, 229] width 16 height 16
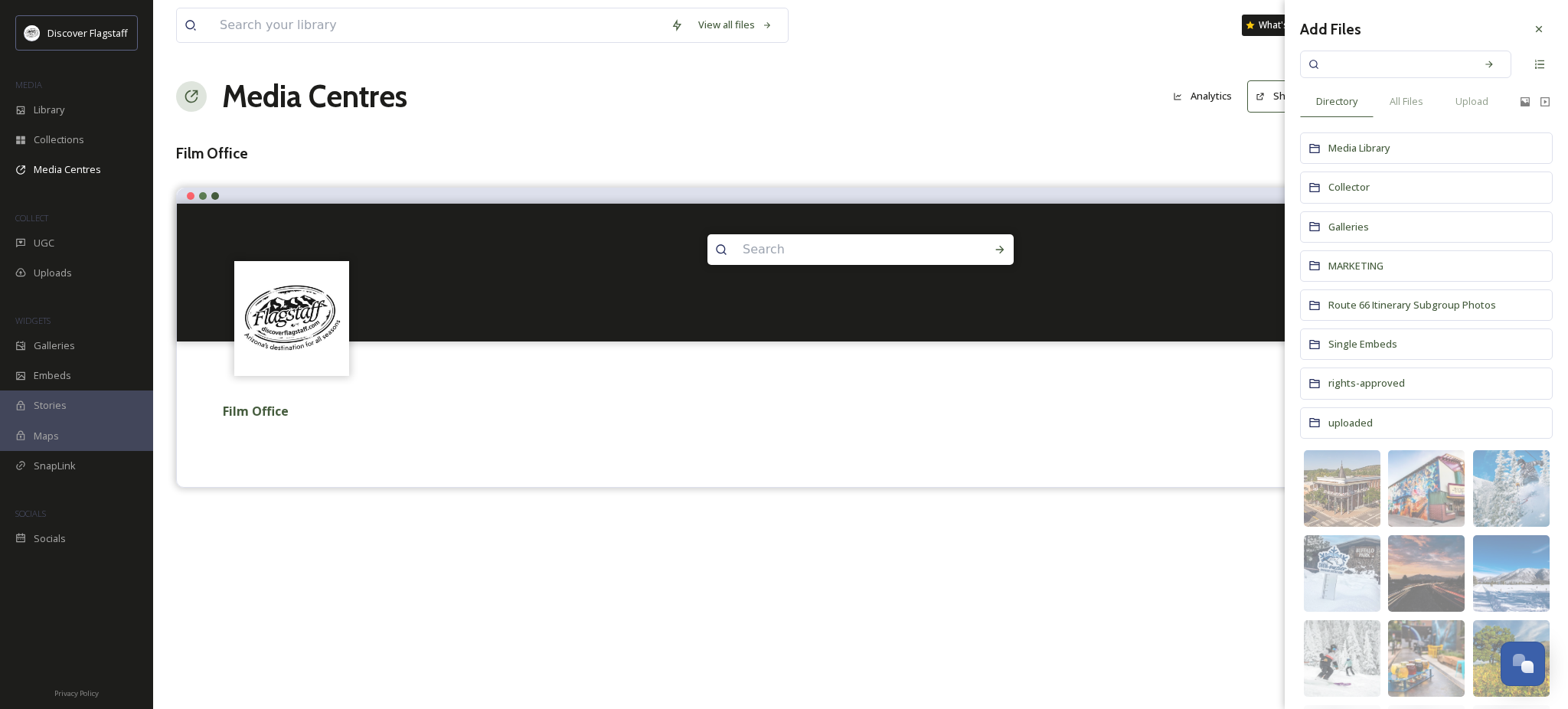
drag, startPoint x: 728, startPoint y: 562, endPoint x: 721, endPoint y: 575, distance: 14.8
click at [728, 564] on div "View all files What's New Ryan Randazzo Media Centres Analytics Share Customise…" at bounding box center [860, 354] width 1415 height 709
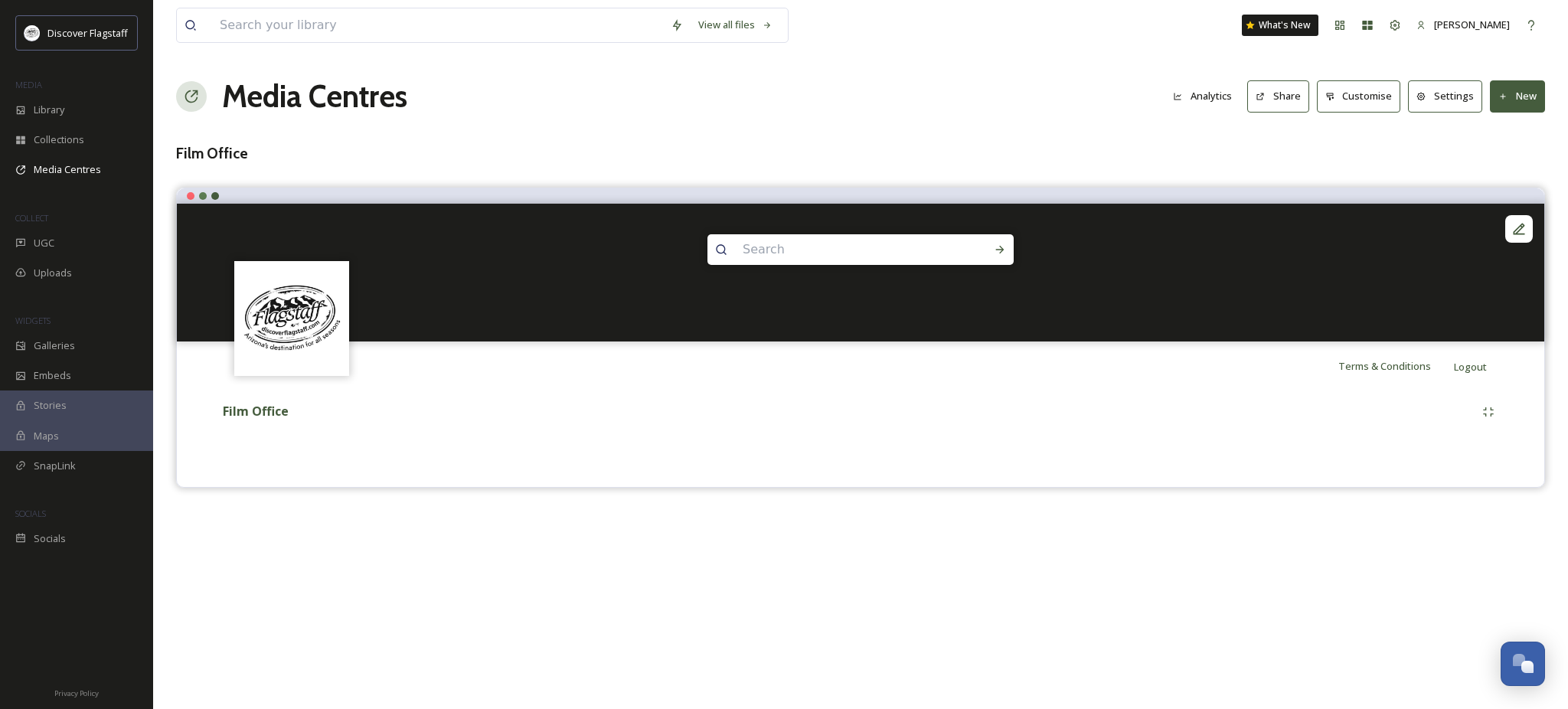
click at [1512, 108] on button "New" at bounding box center [1518, 96] width 55 height 31
click at [1520, 177] on div "Add Album" at bounding box center [1512, 161] width 65 height 30
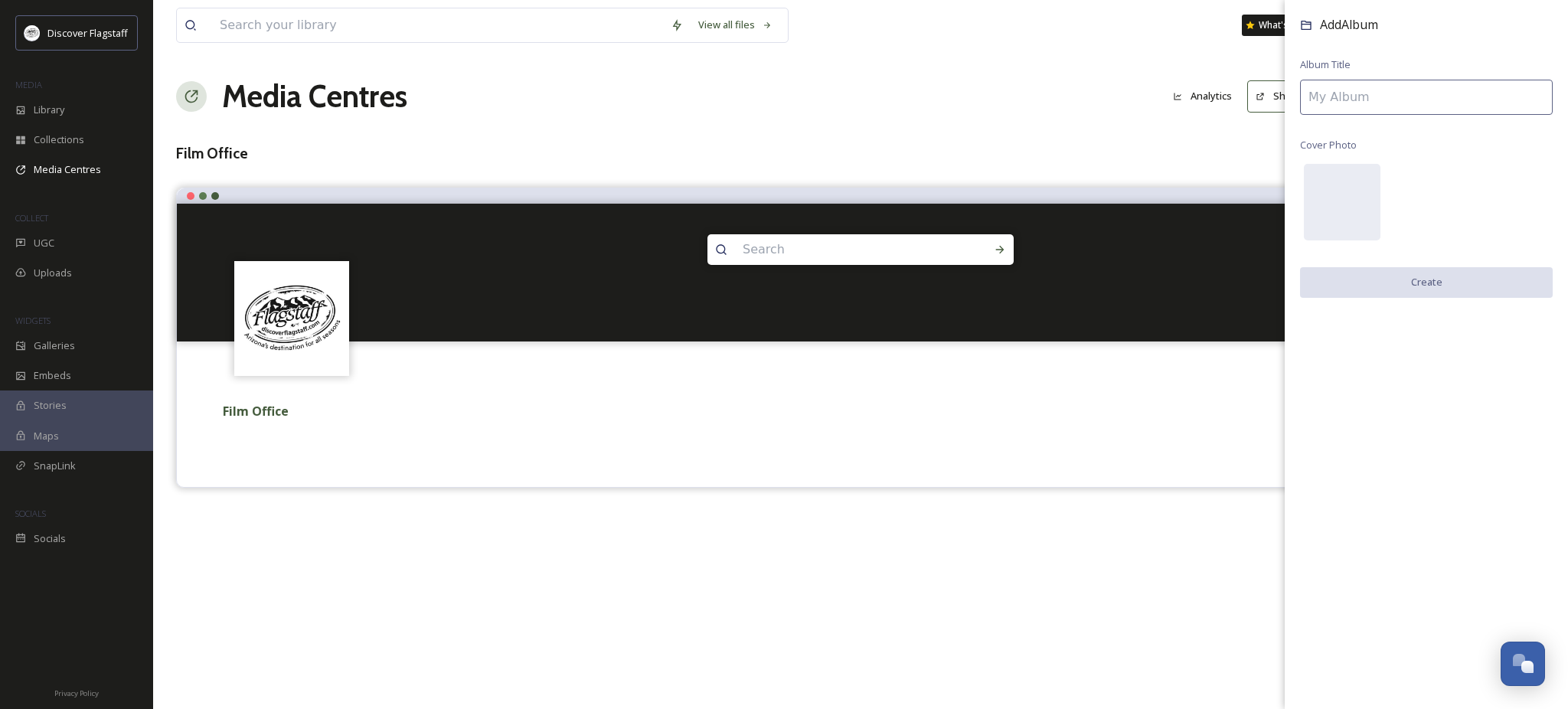
click at [1468, 114] on input at bounding box center [1426, 97] width 253 height 35
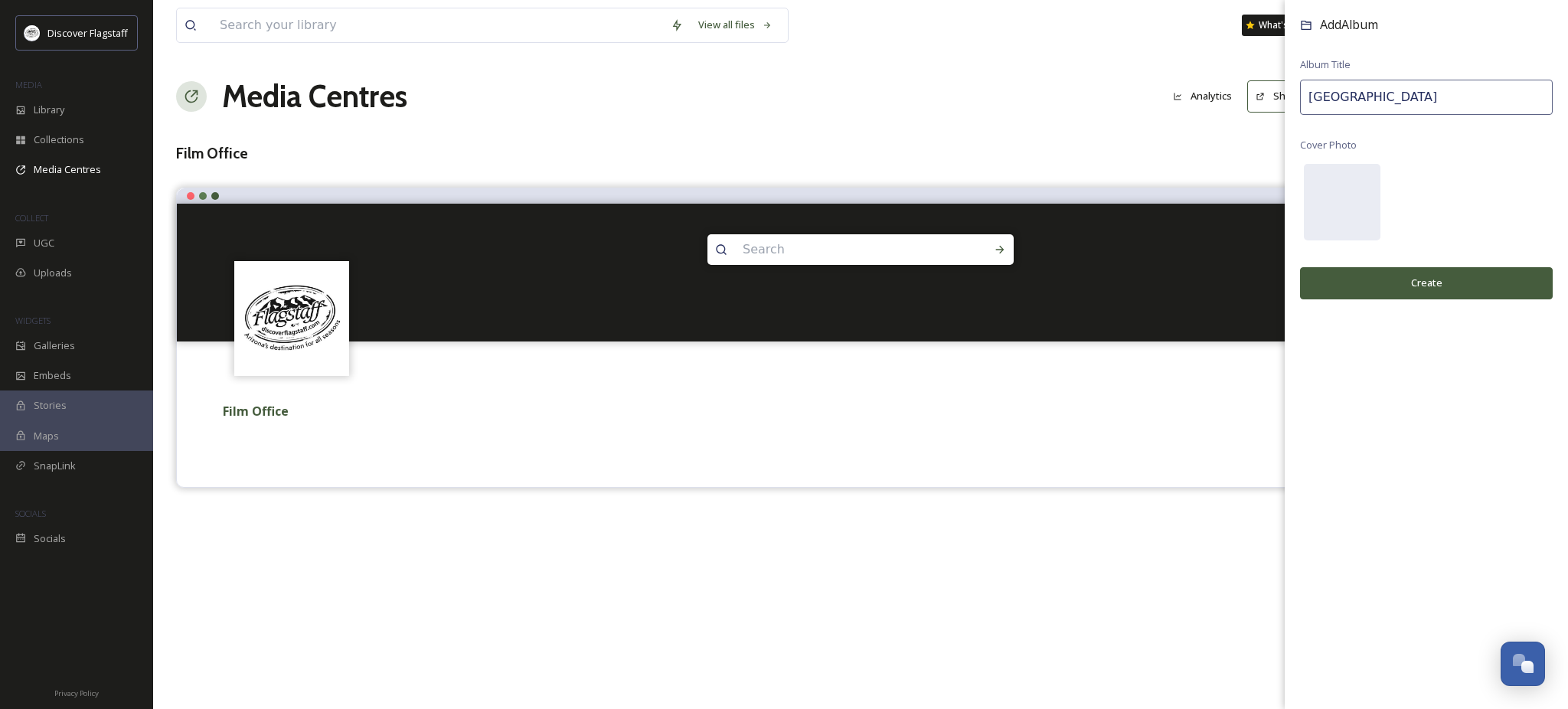
type input "[GEOGRAPHIC_DATA]"
click at [1403, 298] on button "Create" at bounding box center [1426, 282] width 253 height 31
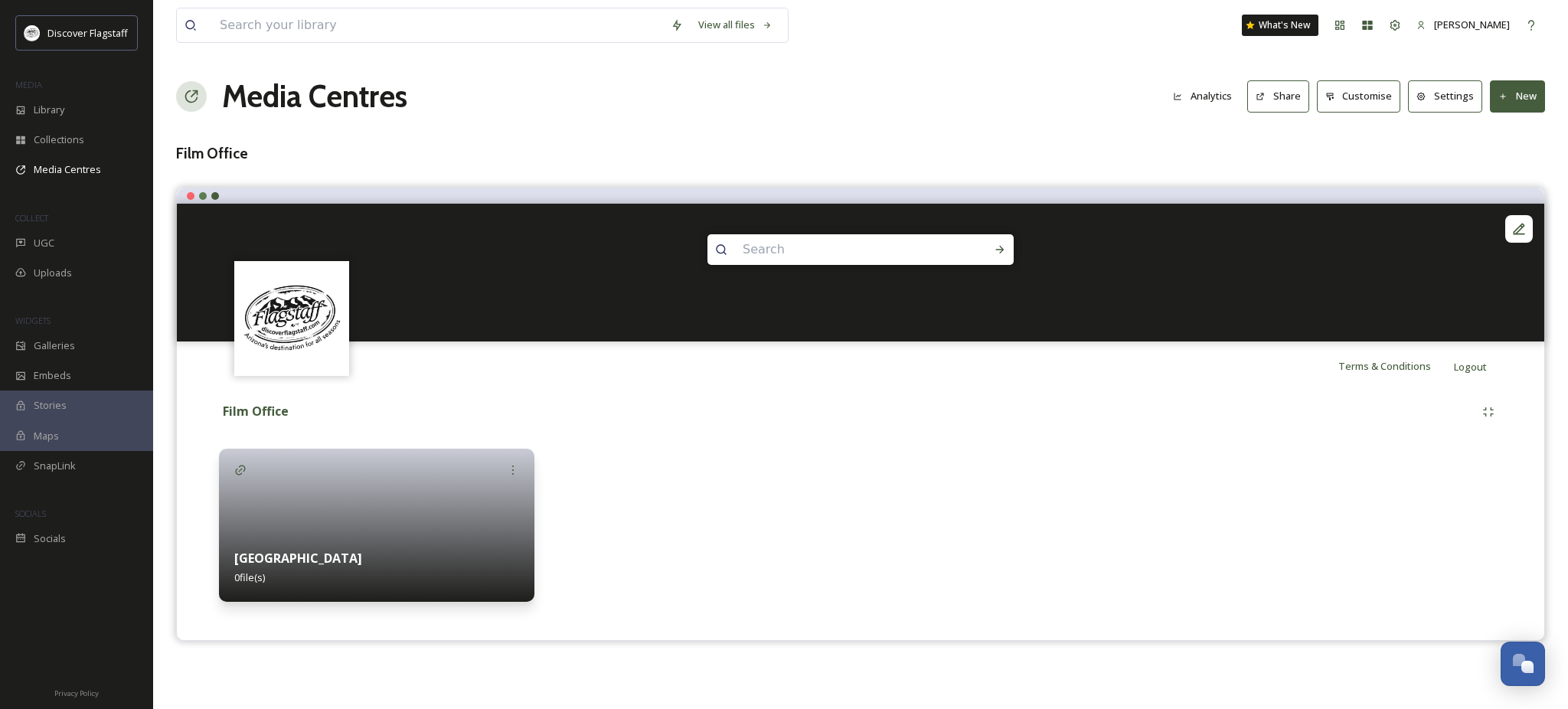
click at [335, 523] on div at bounding box center [377, 525] width 316 height 153
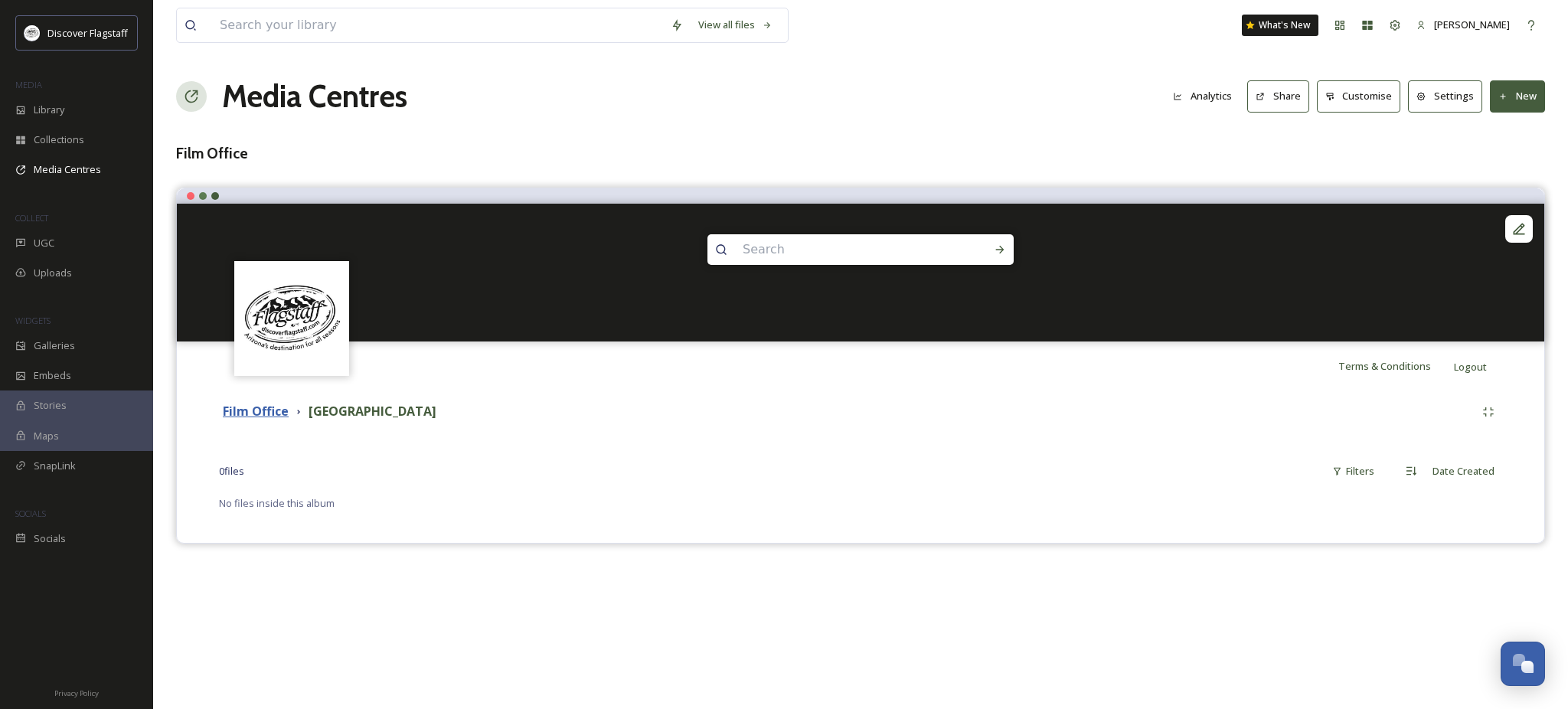
click at [272, 419] on strong "Film Office" at bounding box center [255, 411] width 66 height 16
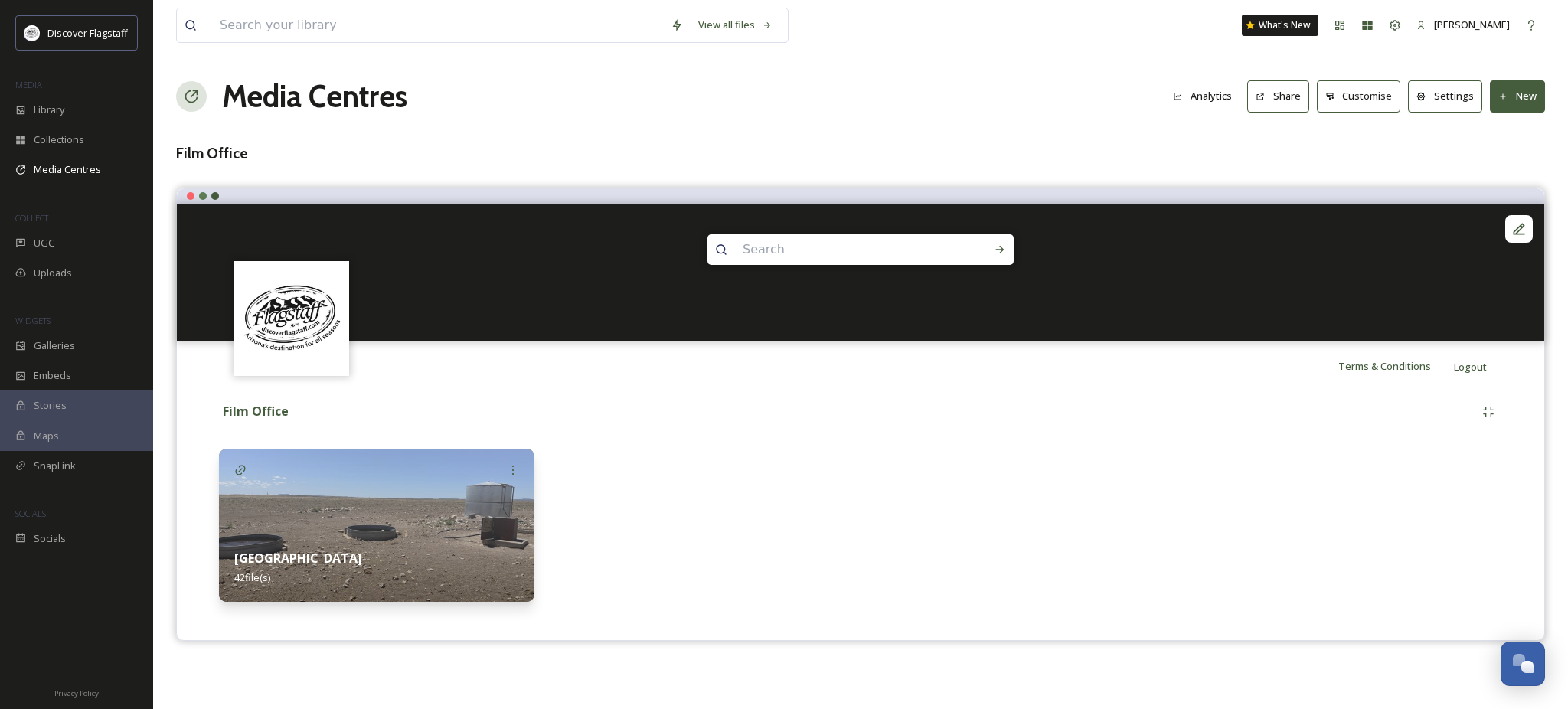
click at [1427, 110] on button "Settings" at bounding box center [1445, 96] width 74 height 31
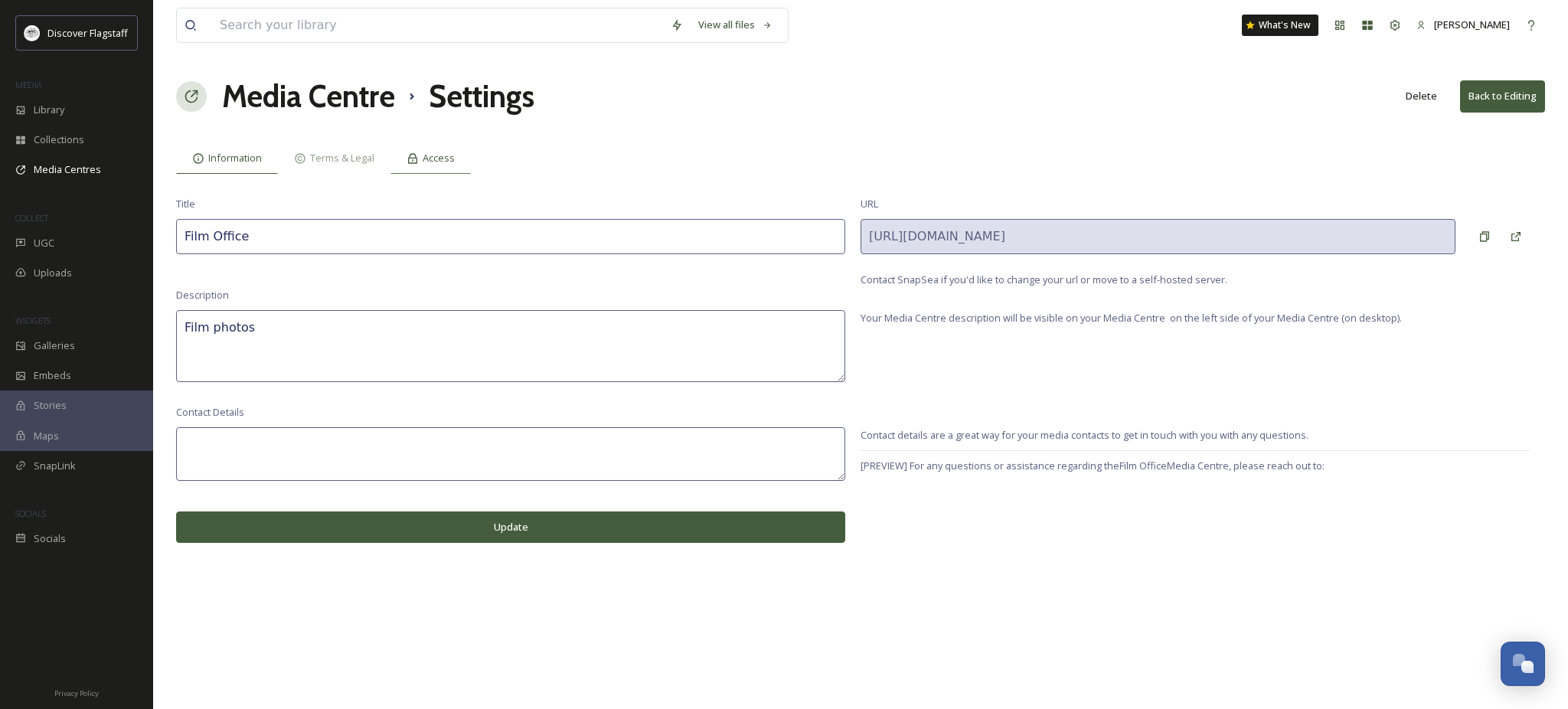
click at [455, 166] on span "Access" at bounding box center [438, 158] width 32 height 15
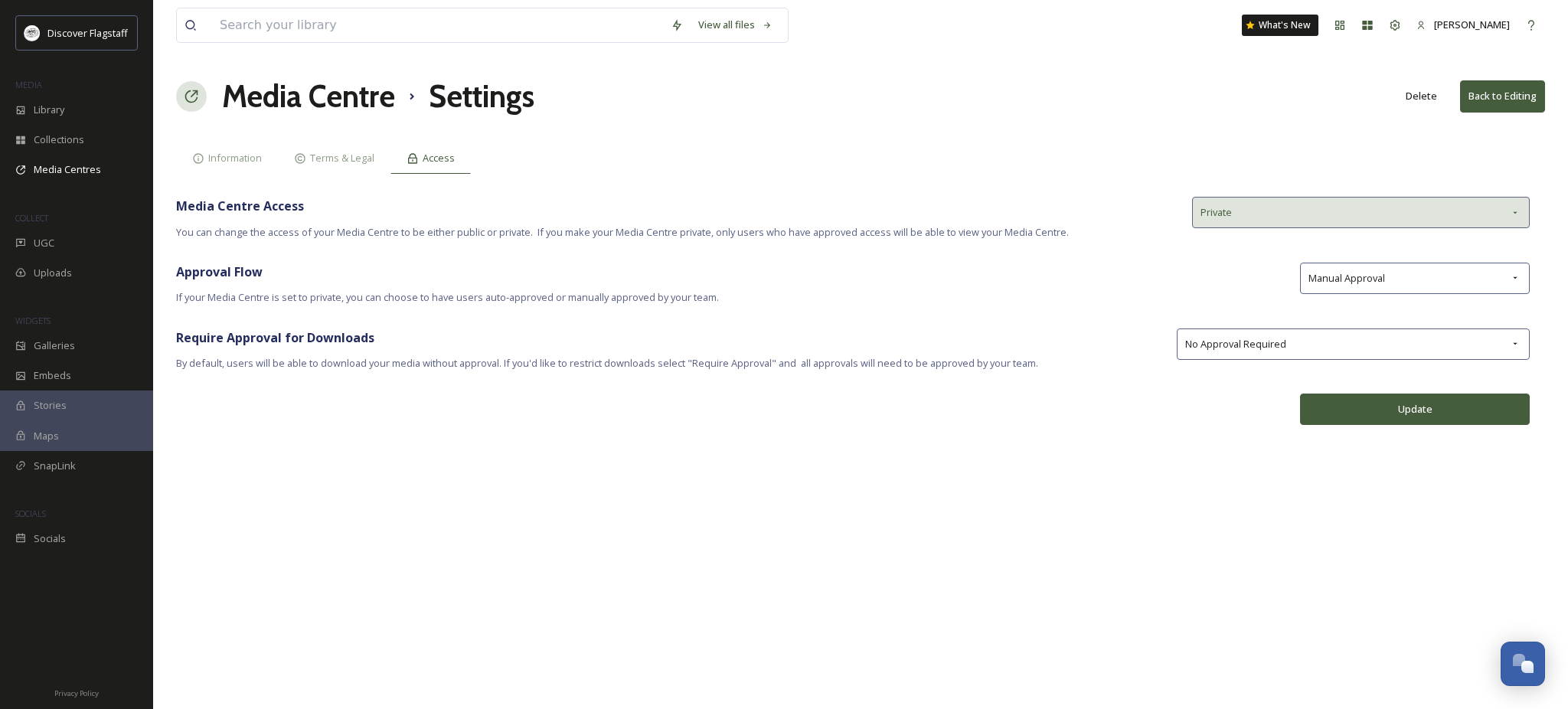
click at [1510, 219] on icon at bounding box center [1515, 212] width 12 height 12
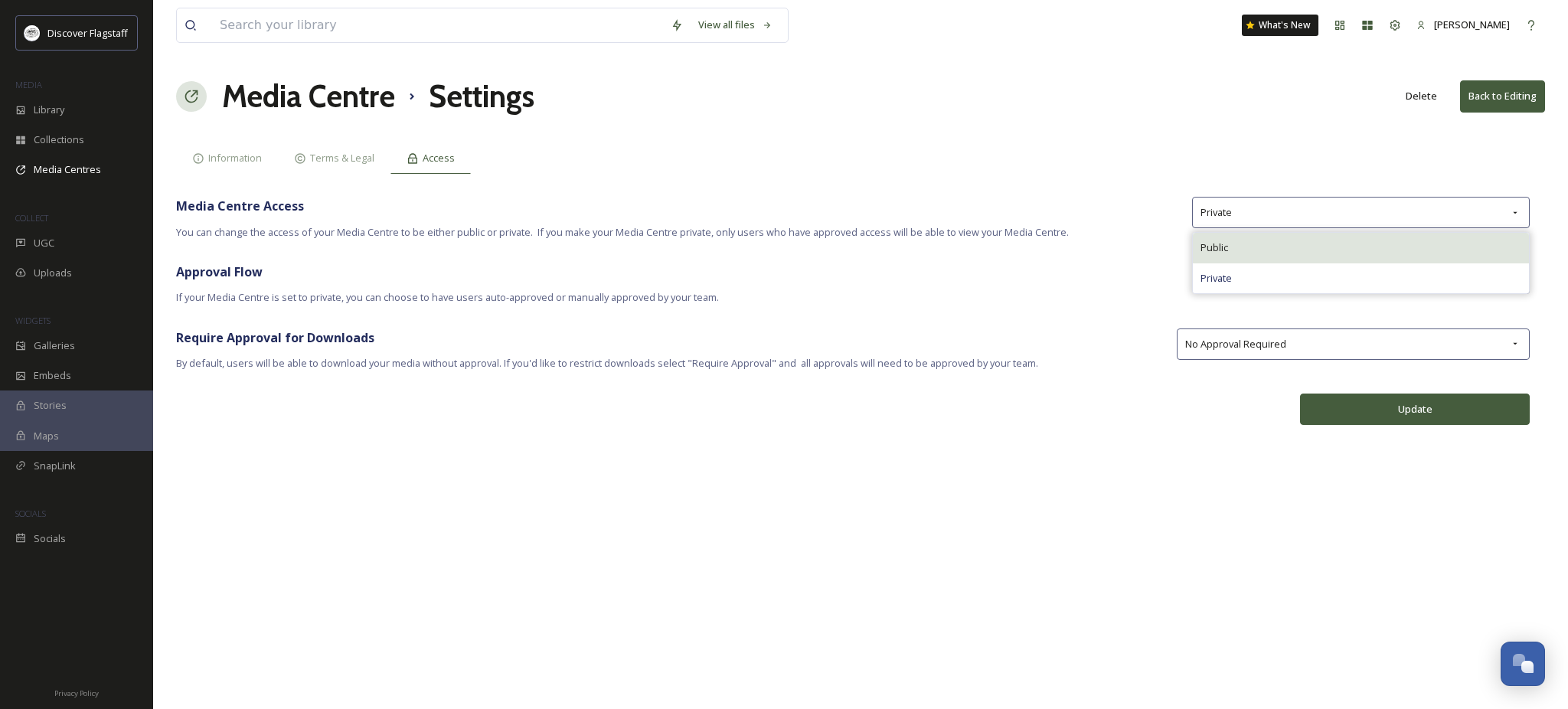
click at [1466, 263] on div "Public" at bounding box center [1361, 248] width 336 height 30
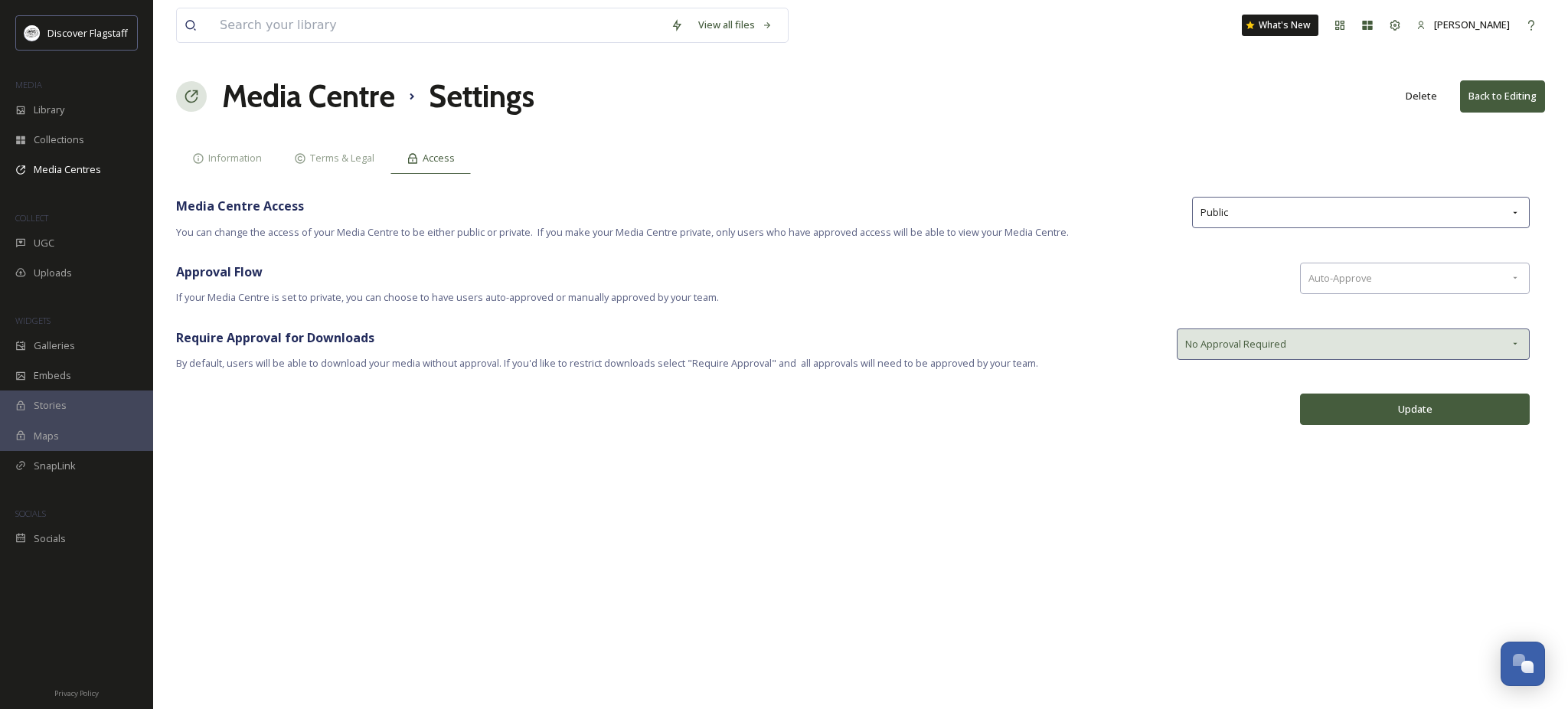
click at [1470, 360] on div "No Approval Required" at bounding box center [1353, 344] width 353 height 31
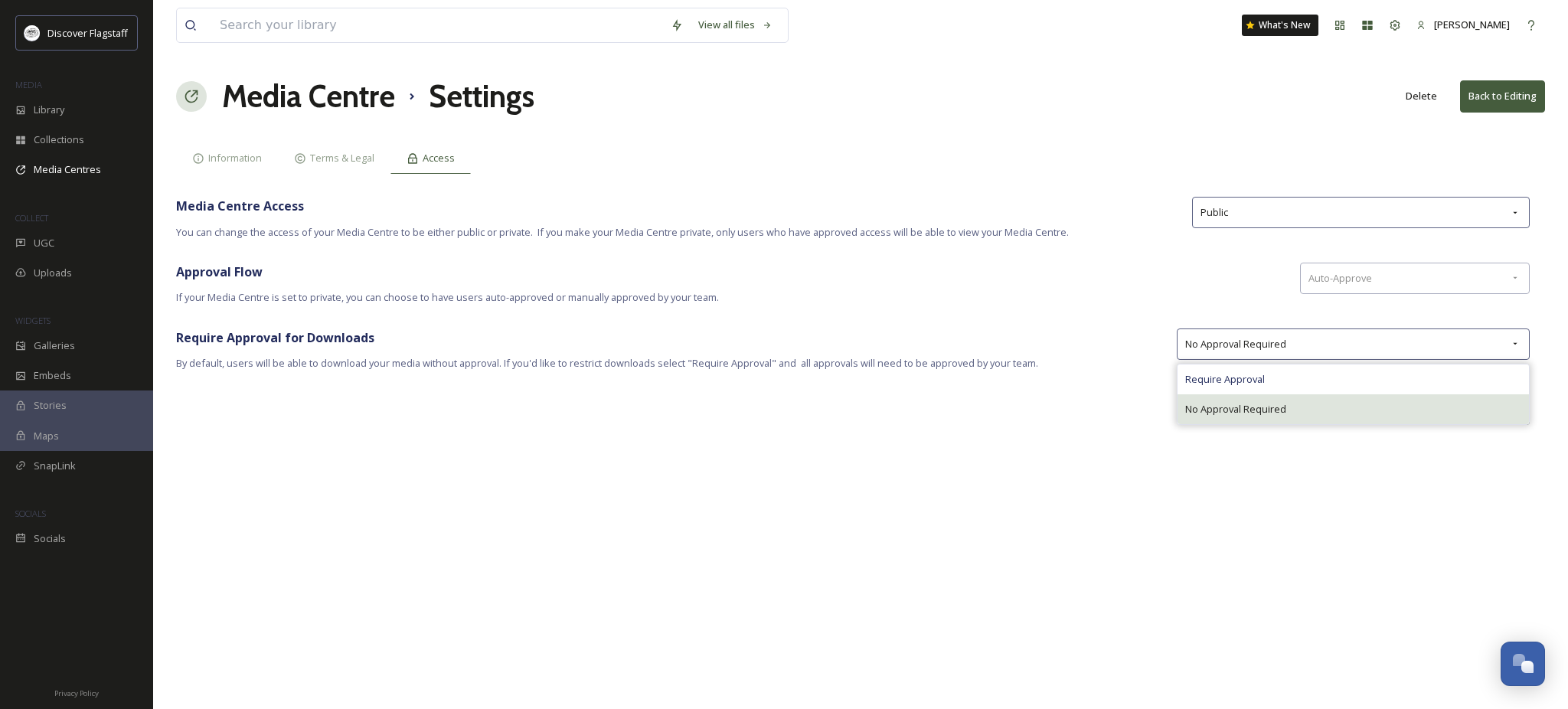
click at [1436, 424] on div "No Approval Required" at bounding box center [1353, 409] width 352 height 30
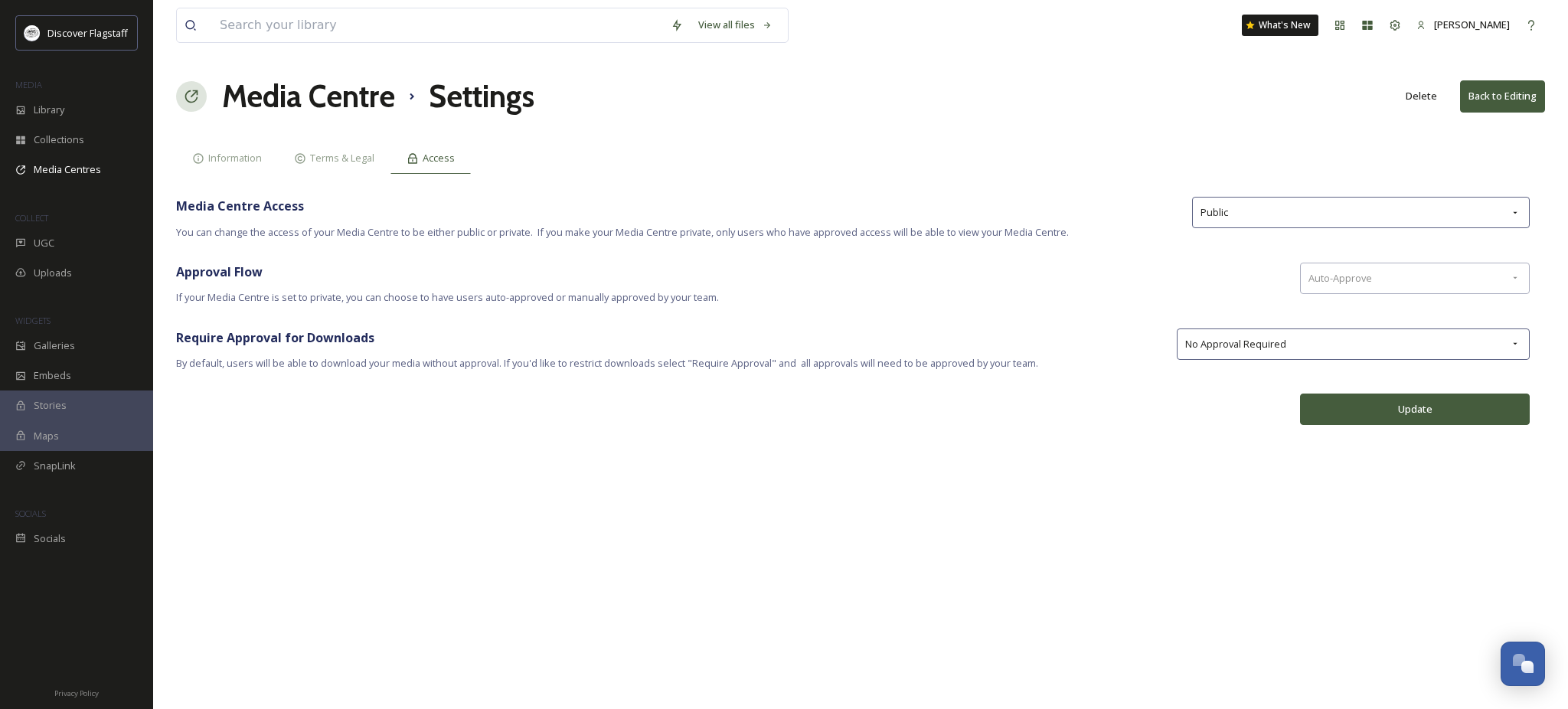
click at [1372, 425] on button "Update" at bounding box center [1415, 409] width 230 height 31
click at [1521, 103] on button "Back to Editing" at bounding box center [1502, 96] width 85 height 31
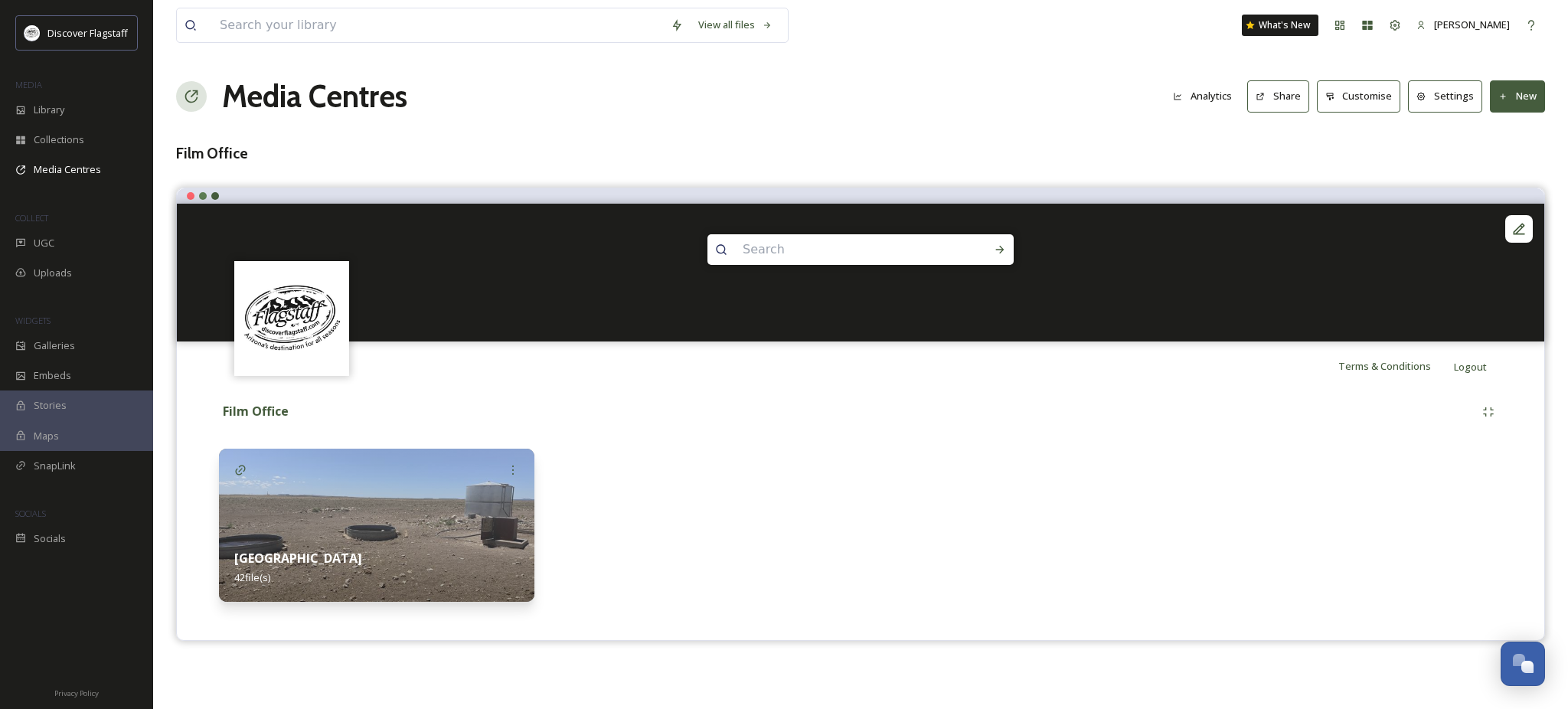
click at [1247, 110] on button "Share" at bounding box center [1278, 96] width 62 height 31
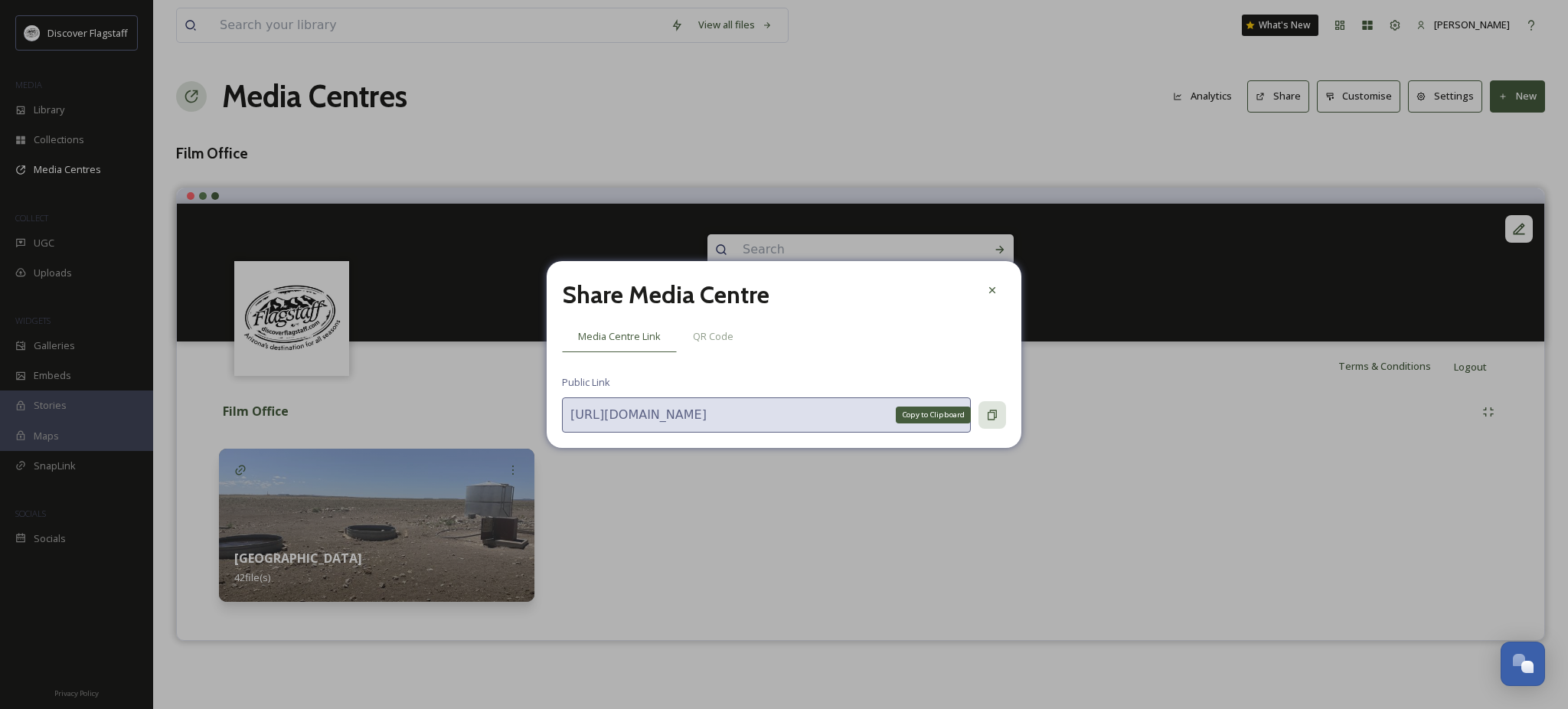
click at [990, 421] on icon at bounding box center [992, 414] width 12 height 12
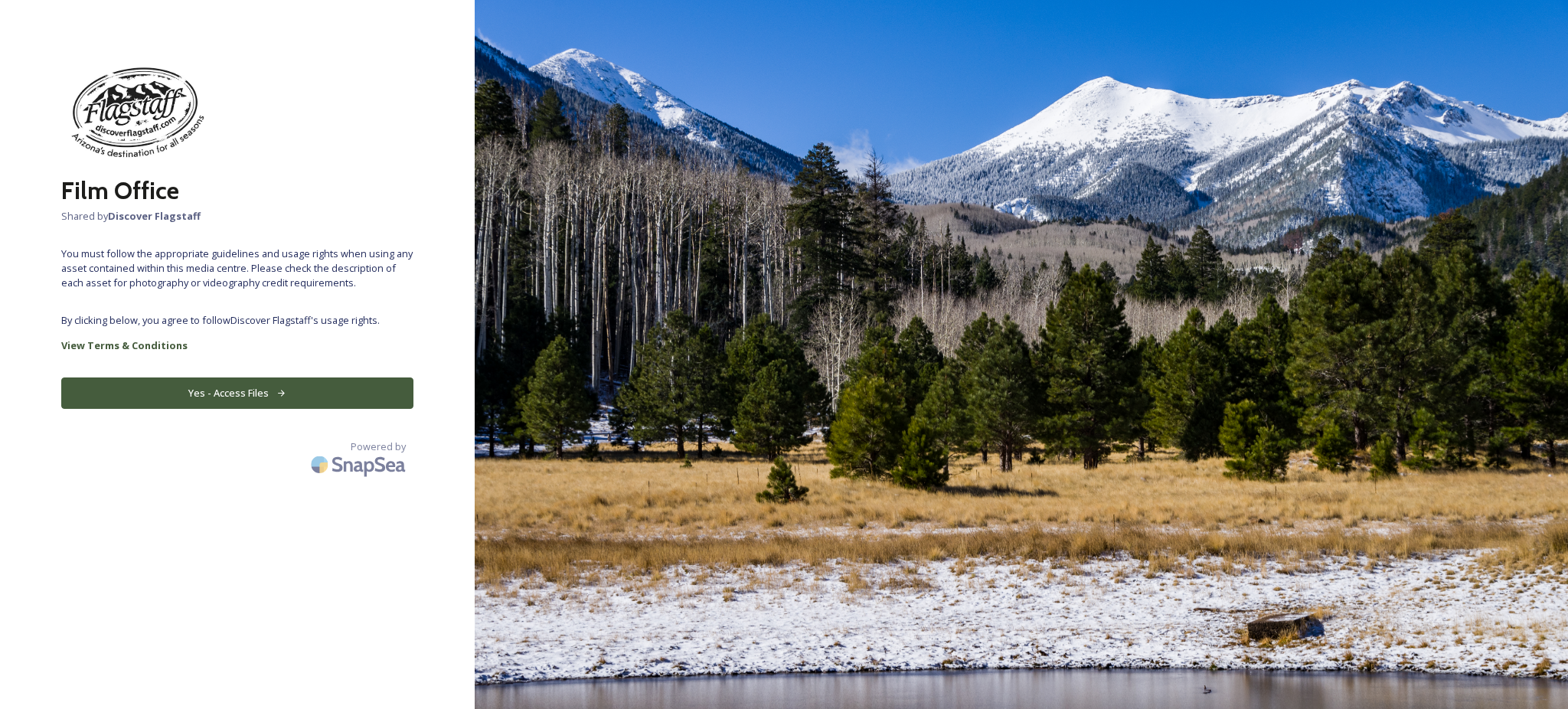
click at [208, 408] on button "Yes - Access Files" at bounding box center [237, 393] width 353 height 31
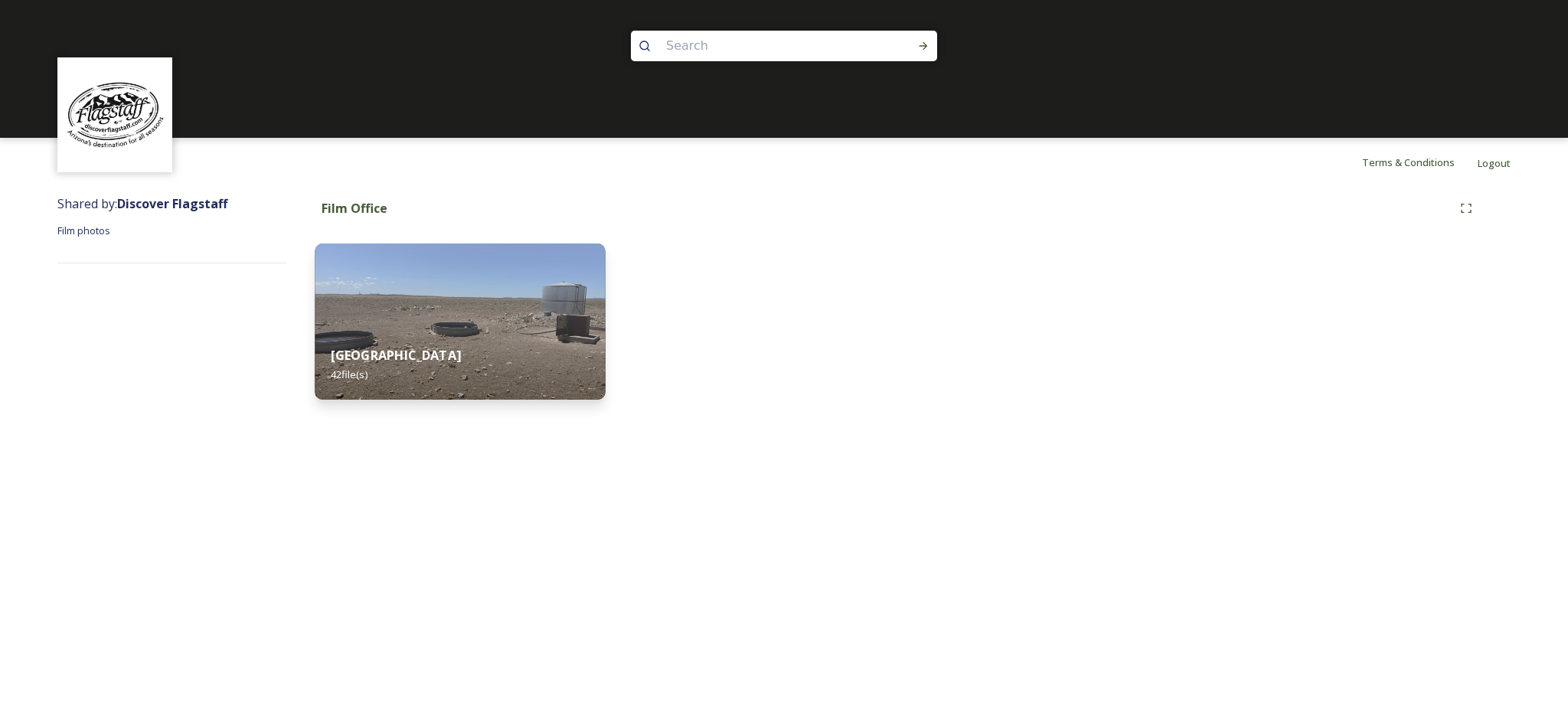
click at [468, 331] on div "Red Gap Ranch 42 file(s)" at bounding box center [460, 365] width 290 height 70
